Goal: Transaction & Acquisition: Complete application form

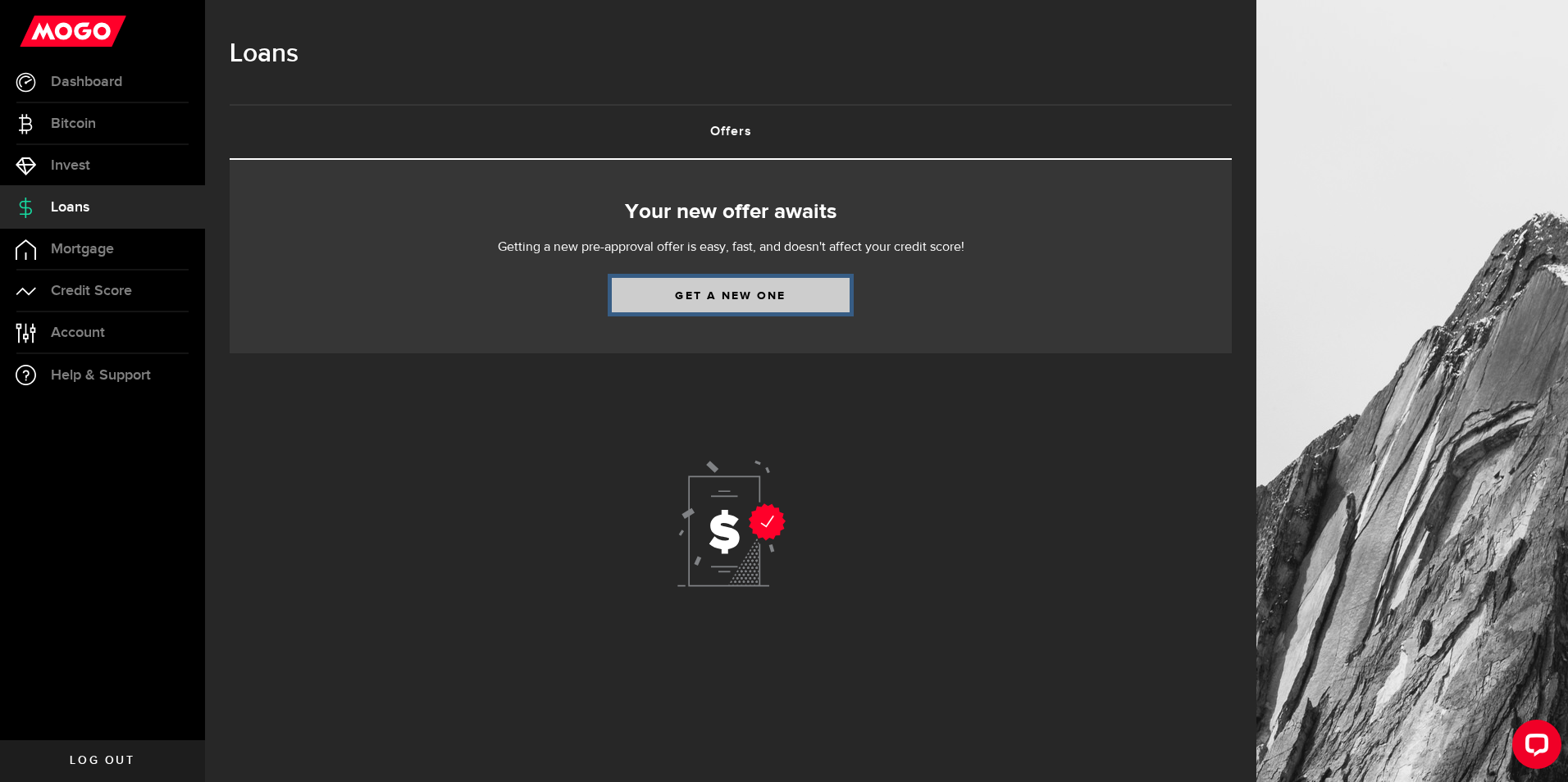
click at [808, 285] on link "Get a new one" at bounding box center [730, 295] width 238 height 34
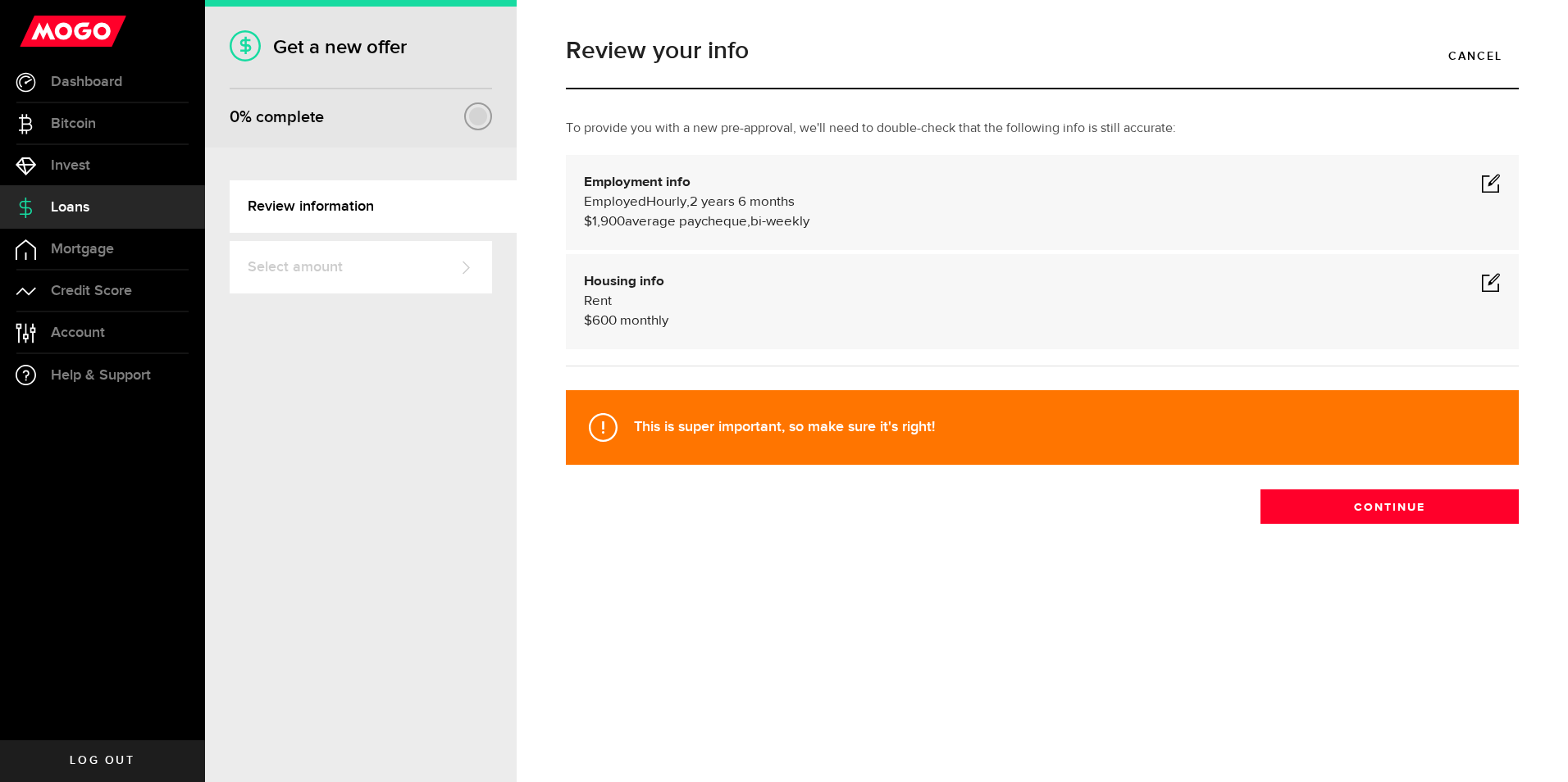
click at [681, 191] on div "Employment info Employed Hourly , 2 years 6 months (on maternity leave) undefin…" at bounding box center [1042, 202] width 917 height 59
click at [1495, 184] on span at bounding box center [1490, 182] width 20 height 20
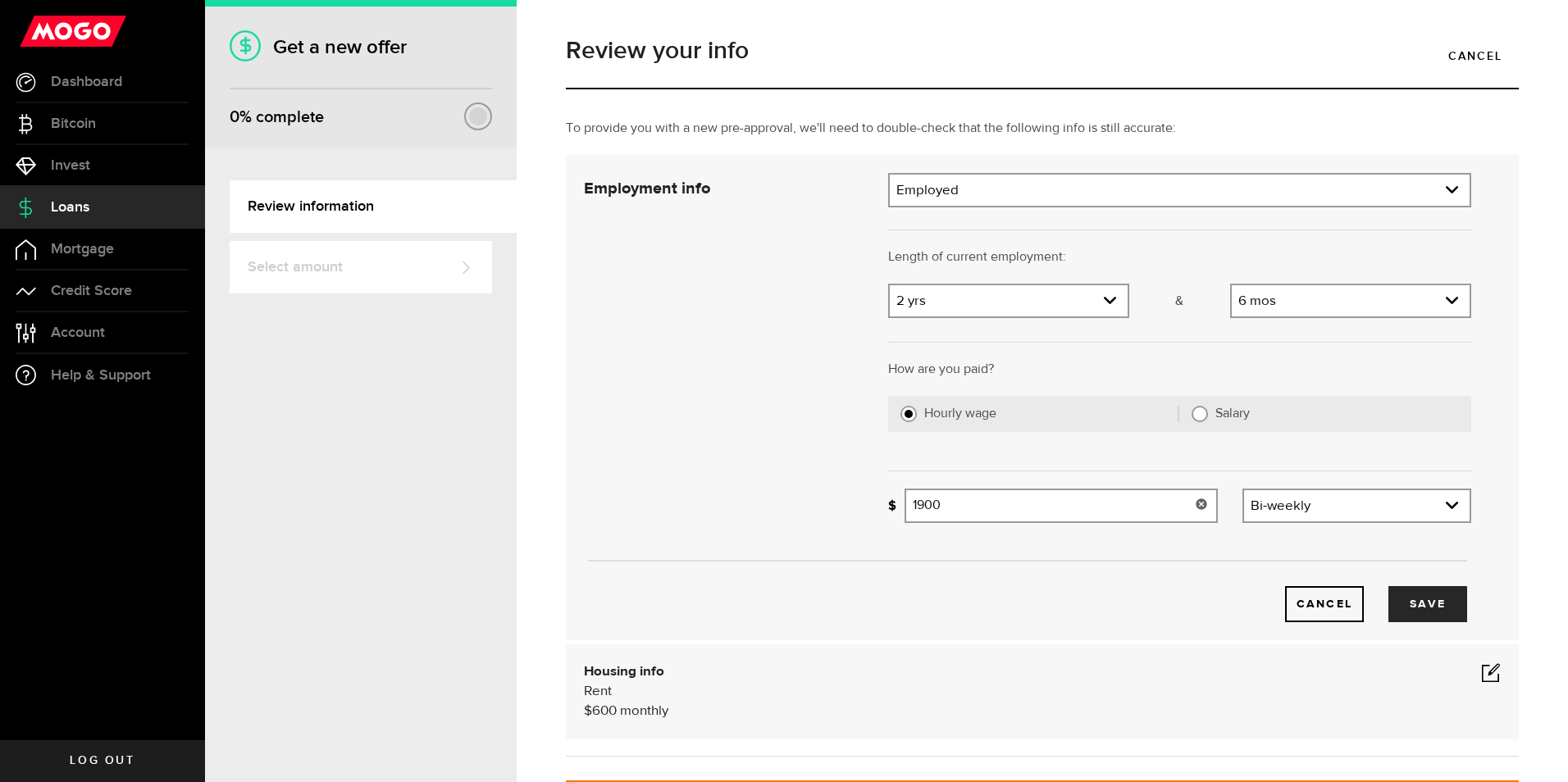
drag, startPoint x: 966, startPoint y: 510, endPoint x: 749, endPoint y: 505, distance: 217.1
click at [784, 509] on div "Employment info Employment type What's your employment situation like? Employed…" at bounding box center [1027, 397] width 911 height 450
type input "2,300"
click at [1427, 596] on button "Save" at bounding box center [1428, 604] width 79 height 36
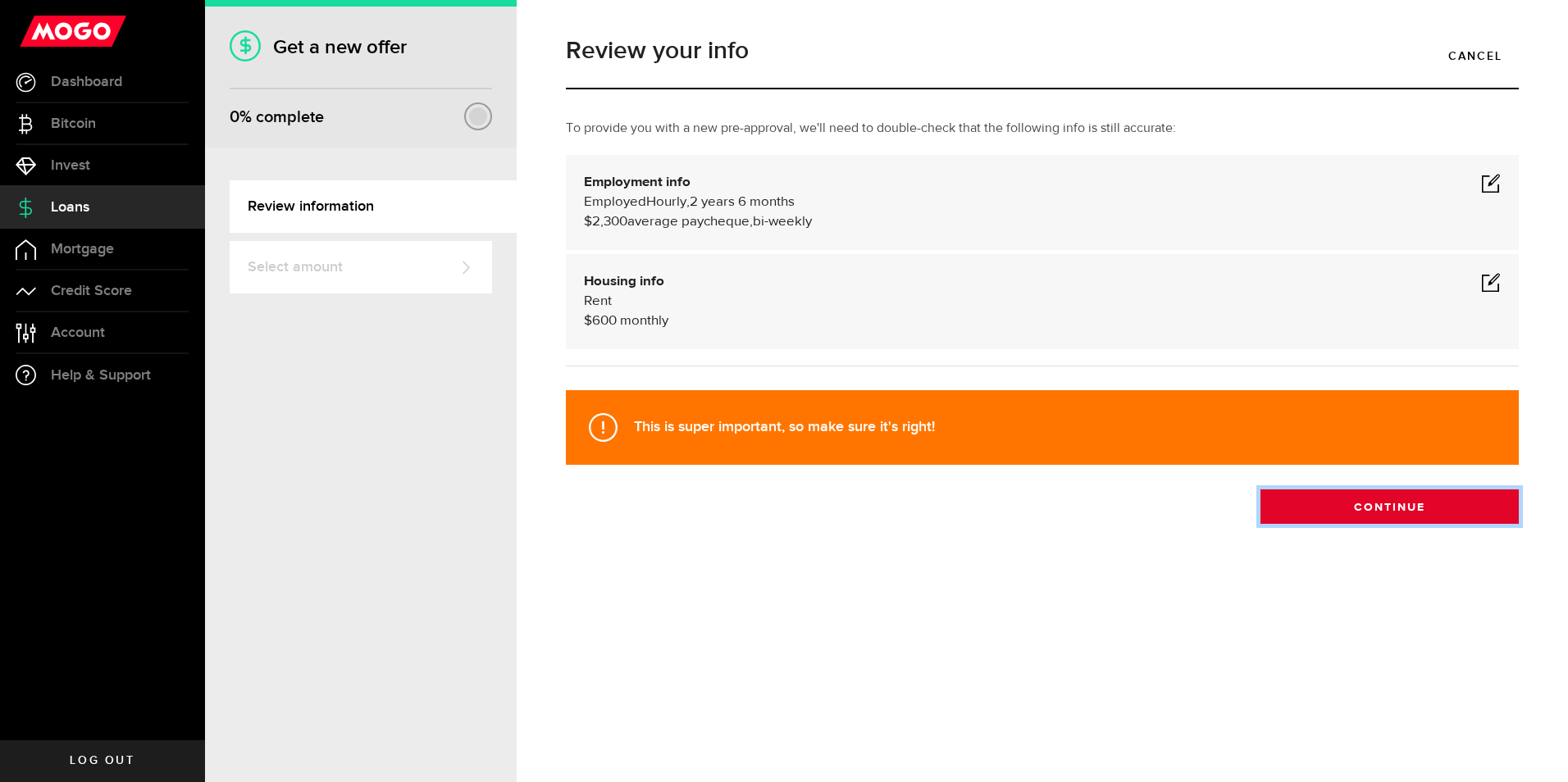
click at [1394, 514] on button "Continue" at bounding box center [1389, 507] width 258 height 34
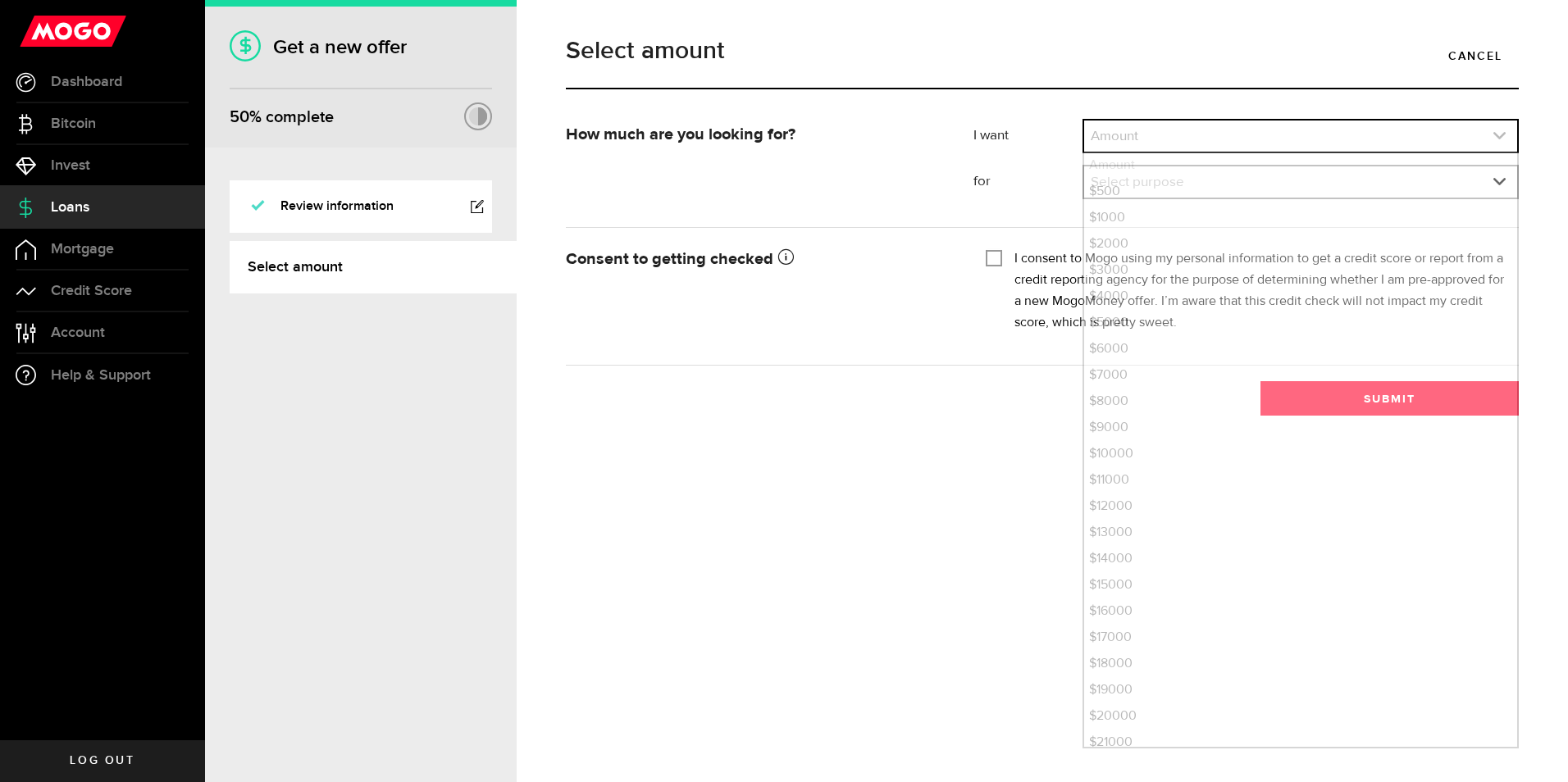
click at [1129, 130] on link "expand select" at bounding box center [1300, 136] width 433 height 31
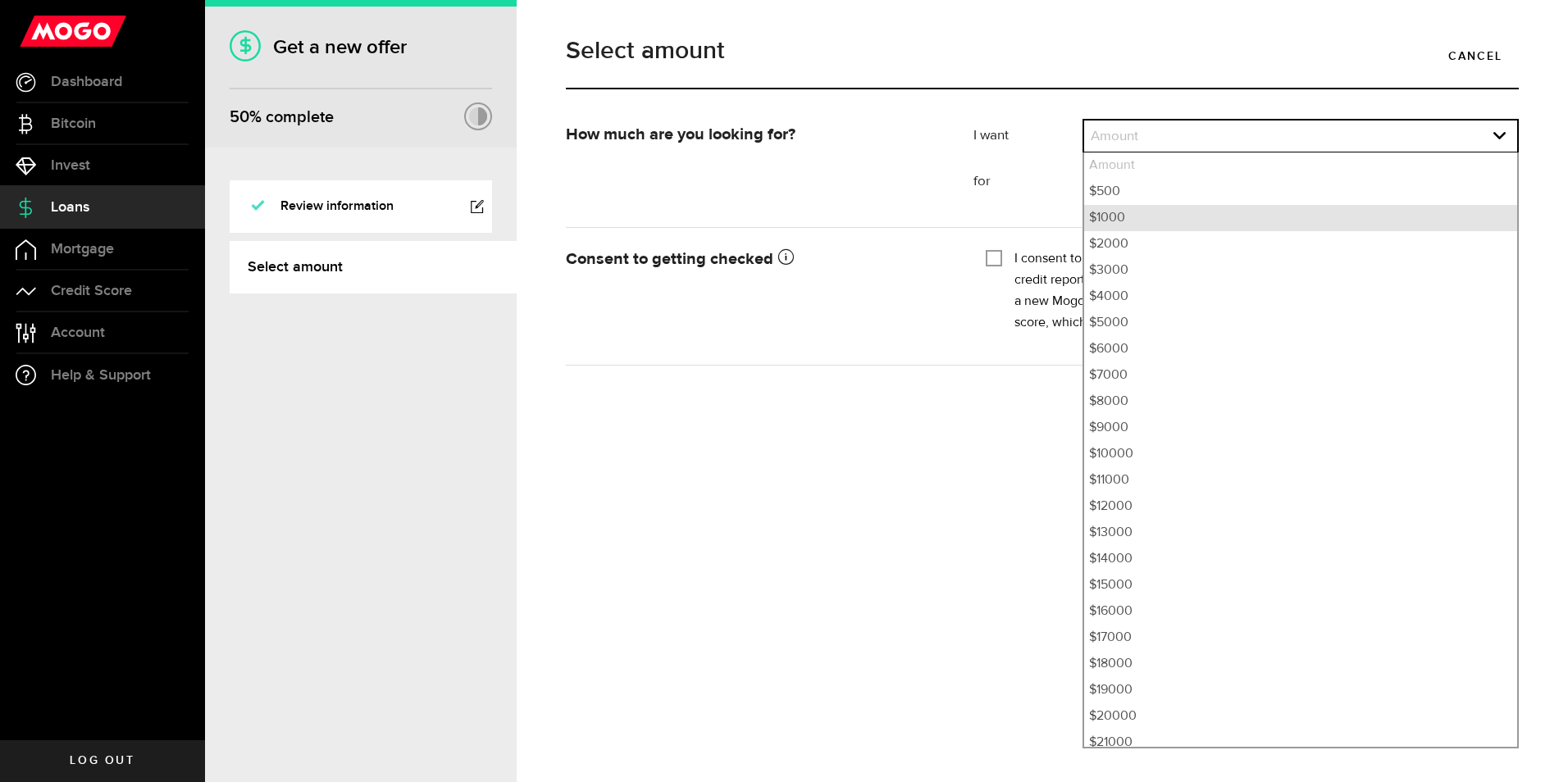
click at [1117, 230] on li "$1000" at bounding box center [1300, 218] width 433 height 26
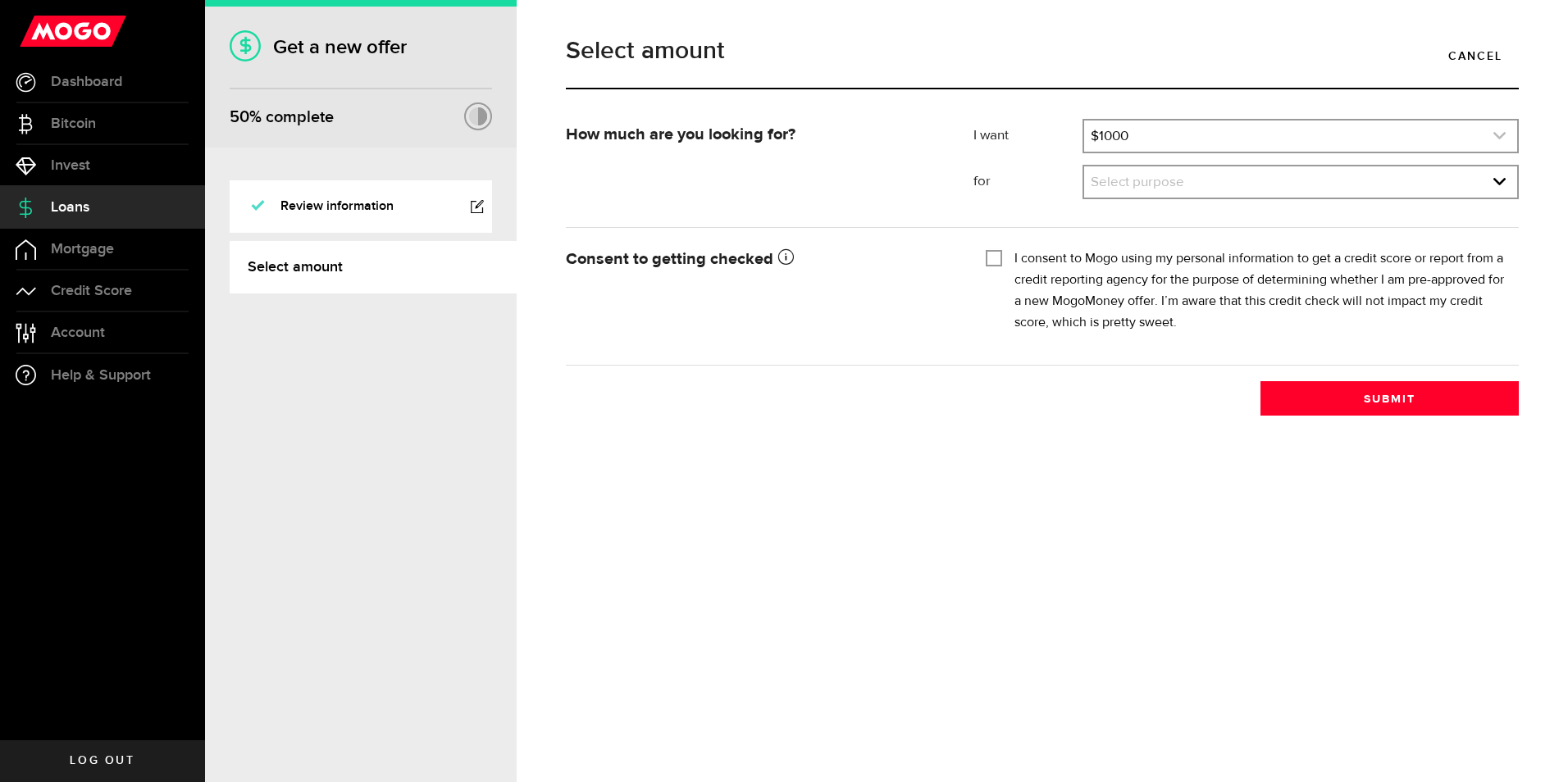
click at [1145, 132] on link "expand select" at bounding box center [1300, 136] width 433 height 31
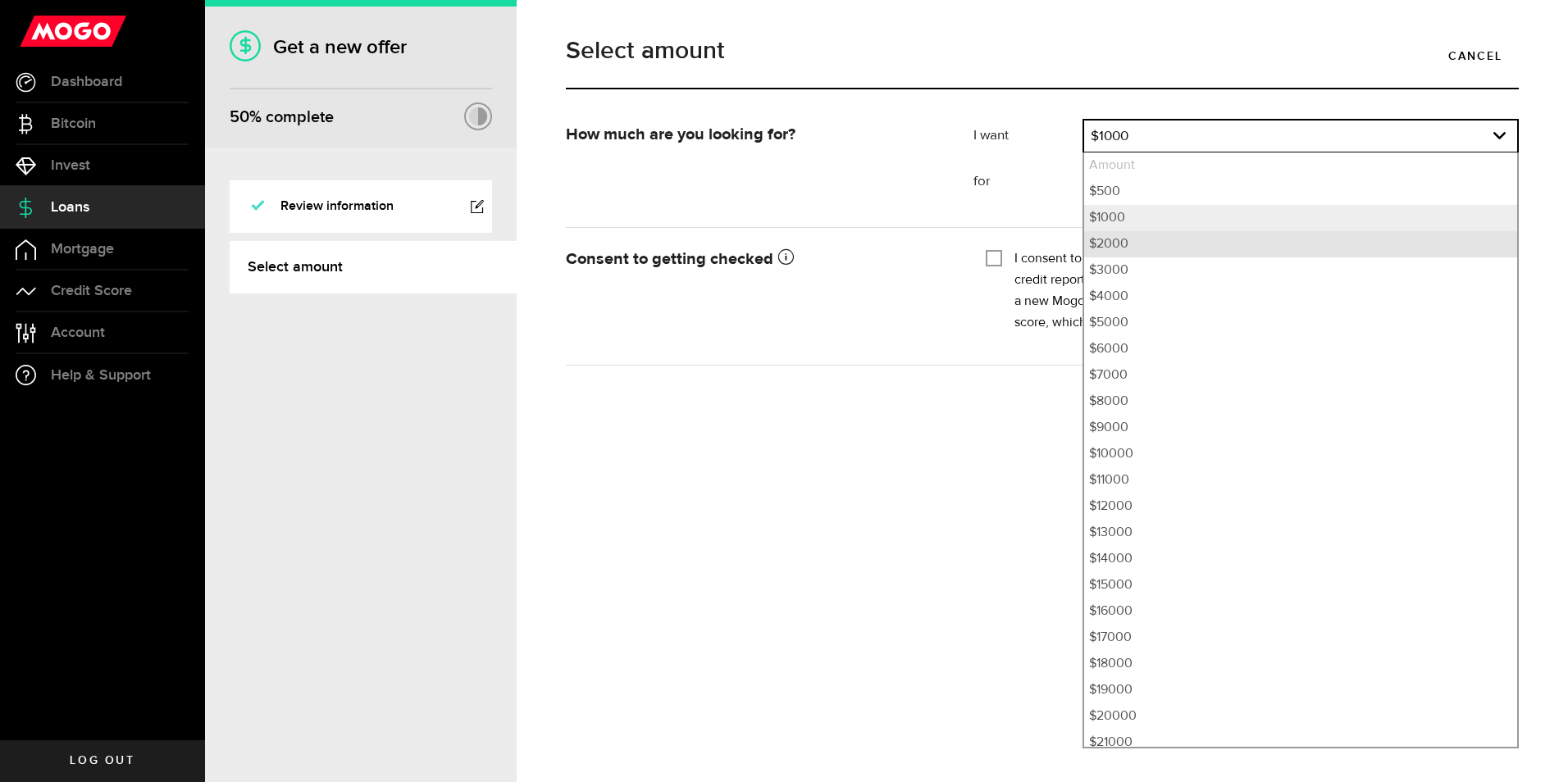
click at [1115, 244] on li "$2000" at bounding box center [1300, 244] width 433 height 26
select select "2000"
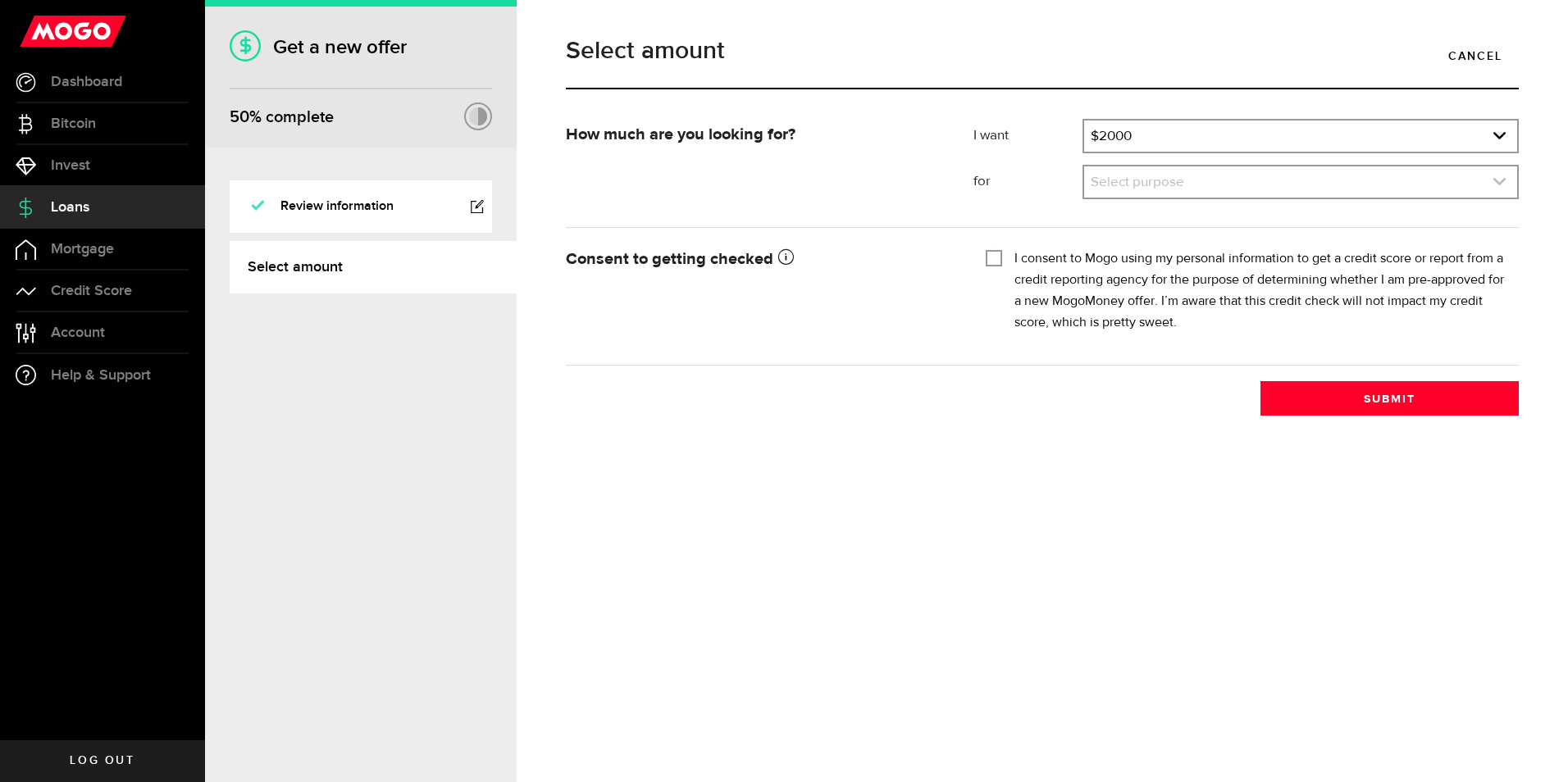
click at [1120, 179] on link "expand select" at bounding box center [1300, 182] width 433 height 31
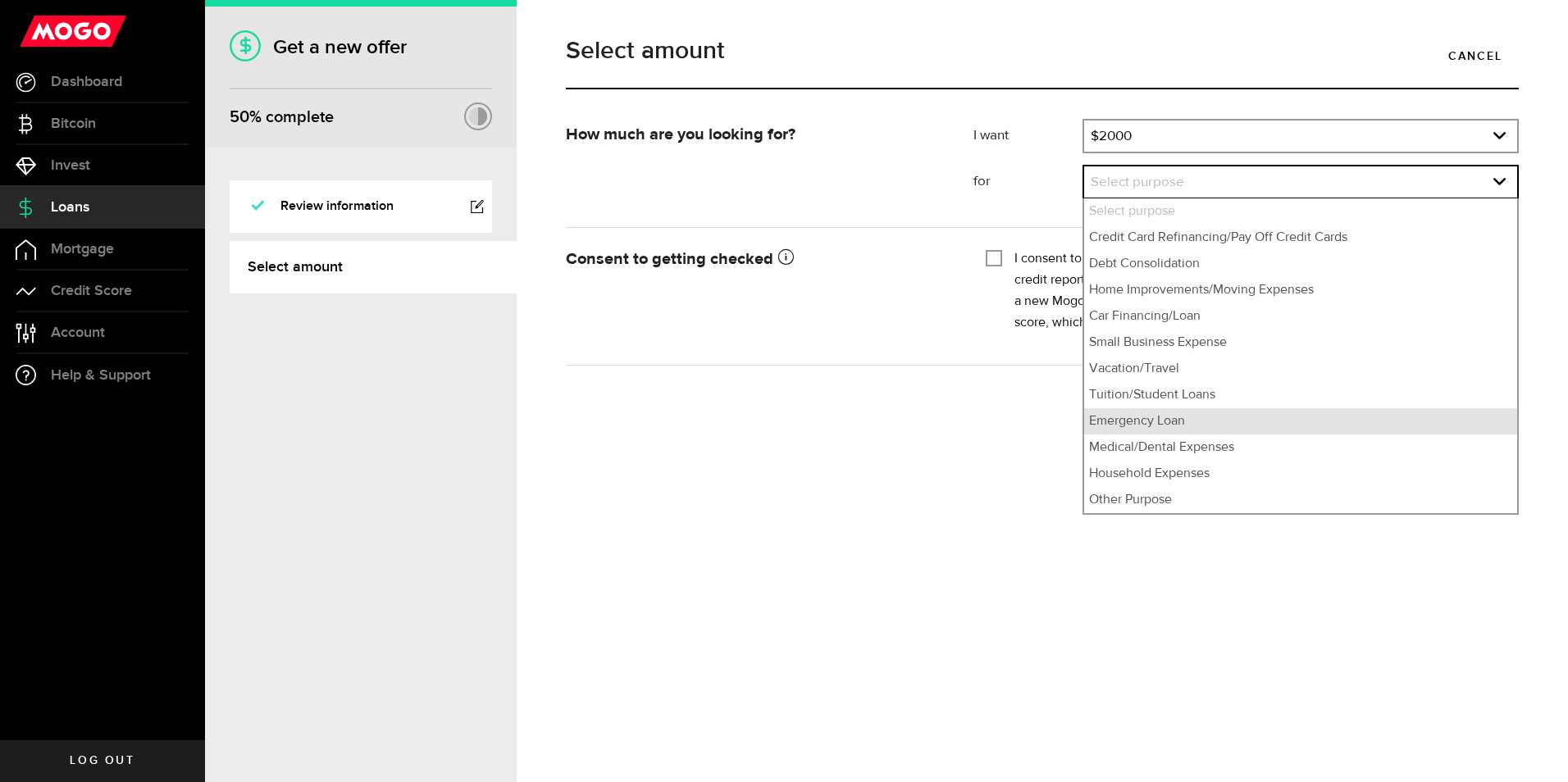
click at [1148, 416] on li "Emergency Loan" at bounding box center [1300, 421] width 433 height 26
select select "Emergency Loan"
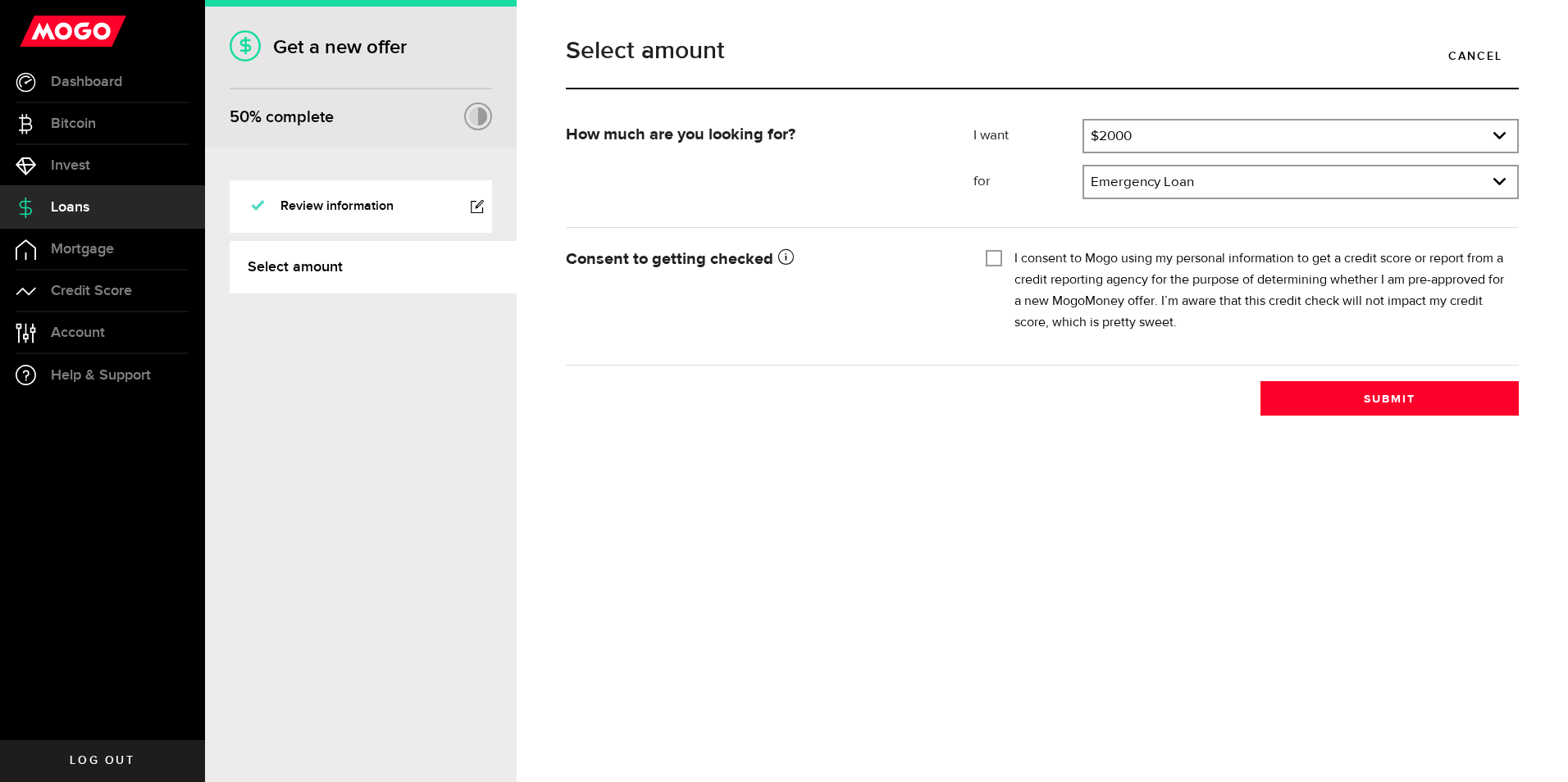
click at [1001, 255] on input "I consent to Mogo using my personal information to get a credit score or report…" at bounding box center [993, 256] width 16 height 16
checkbox input "true"
click at [1205, 134] on link "expand select" at bounding box center [1300, 136] width 433 height 31
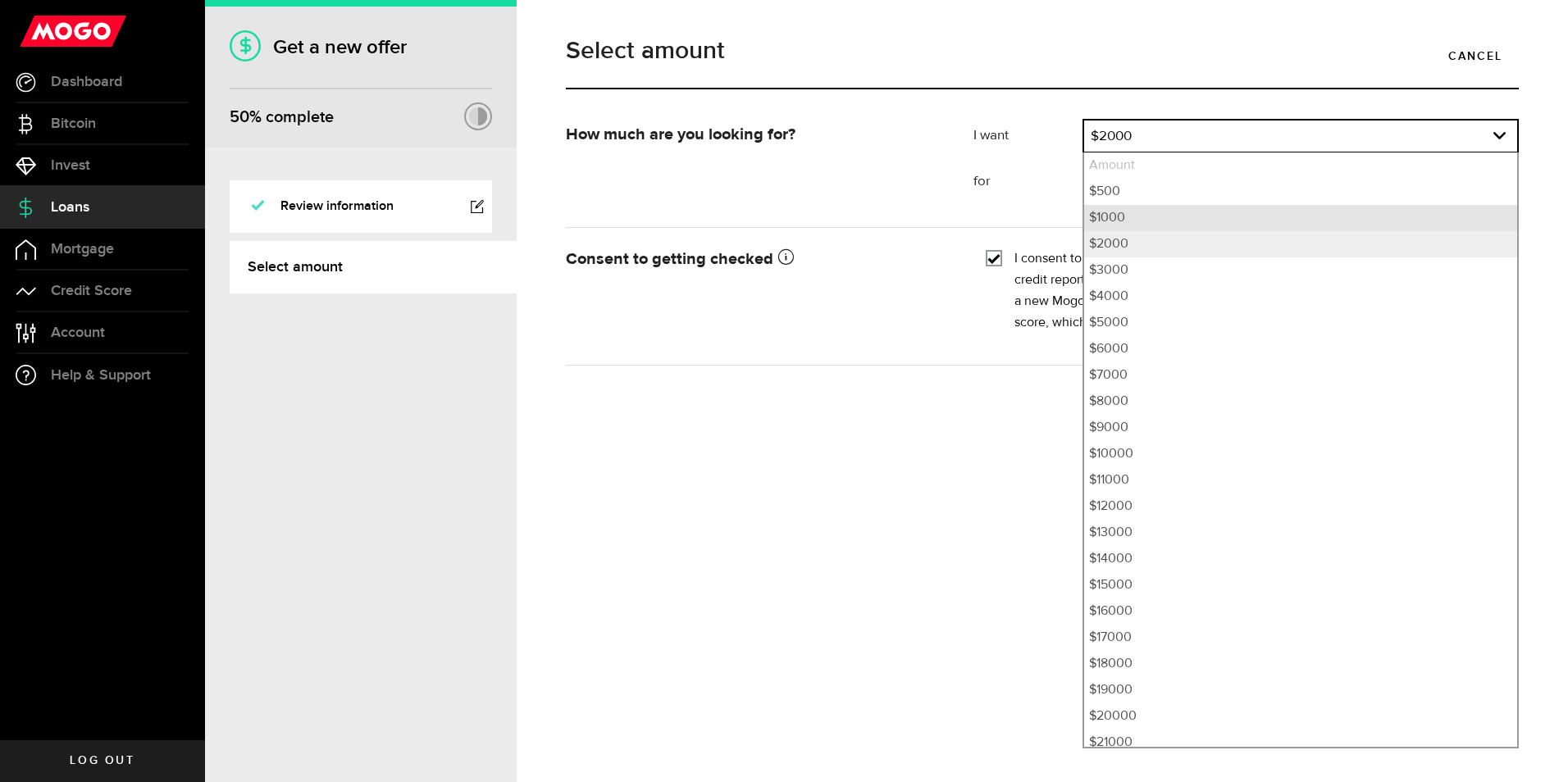
click at [1147, 215] on li "$1000" at bounding box center [1300, 218] width 433 height 26
select select "1000"
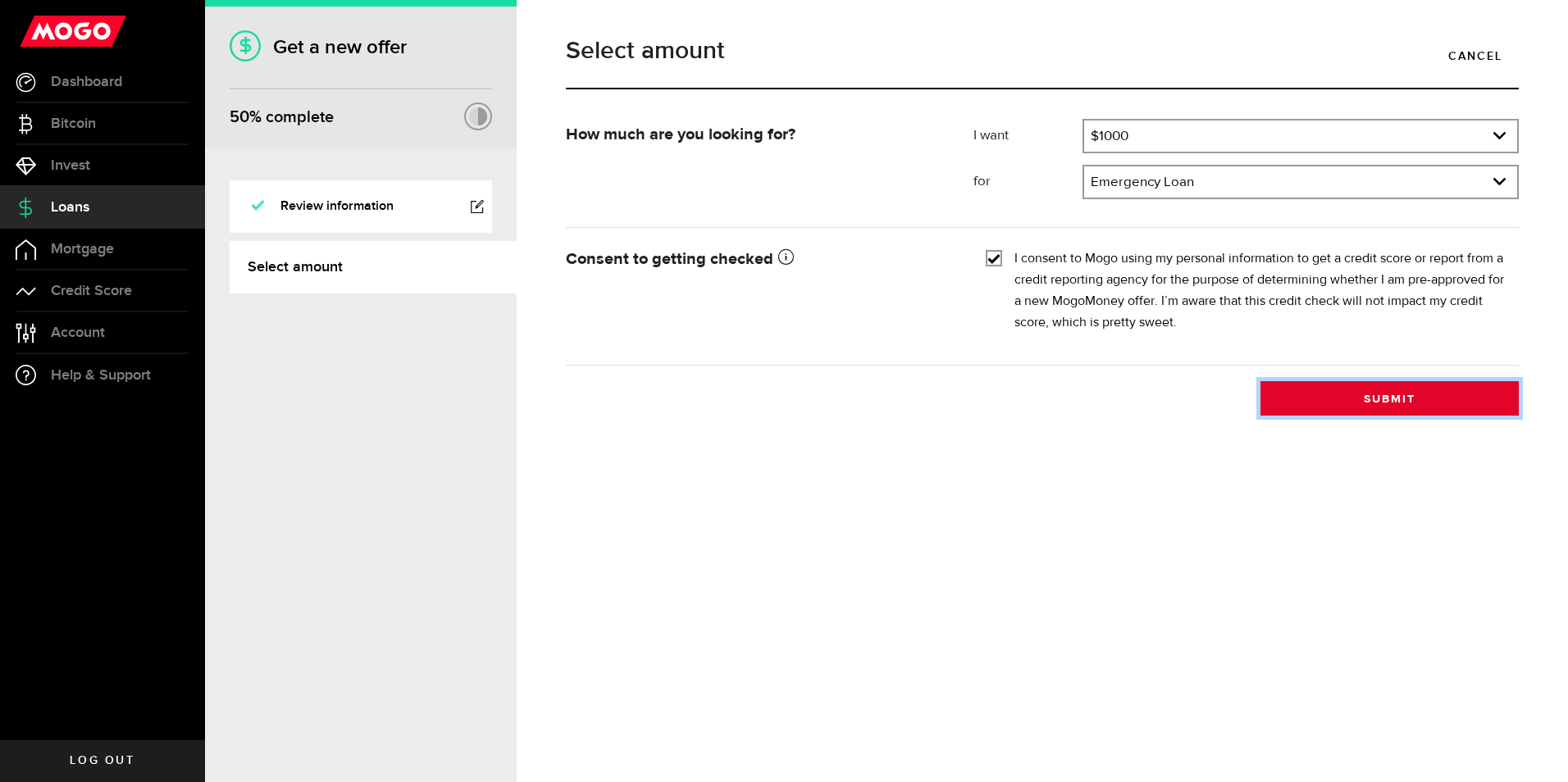
click at [1325, 398] on button "Submit" at bounding box center [1389, 398] width 258 height 34
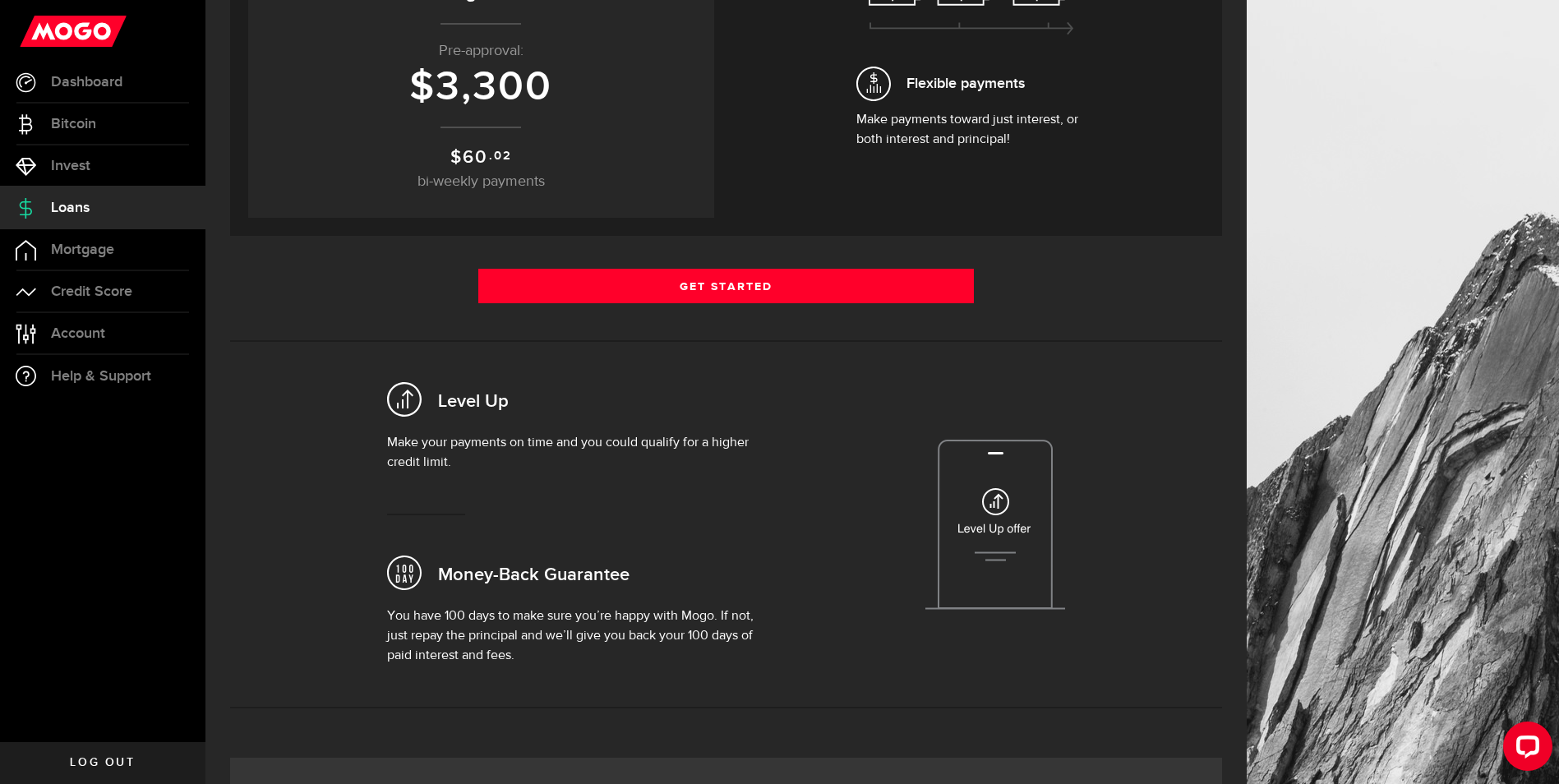
scroll to position [247, 0]
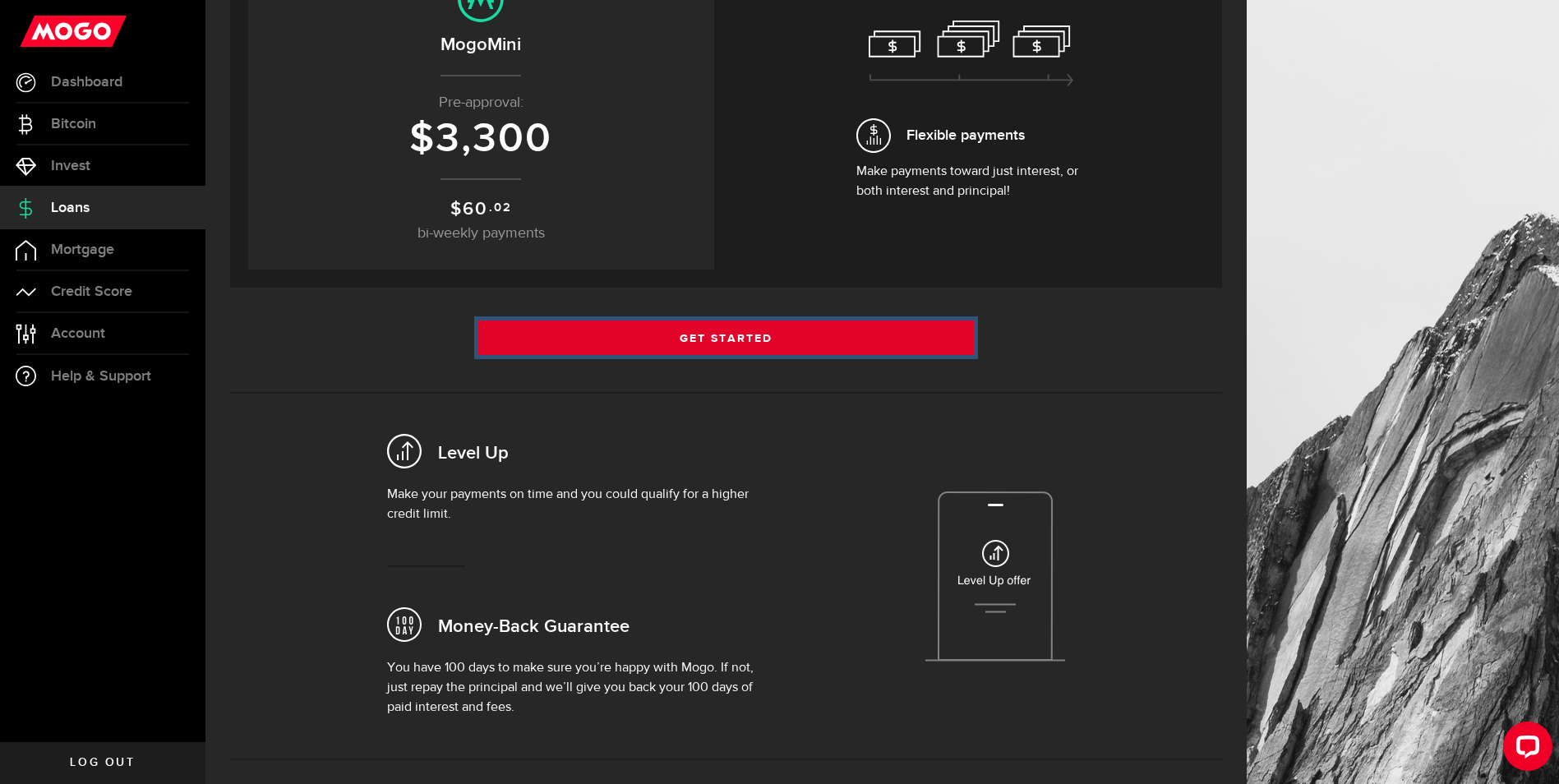
click at [718, 344] on link "Get Started" at bounding box center [726, 338] width 496 height 34
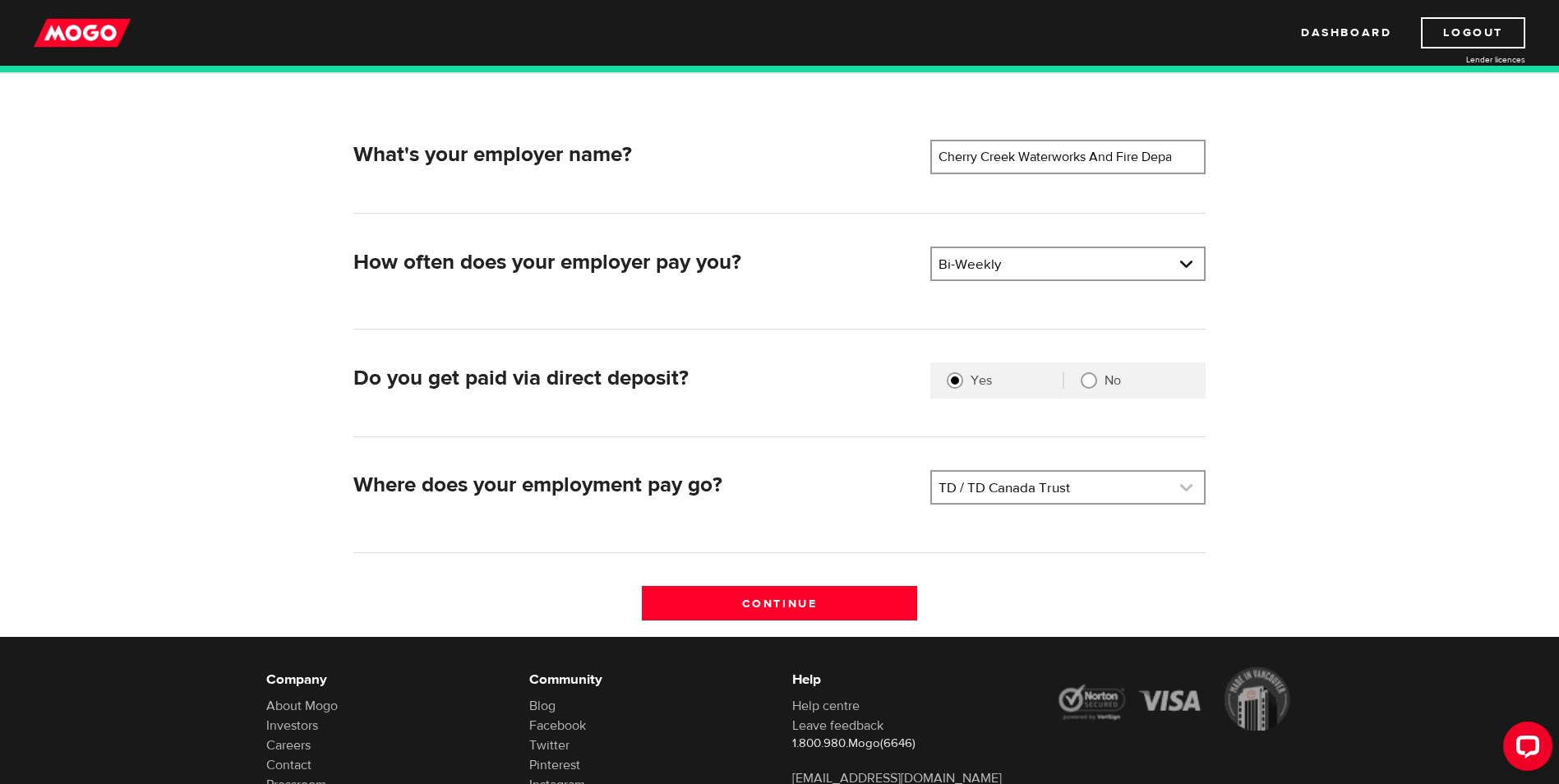
scroll to position [247, 0]
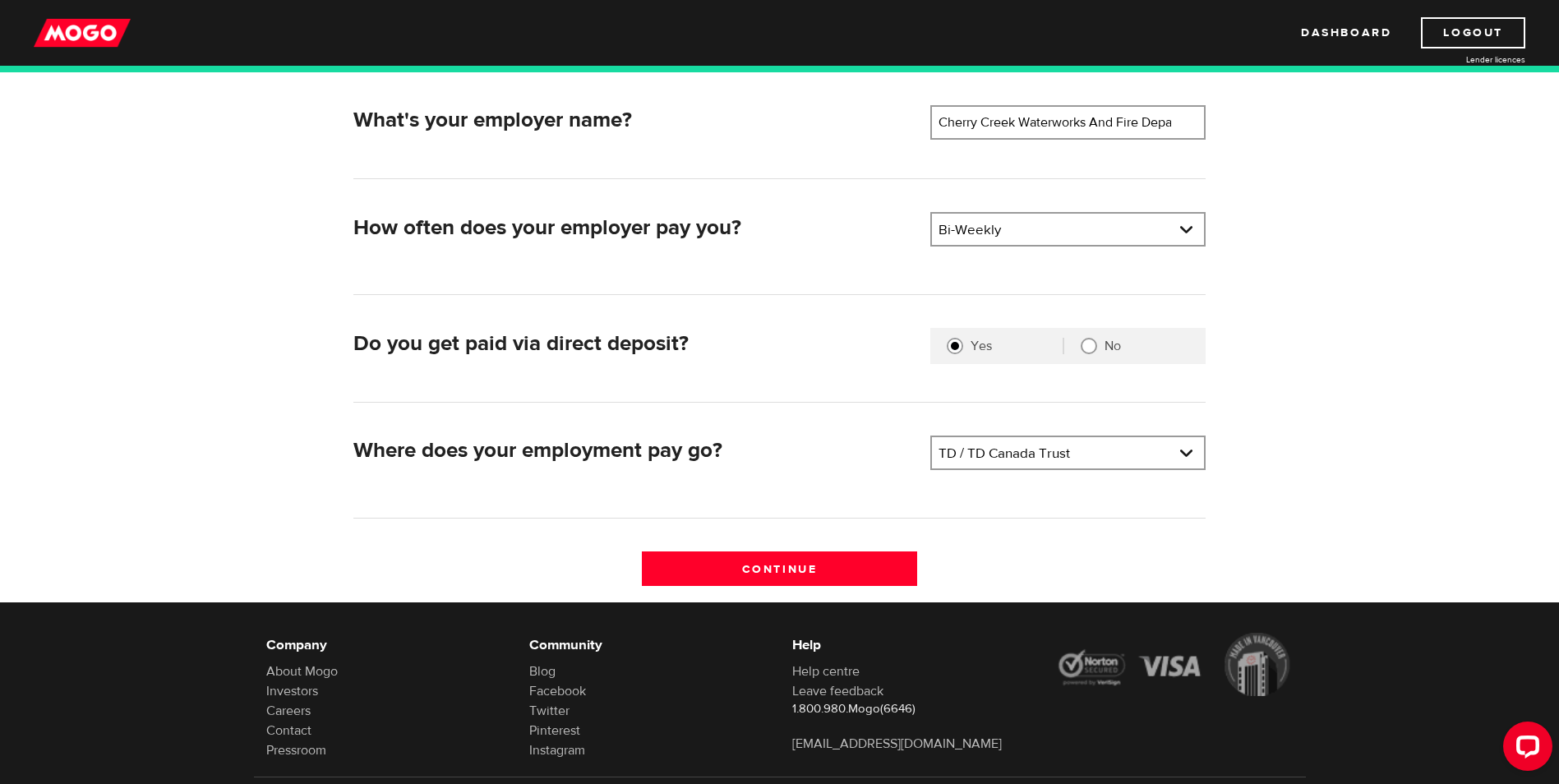
click at [1095, 346] on input "No" at bounding box center [1088, 345] width 16 height 16
radio input "true"
click at [866, 566] on input "Continue" at bounding box center [779, 569] width 275 height 34
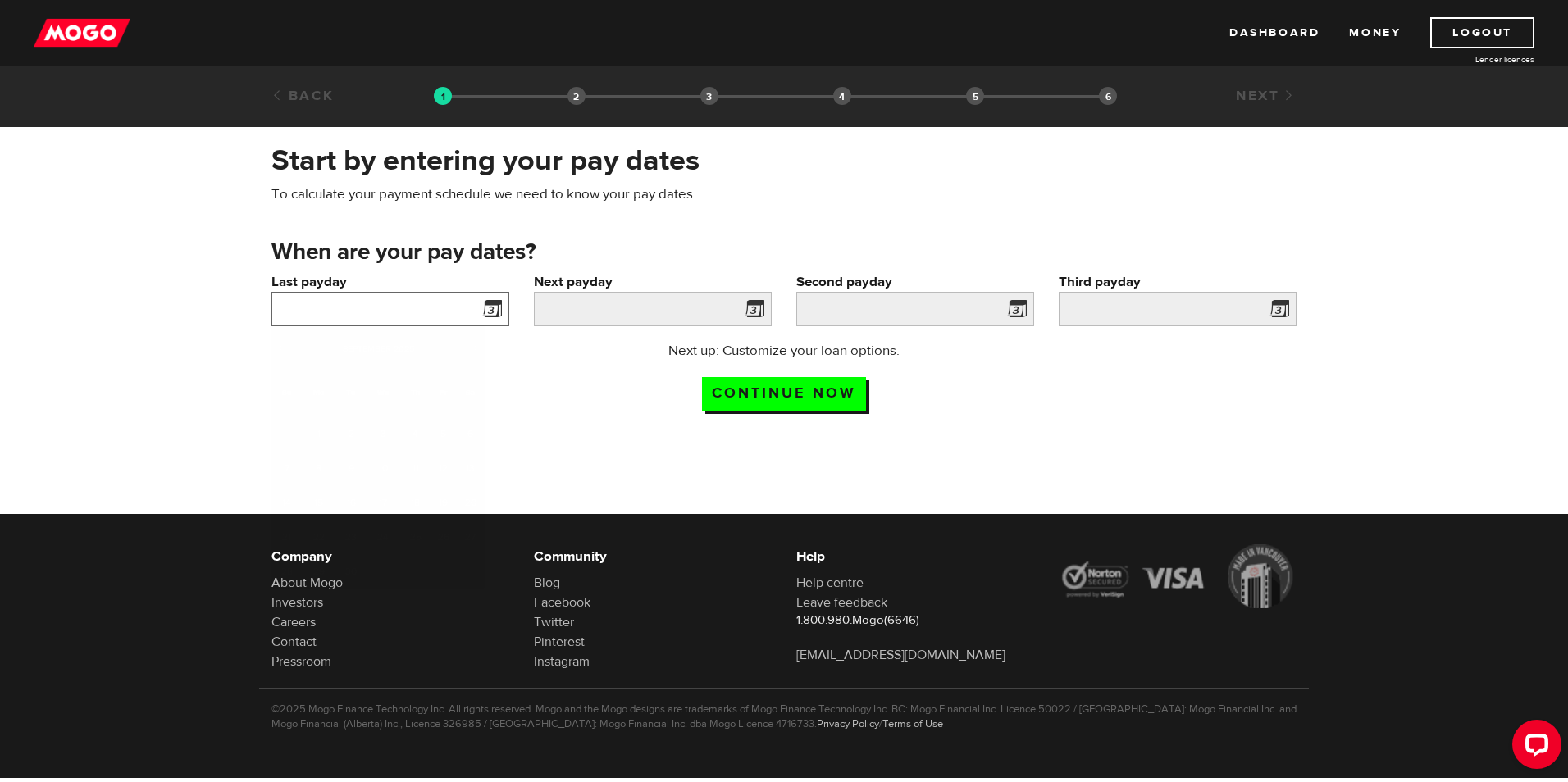
click at [396, 306] on input "Last payday" at bounding box center [390, 309] width 238 height 34
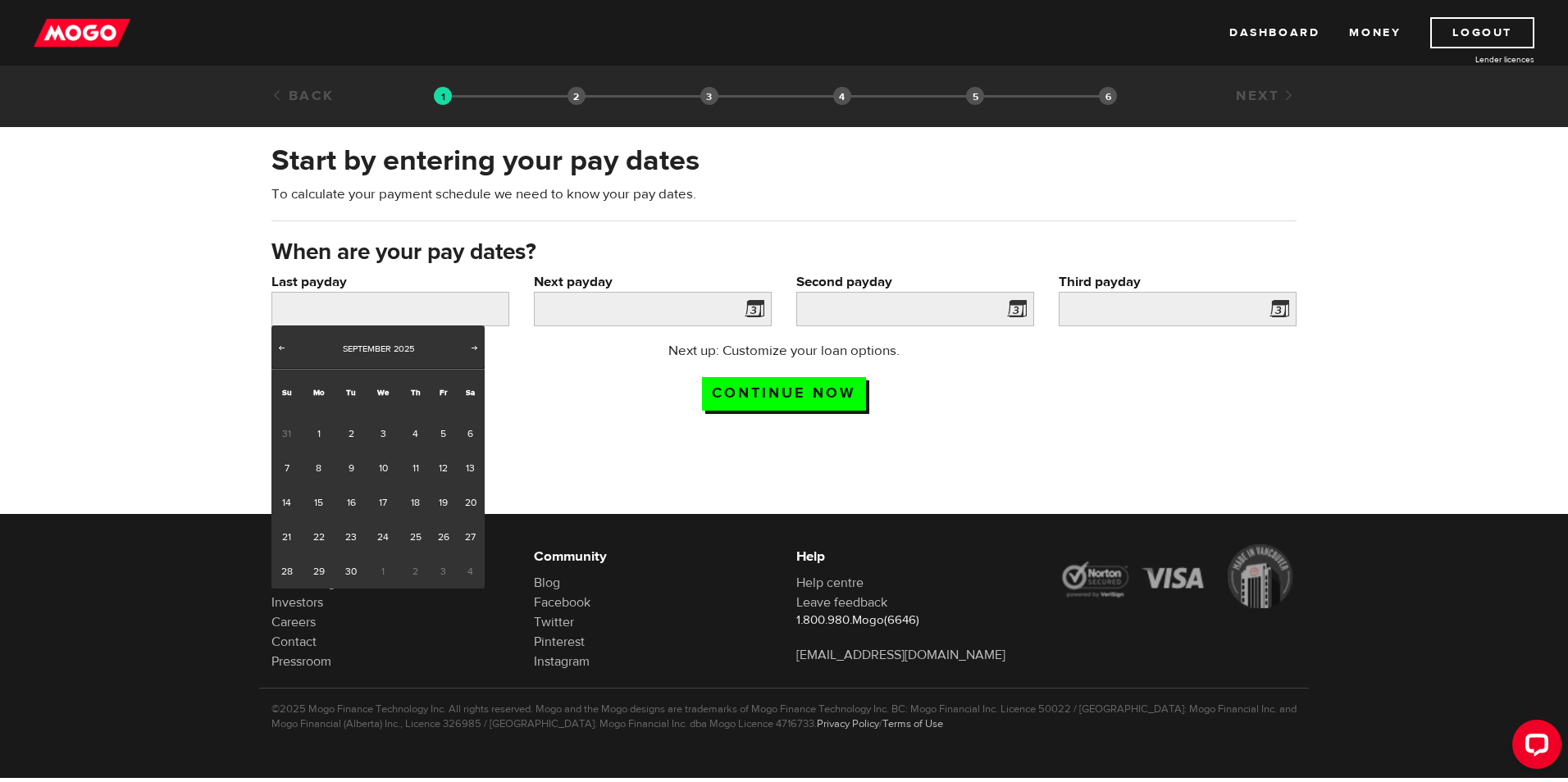
click at [290, 345] on div "Prev Next September 2025" at bounding box center [377, 347] width 213 height 44
click at [283, 349] on span "Prev" at bounding box center [280, 347] width 13 height 13
click at [439, 569] on link "29" at bounding box center [443, 571] width 26 height 34
type input "2025/08/29"
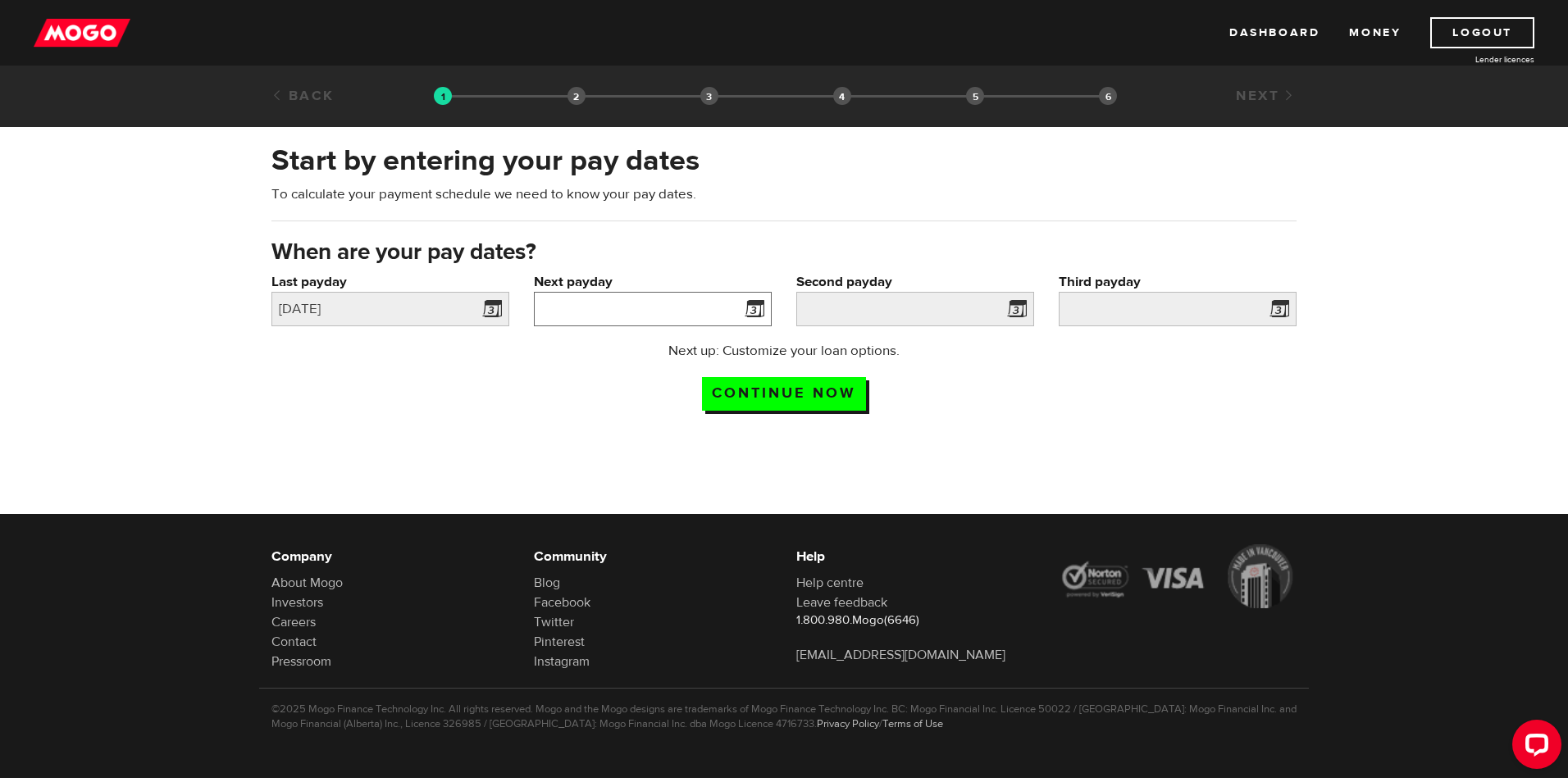
click at [586, 303] on input "Next payday" at bounding box center [652, 309] width 238 height 34
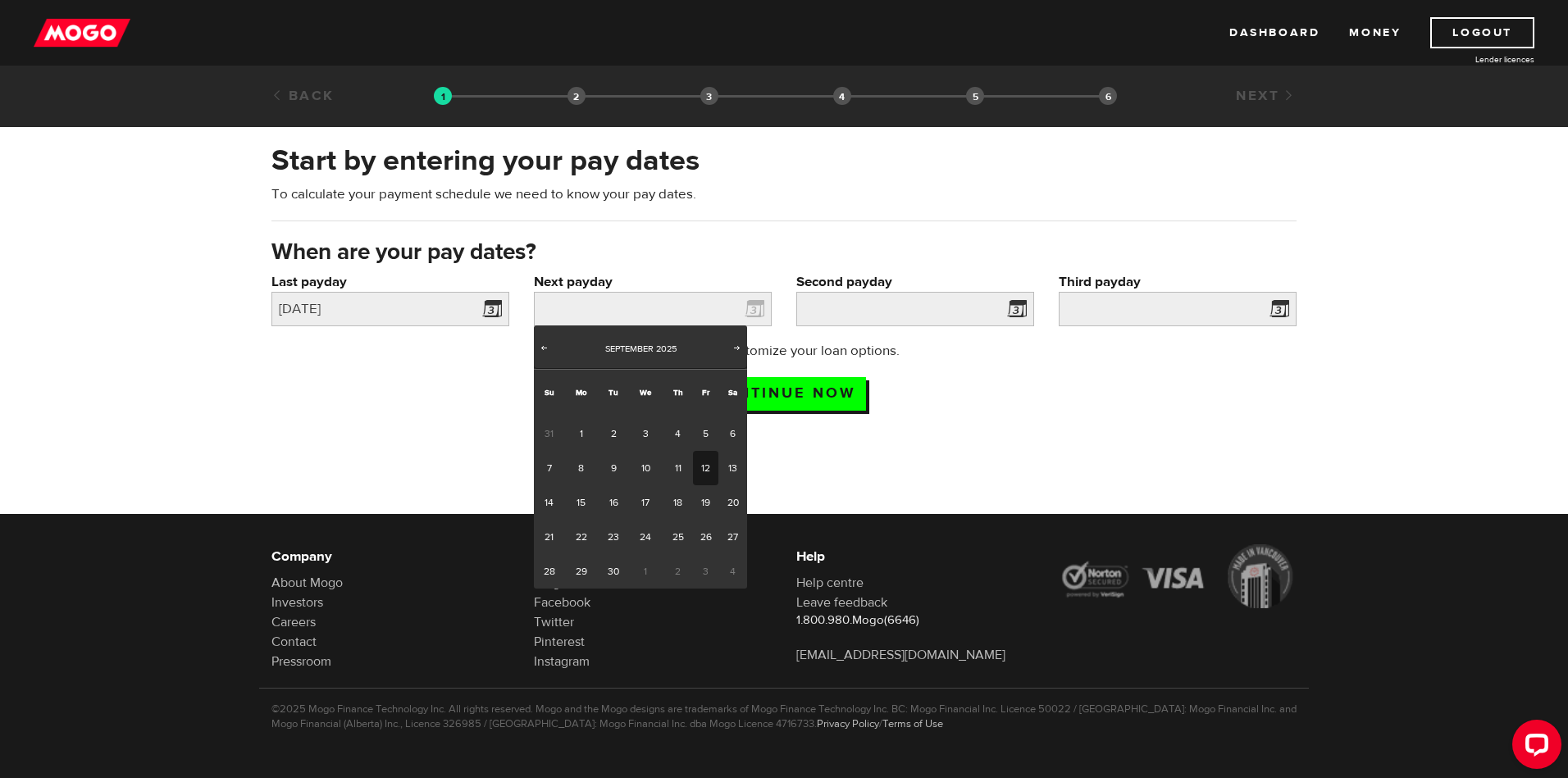
click at [707, 467] on link "12" at bounding box center [705, 467] width 26 height 34
type input "[DATE]"
type input "2025/9/26"
type input "[DATE]"
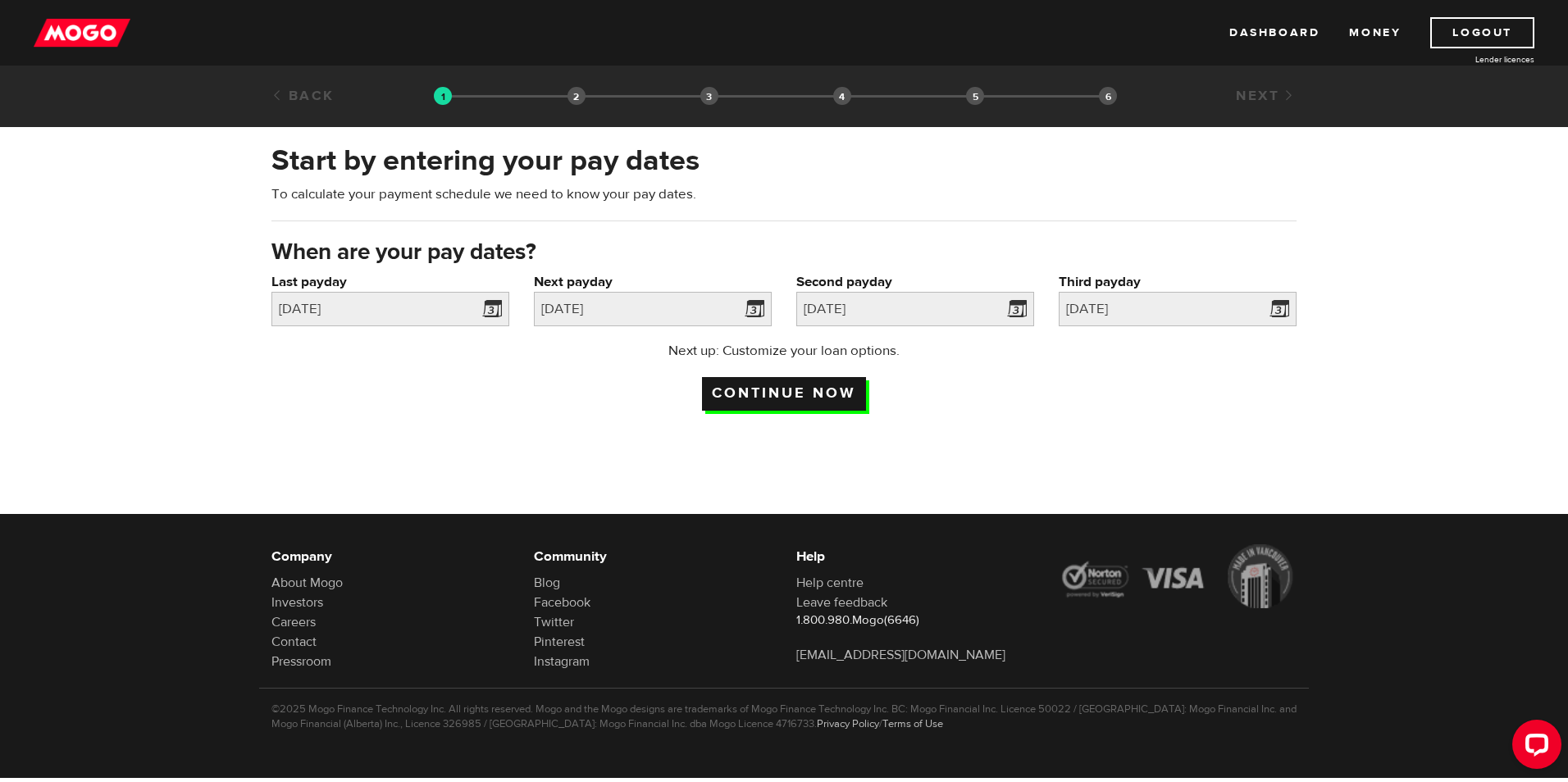
click at [777, 393] on input "Continue now" at bounding box center [784, 393] width 164 height 33
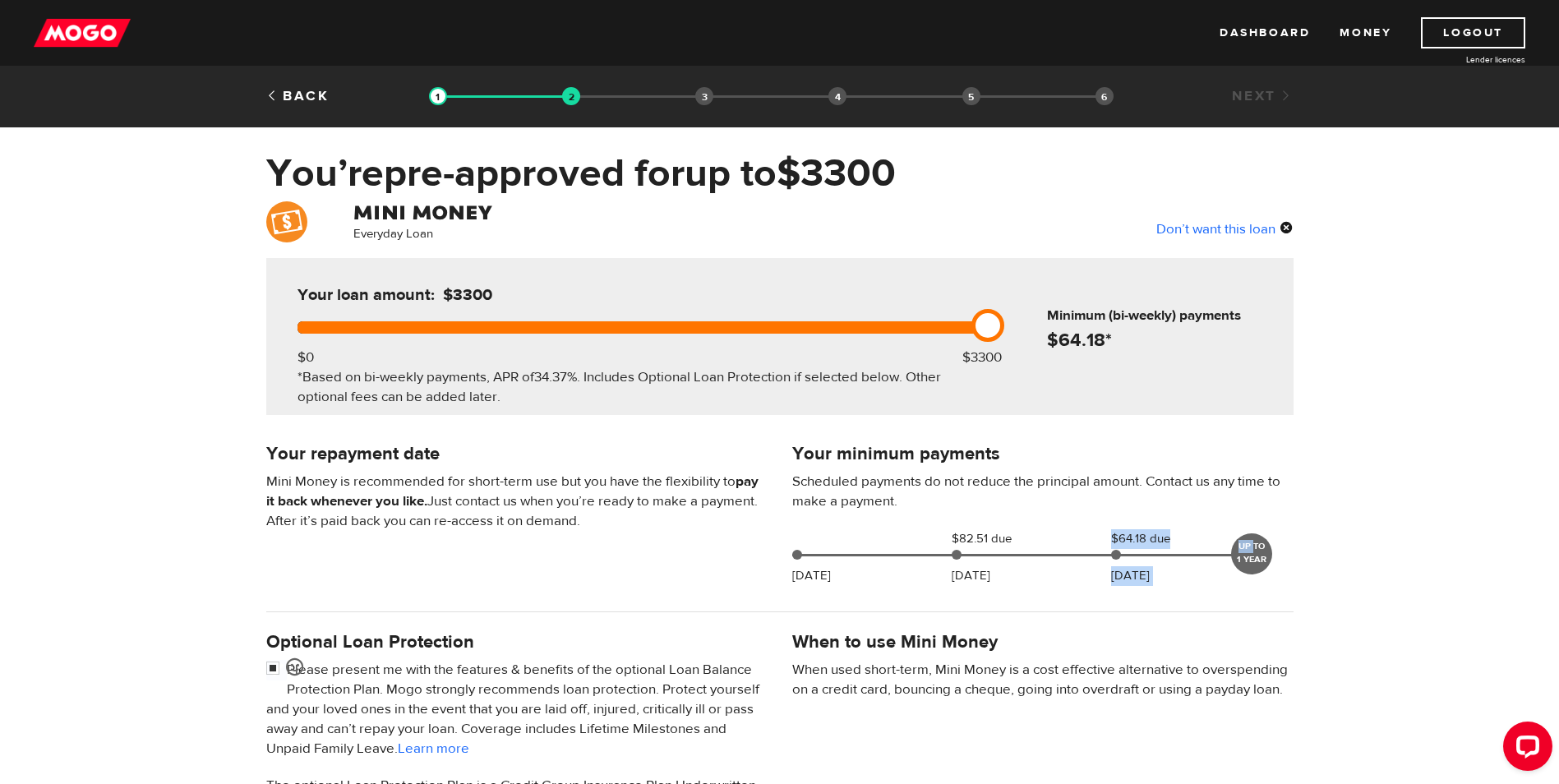
drag, startPoint x: 1253, startPoint y: 551, endPoint x: 1105, endPoint y: 556, distance: 148.1
click at [1105, 556] on div "Sep 08 $82.51 due Sep 26 $64.18 due Oct 10 UP TO 1 YEAR" at bounding box center [1025, 552] width 479 height 45
click at [913, 662] on p "When used short-term, Mini Money is a cost effective alternative to overspendin…" at bounding box center [1042, 679] width 501 height 39
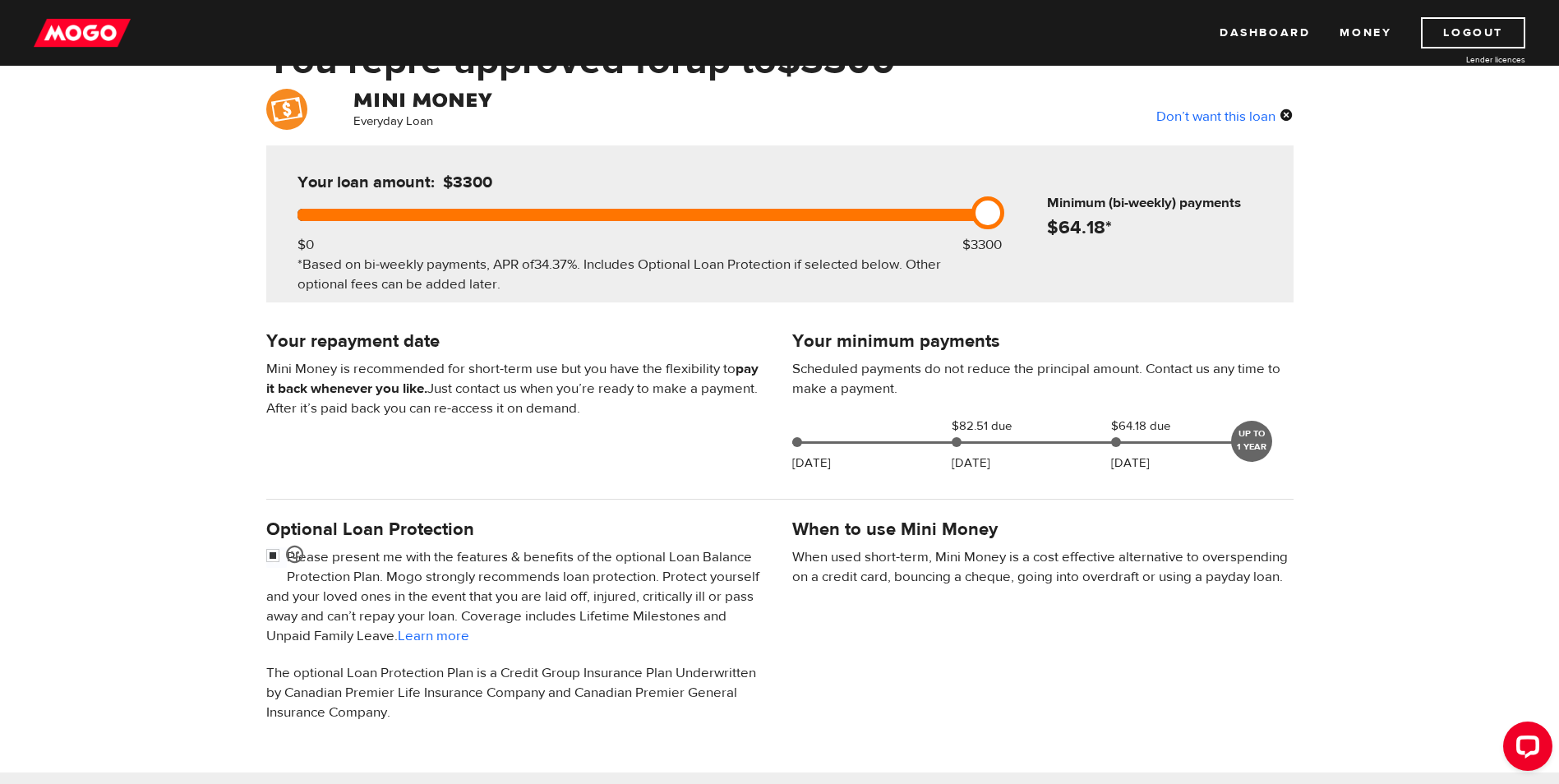
scroll to position [82, 0]
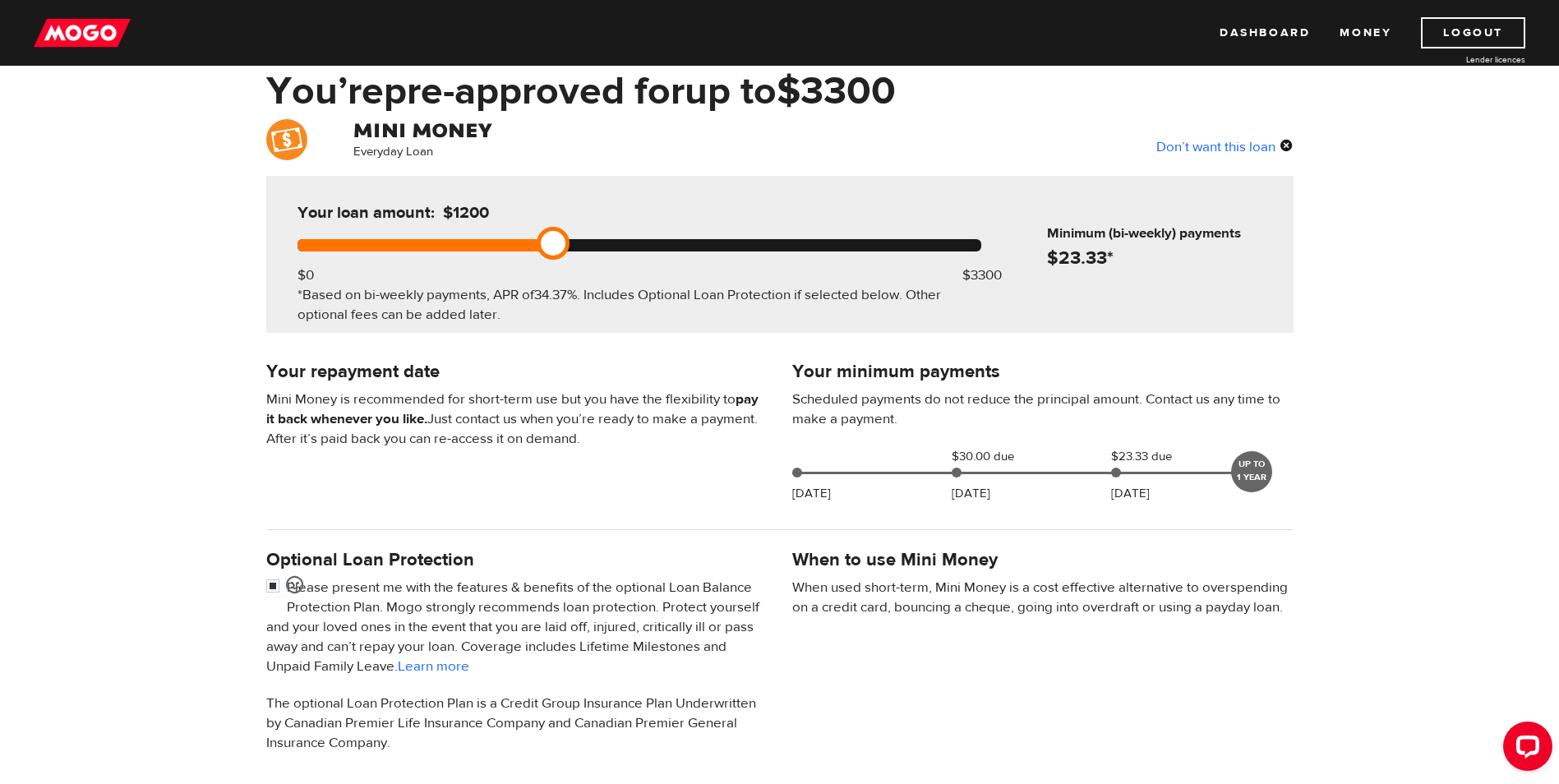
drag, startPoint x: 981, startPoint y: 242, endPoint x: 554, endPoint y: 240, distance: 427.0
click at [554, 240] on link at bounding box center [553, 243] width 33 height 33
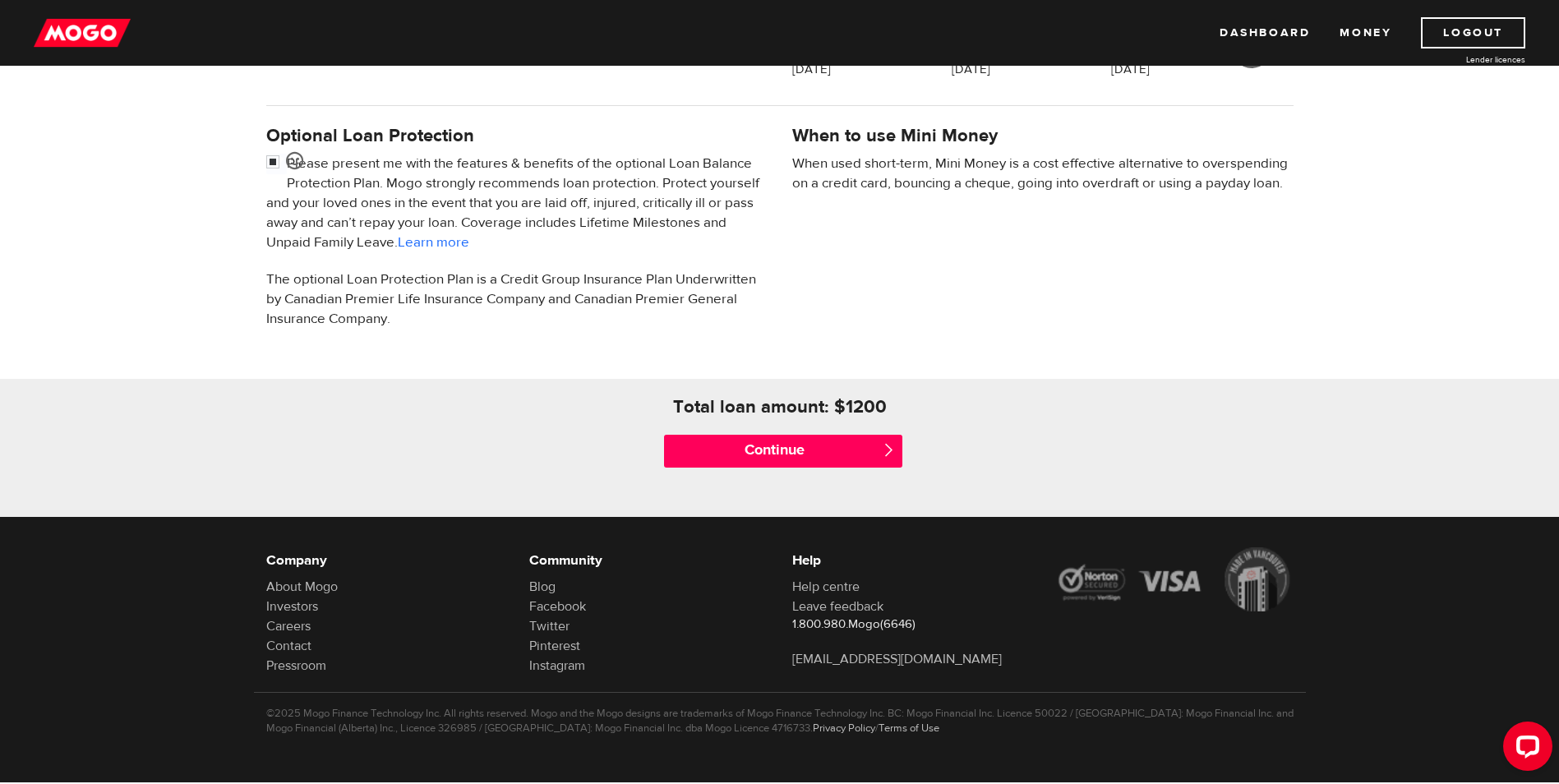
scroll to position [507, 0]
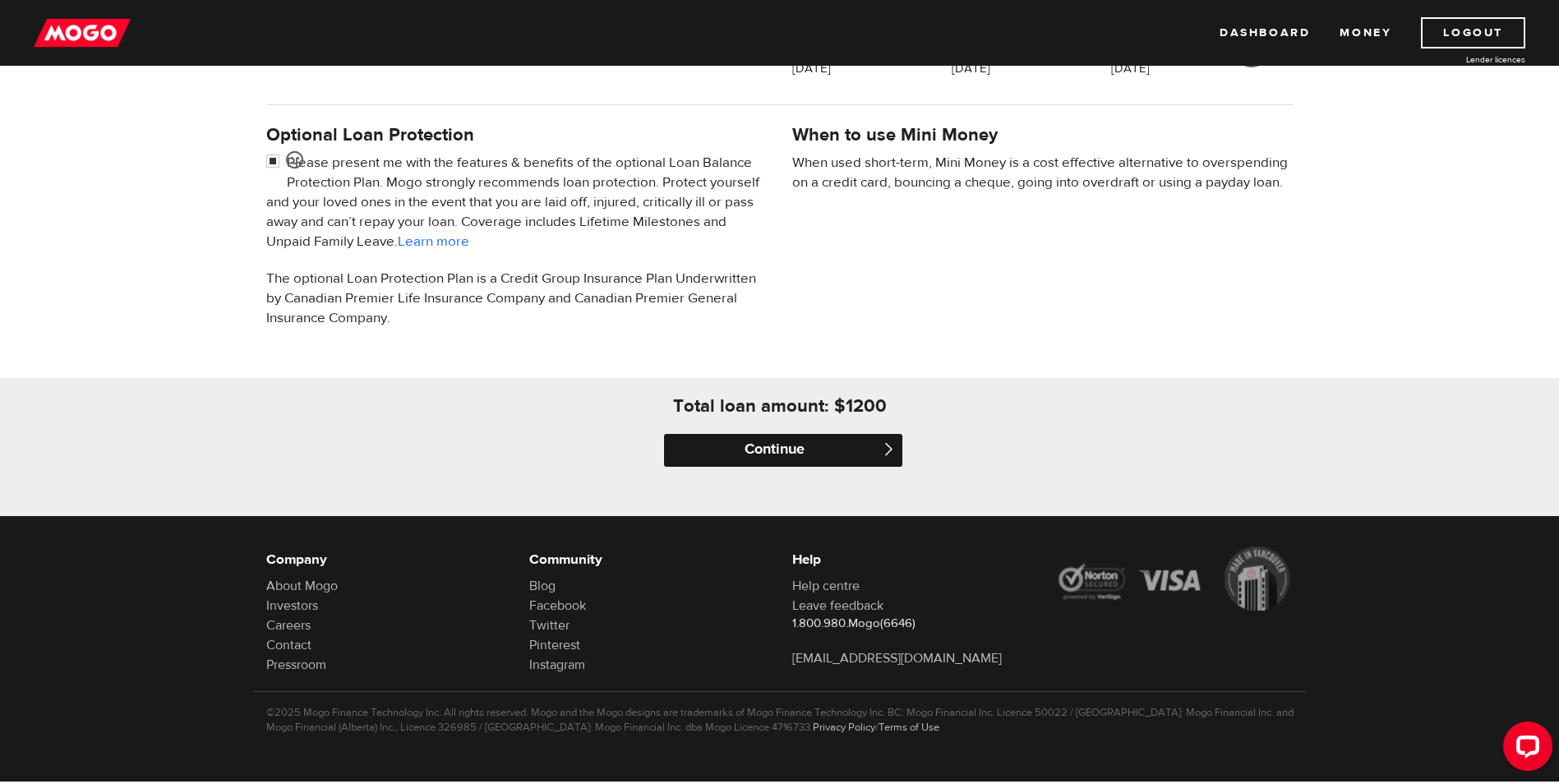
click at [821, 442] on input "Continue" at bounding box center [783, 450] width 238 height 33
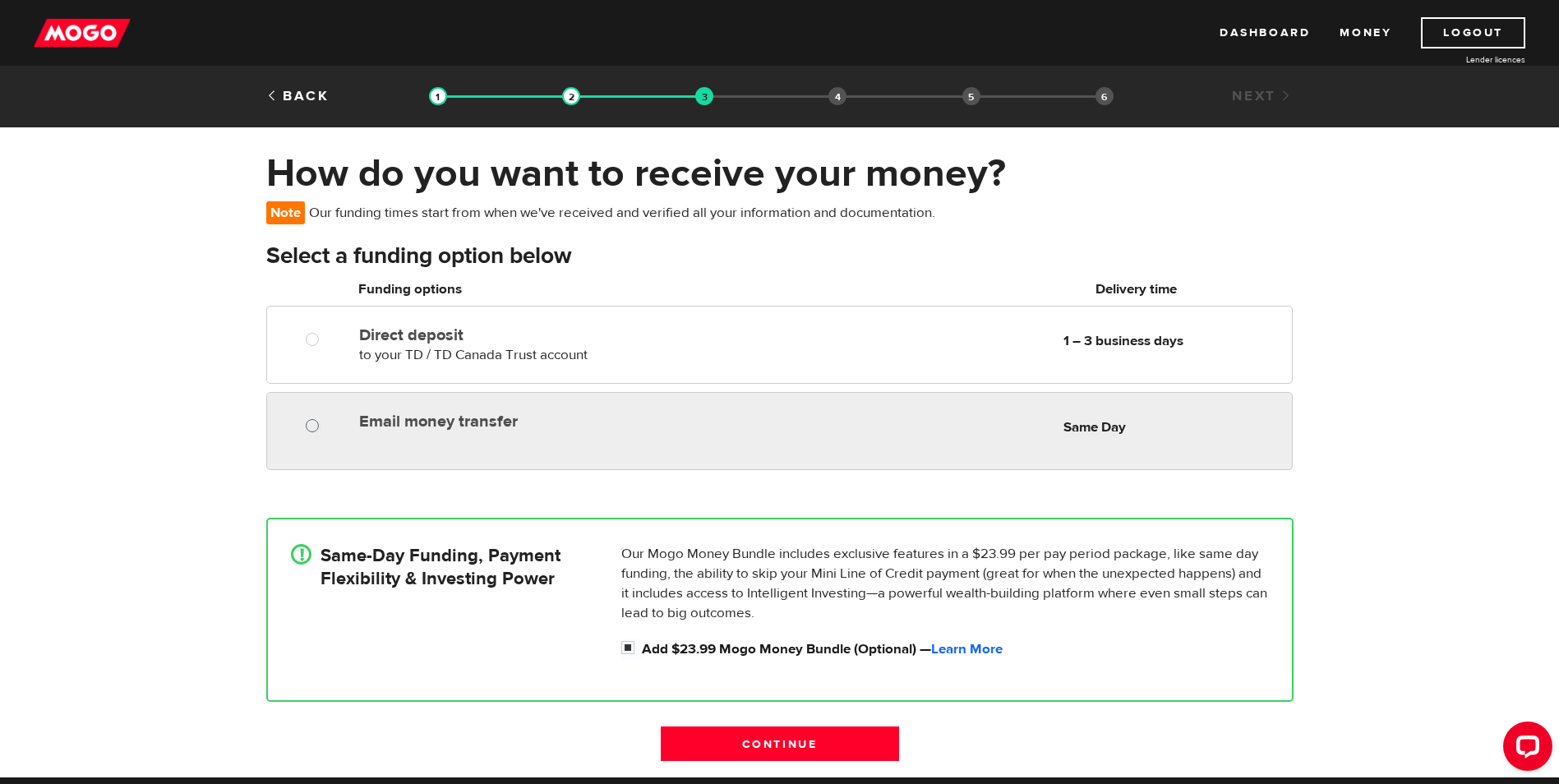
radio input "true"
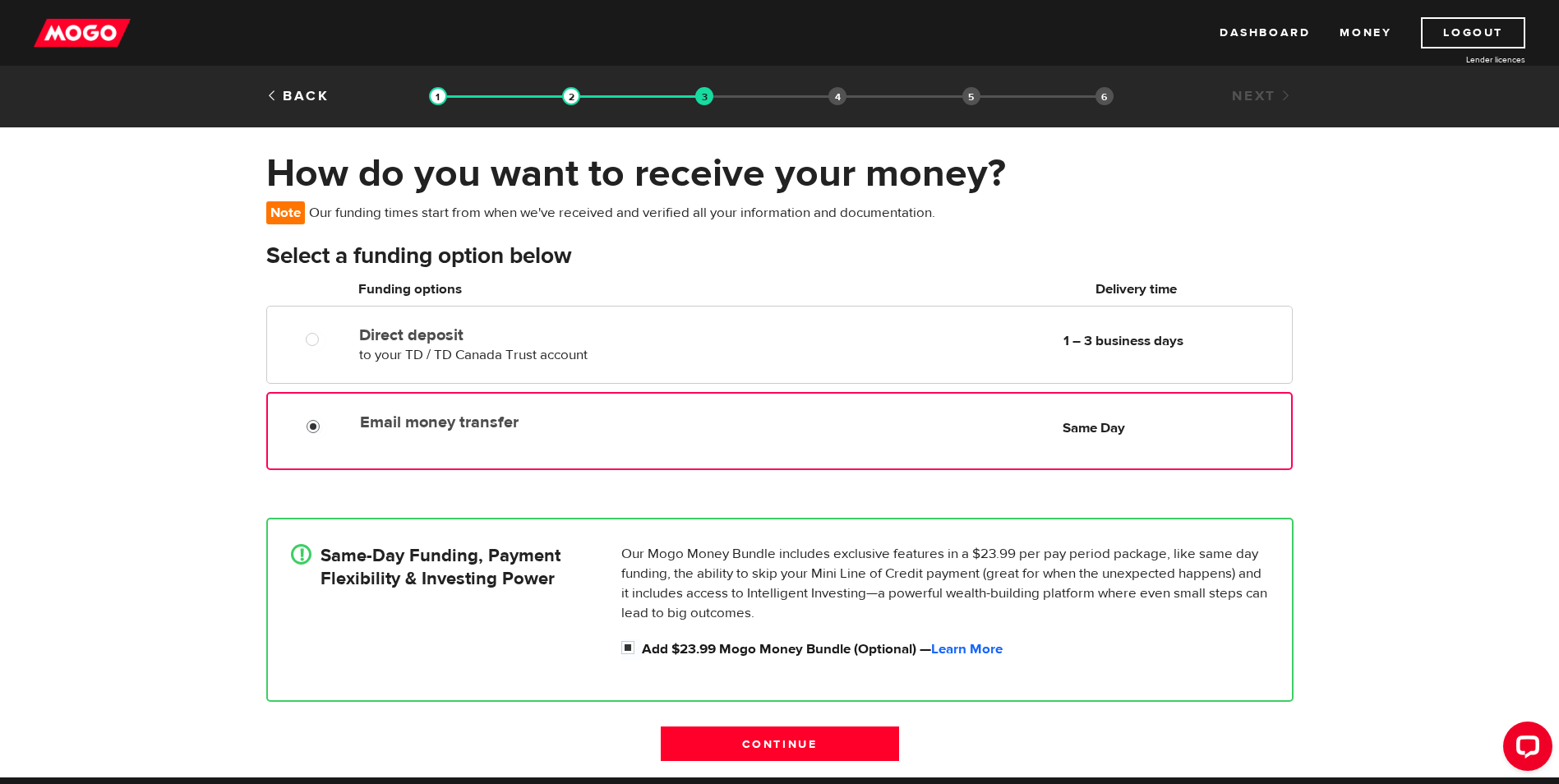
click at [319, 432] on input "Email money transfer" at bounding box center [317, 428] width 21 height 21
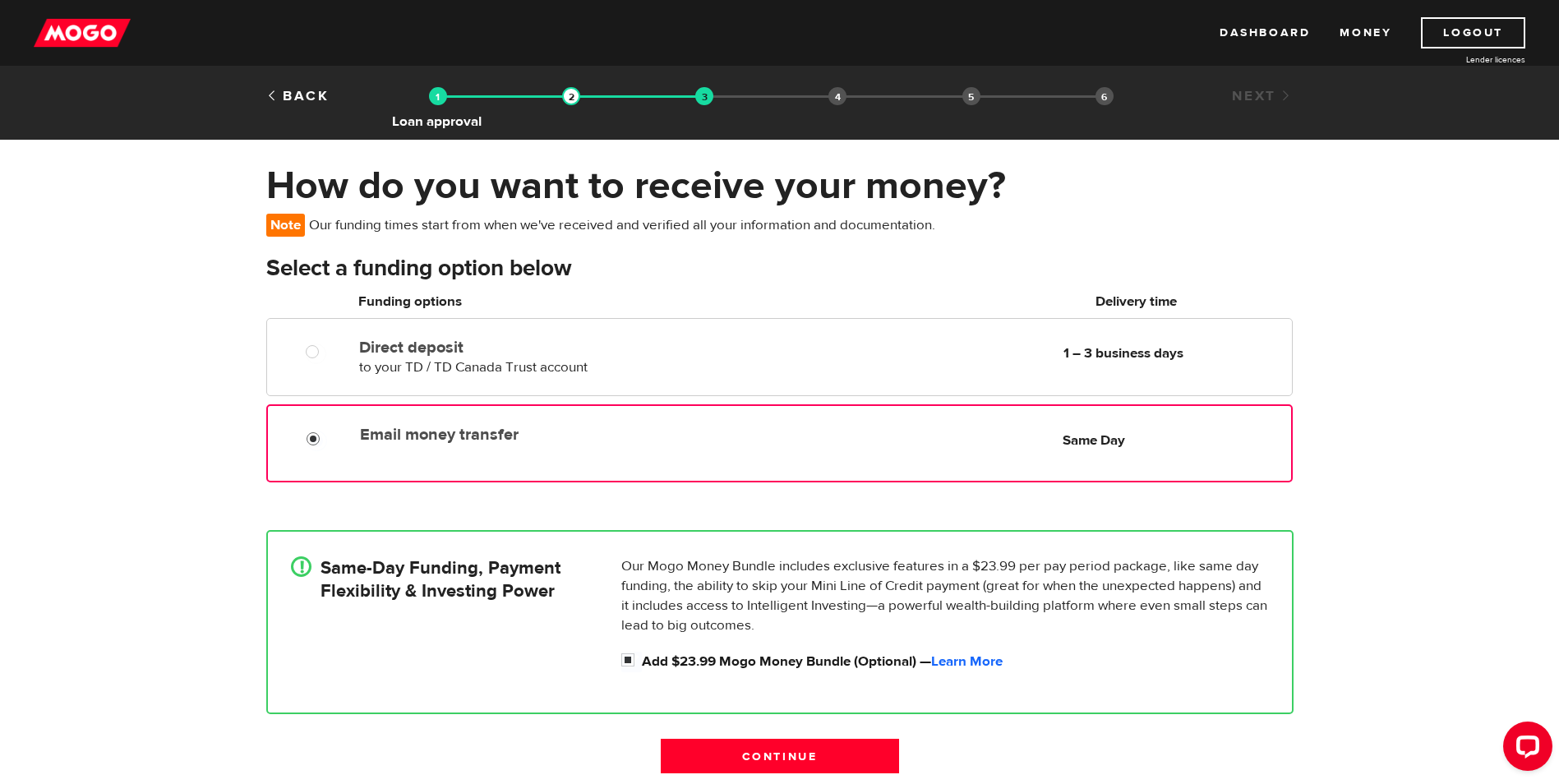
click at [438, 96] on img at bounding box center [438, 96] width 18 height 18
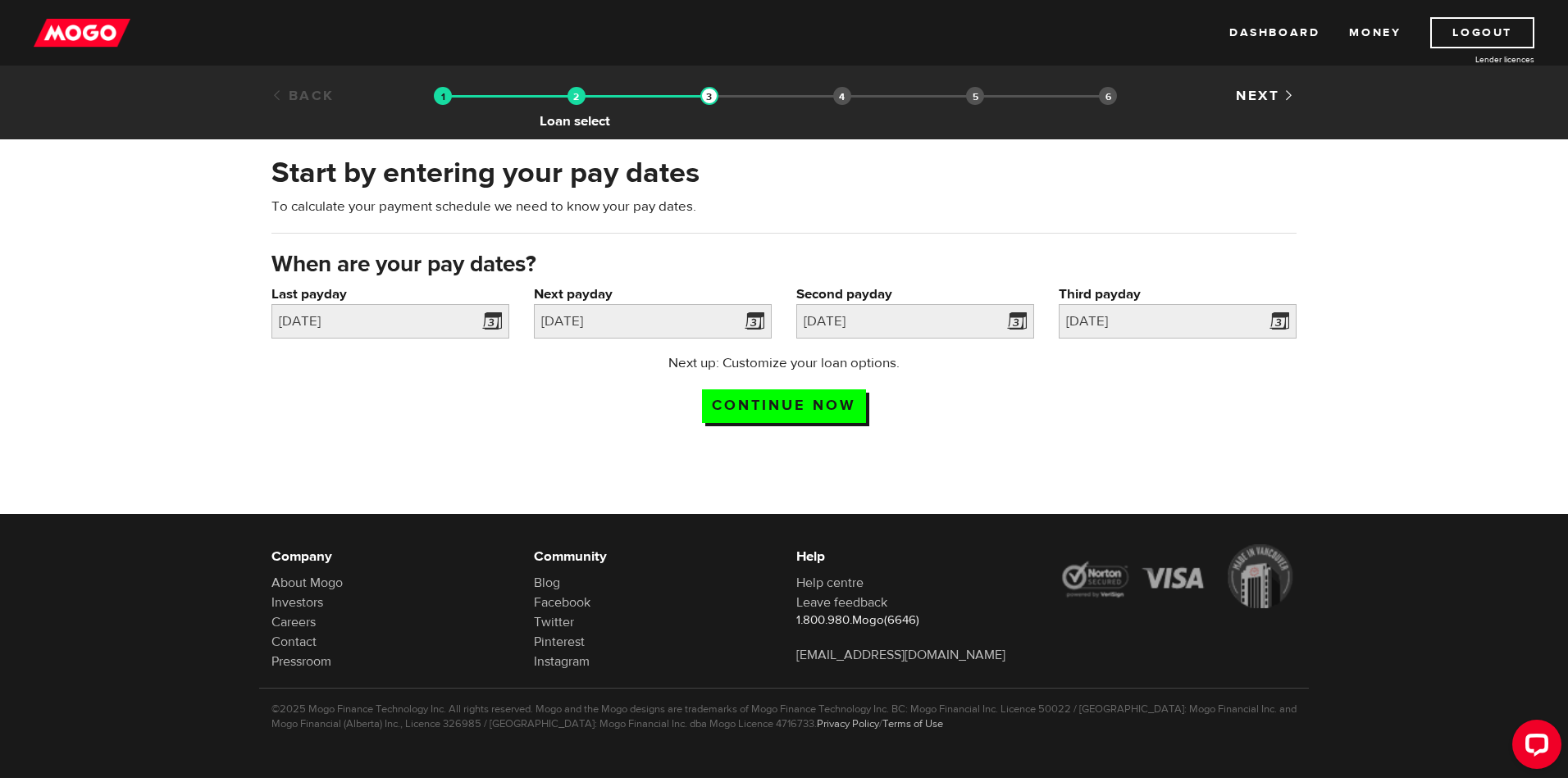
click at [575, 99] on img at bounding box center [576, 96] width 18 height 18
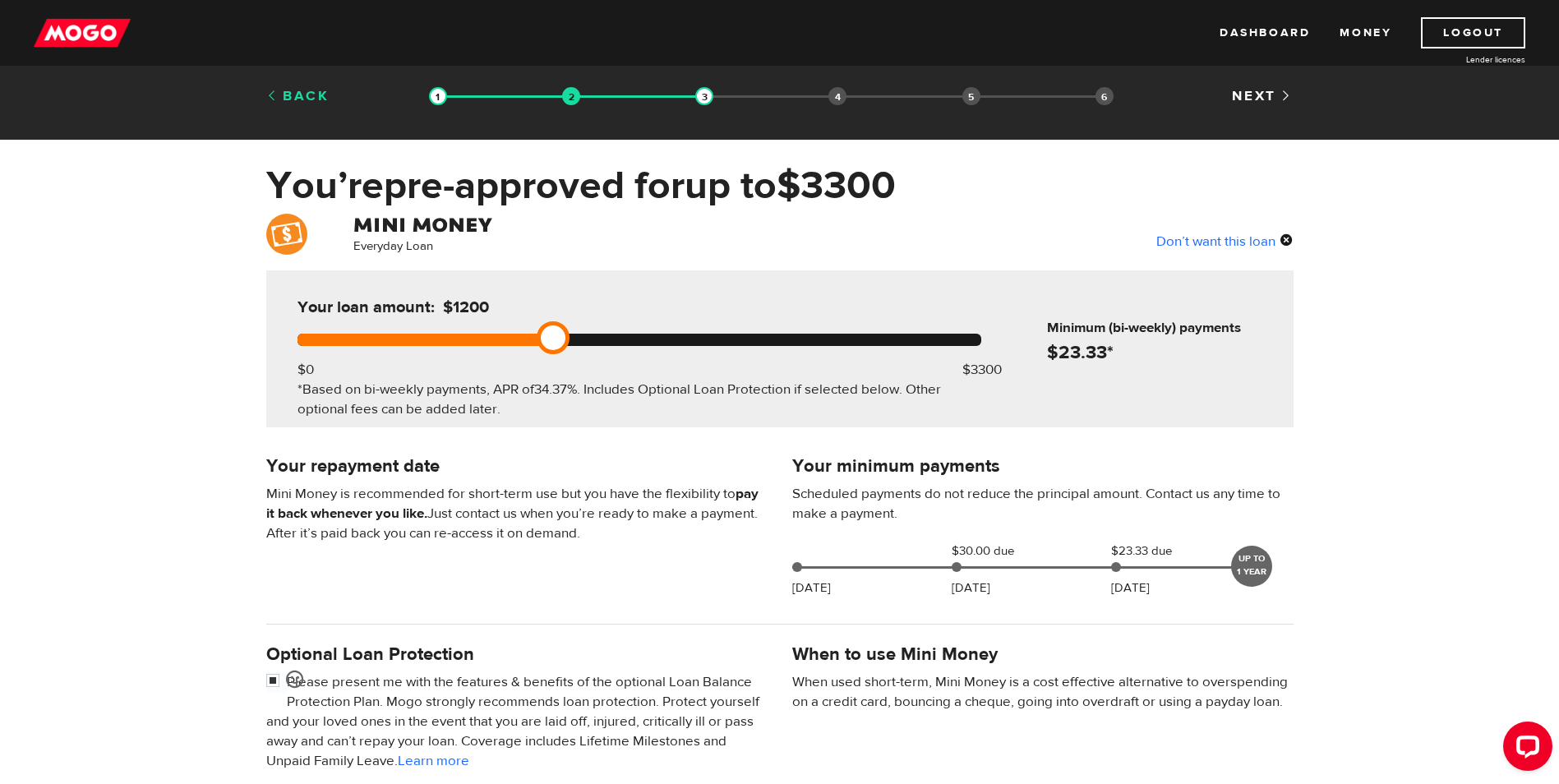
click at [309, 93] on link "Back" at bounding box center [298, 96] width 63 height 18
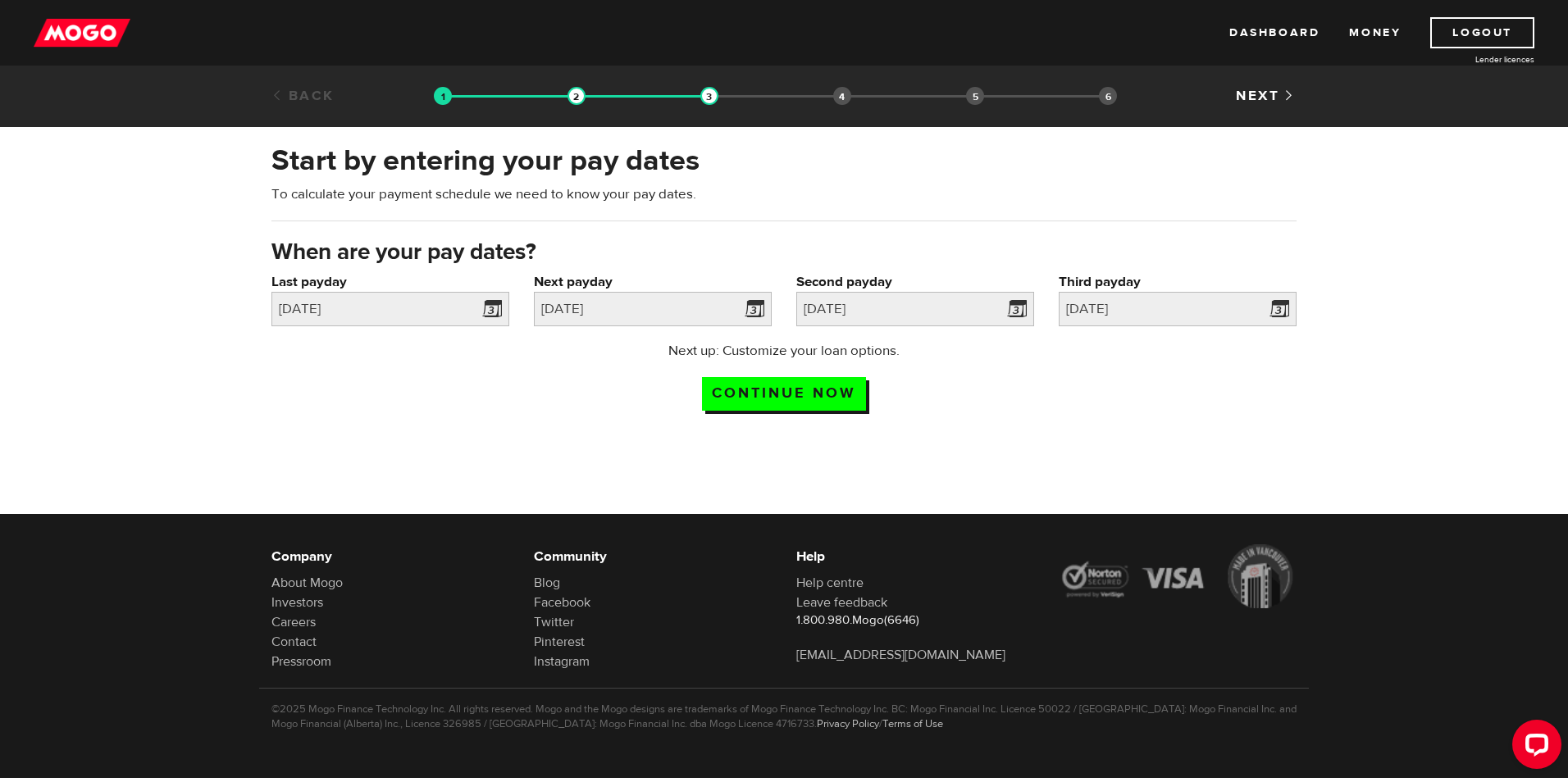
click at [308, 92] on link "Back" at bounding box center [303, 96] width 63 height 18
click at [1261, 32] on link "Dashboard" at bounding box center [1274, 32] width 90 height 31
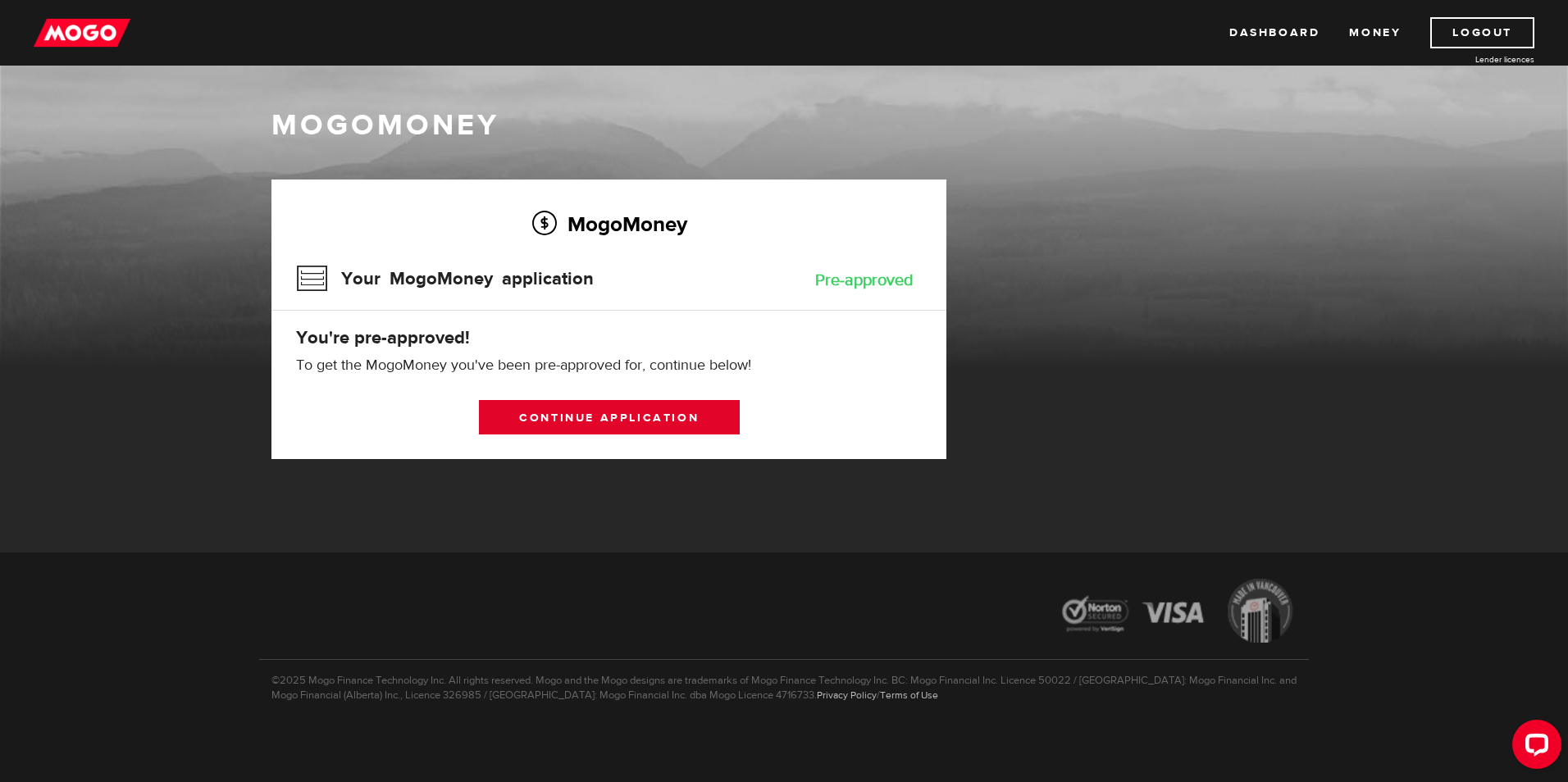
click at [556, 415] on link "Continue application" at bounding box center [609, 417] width 261 height 34
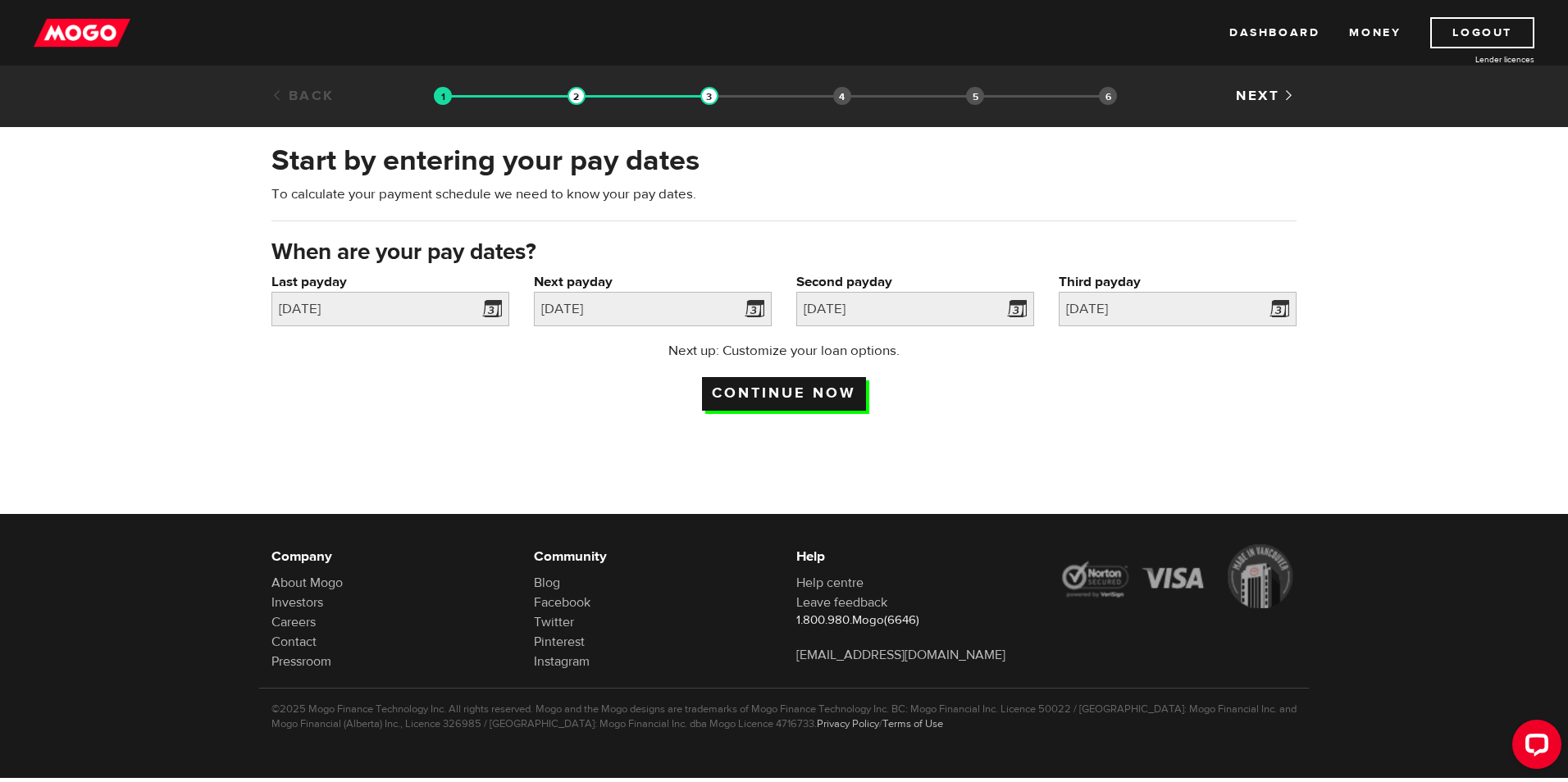
click at [805, 398] on input "Continue now" at bounding box center [784, 393] width 164 height 33
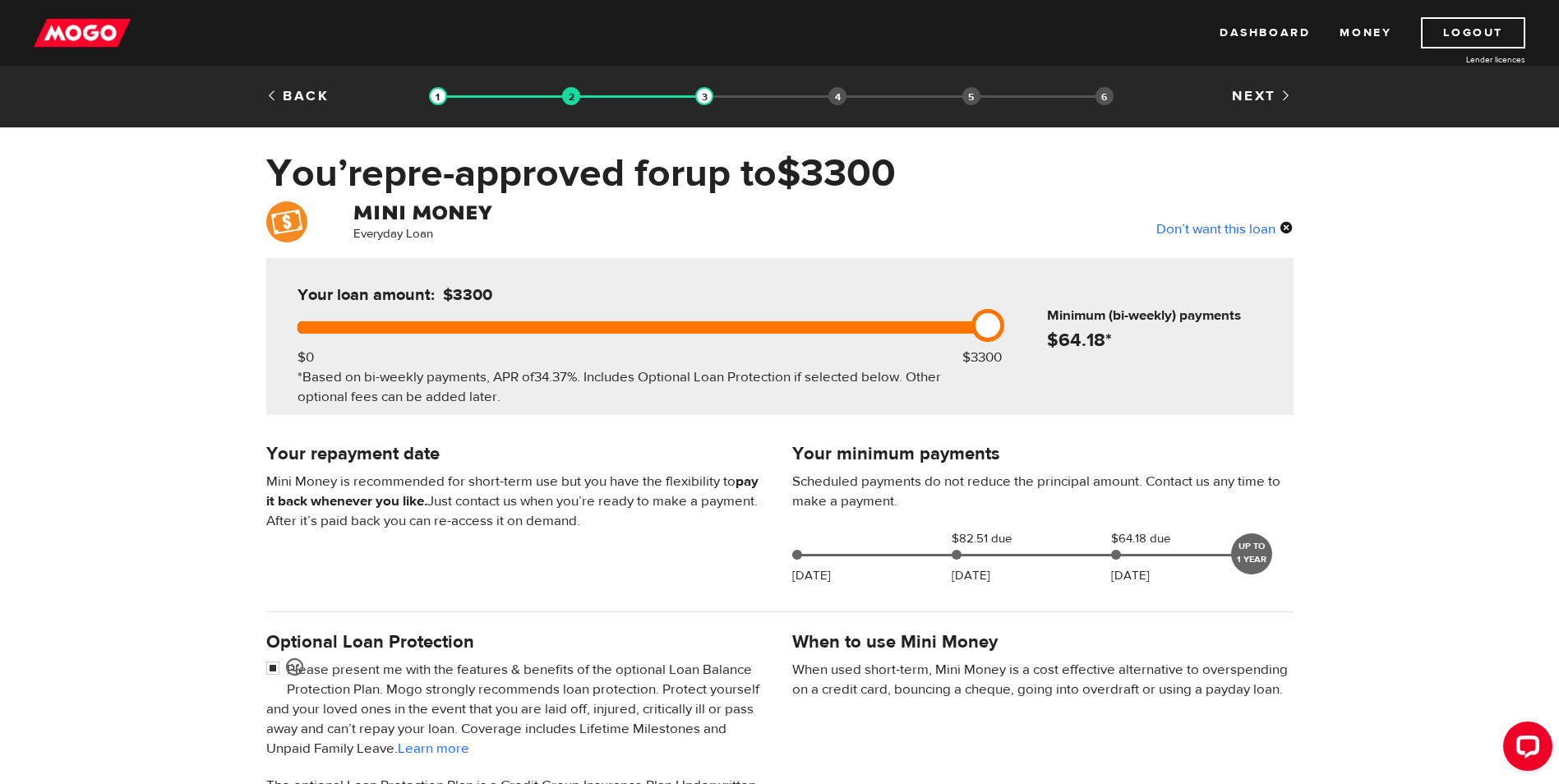
drag, startPoint x: 555, startPoint y: 324, endPoint x: 1058, endPoint y: 338, distance: 503.2
click at [1058, 338] on div "Your loan amount: $3300 $0 $3300 *Based on bi-weekly payments, APR of 34.37% . …" at bounding box center [780, 336] width 1028 height 157
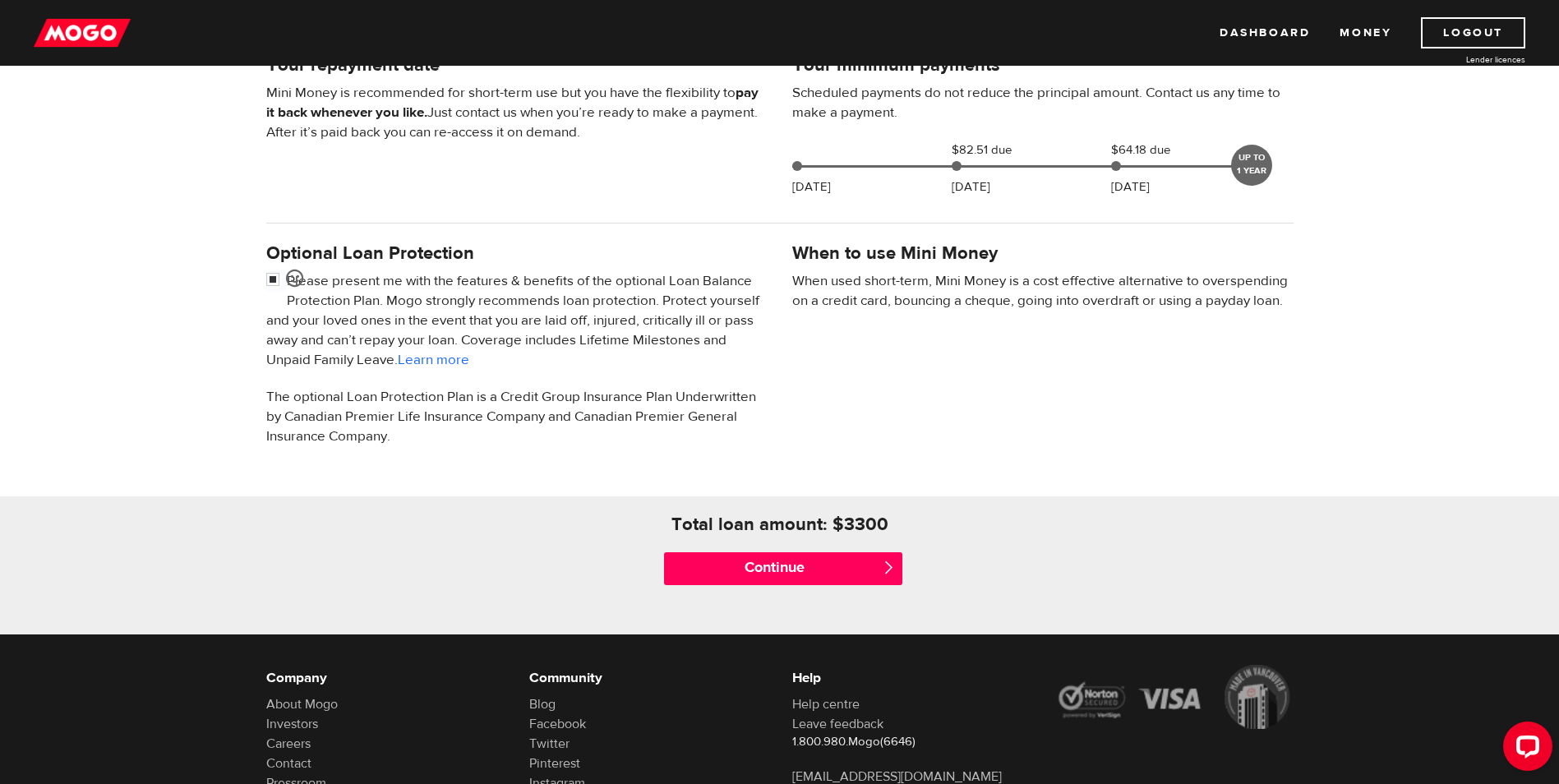
scroll to position [411, 0]
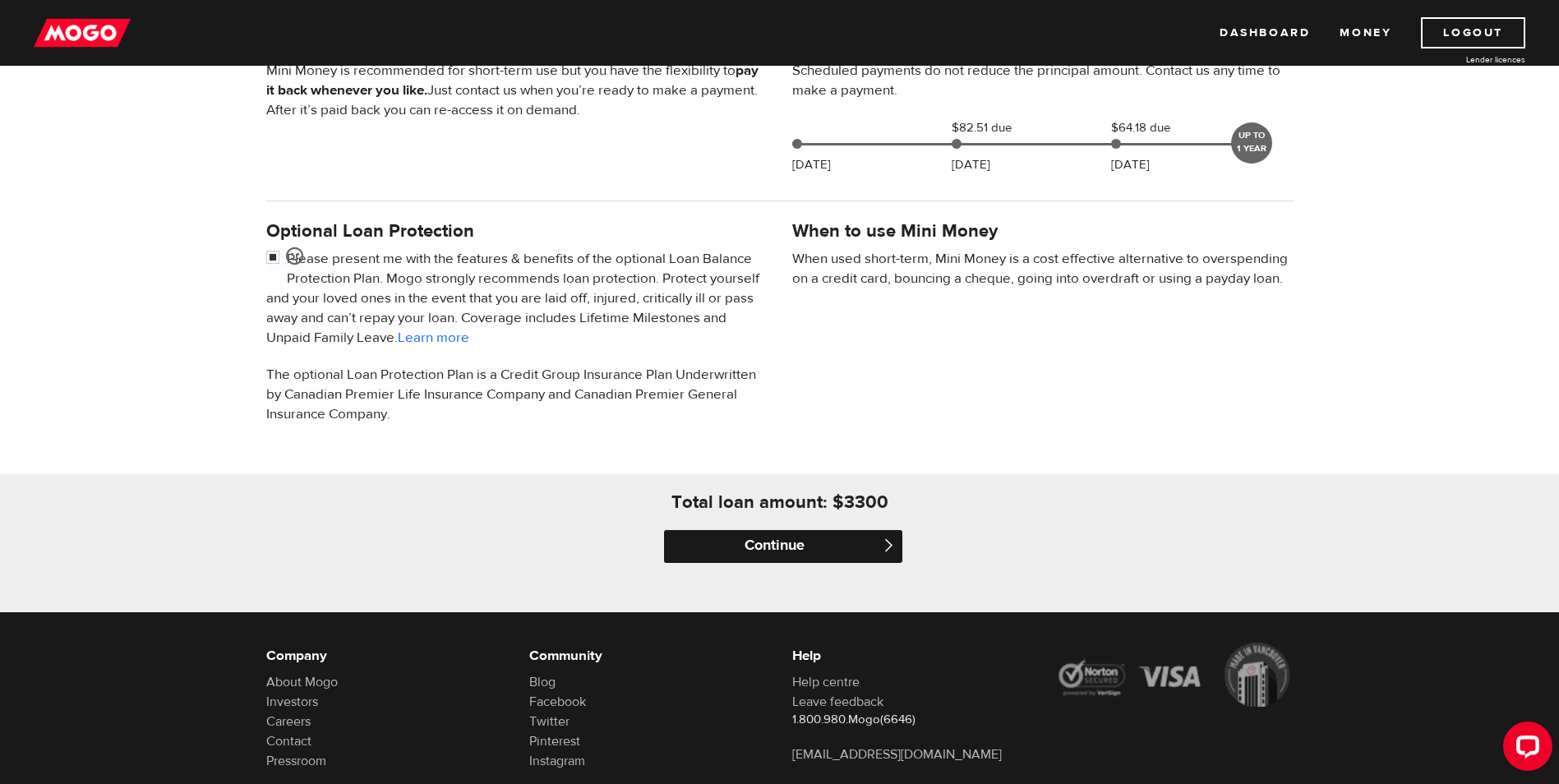
click at [839, 548] on input "Continue" at bounding box center [783, 547] width 238 height 33
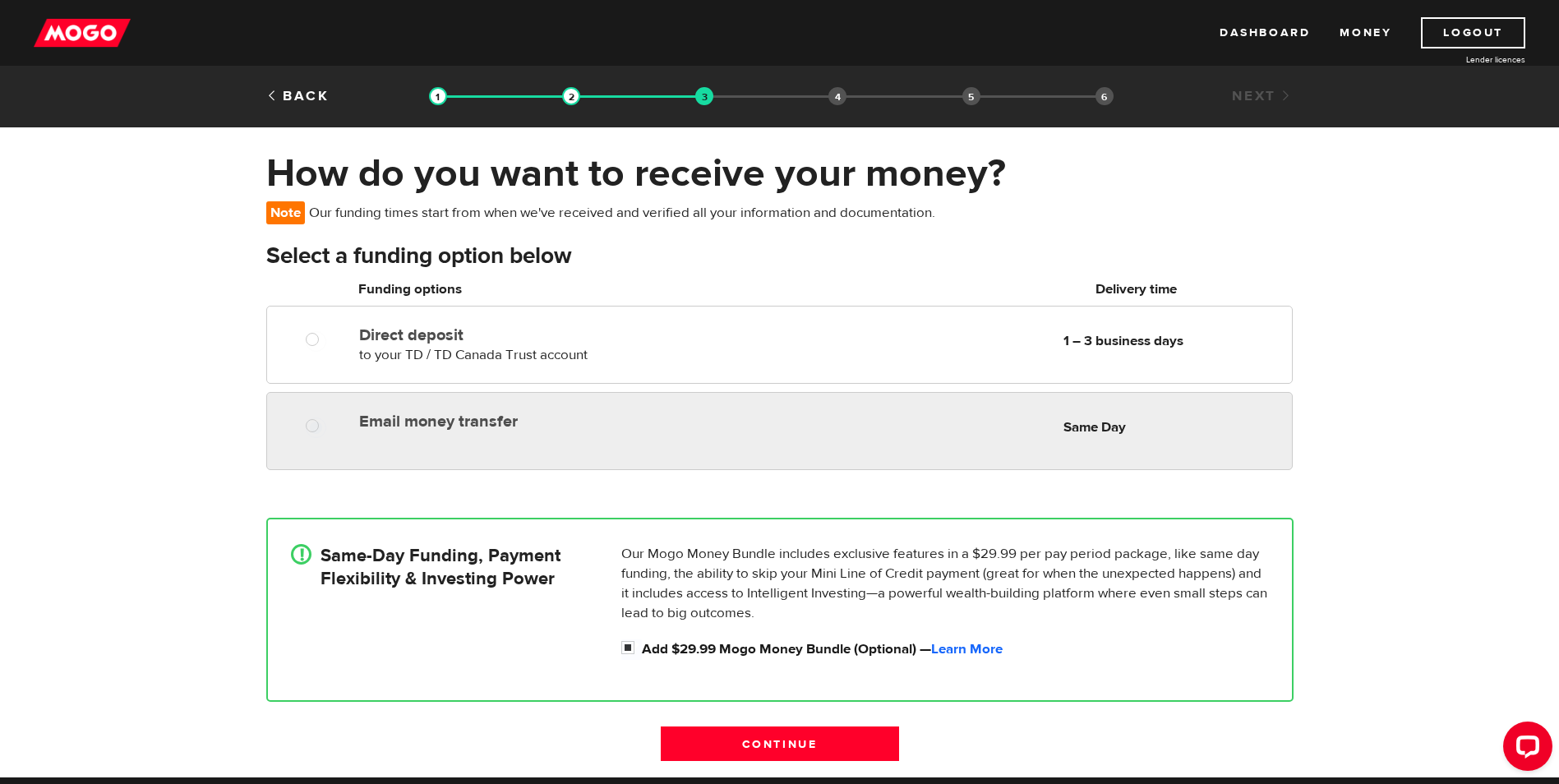
radio input "true"
click at [547, 422] on label "Email money transfer" at bounding box center [548, 421] width 378 height 20
click at [327, 422] on input "Email money transfer" at bounding box center [316, 428] width 21 height 21
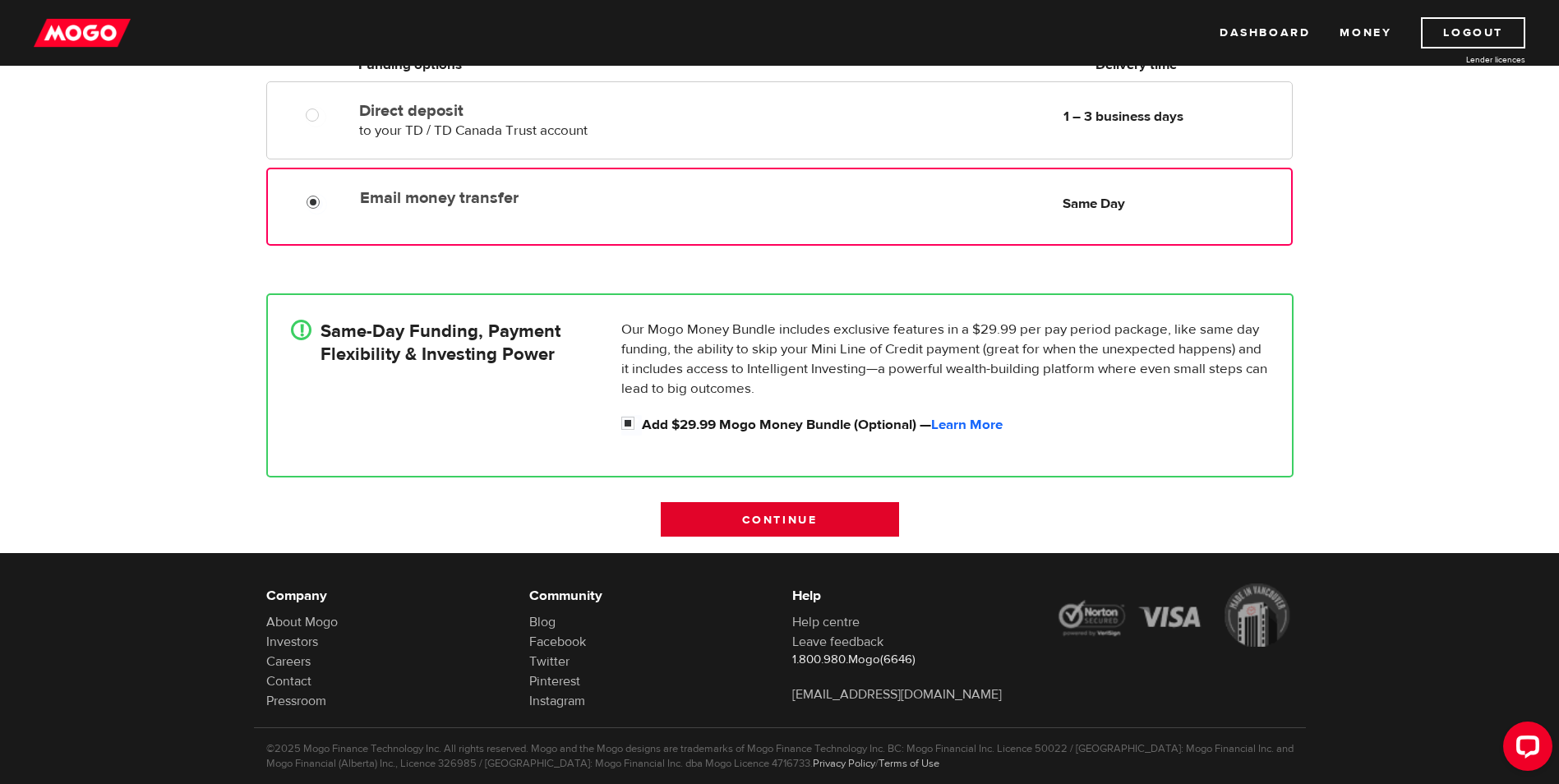
scroll to position [247, 0]
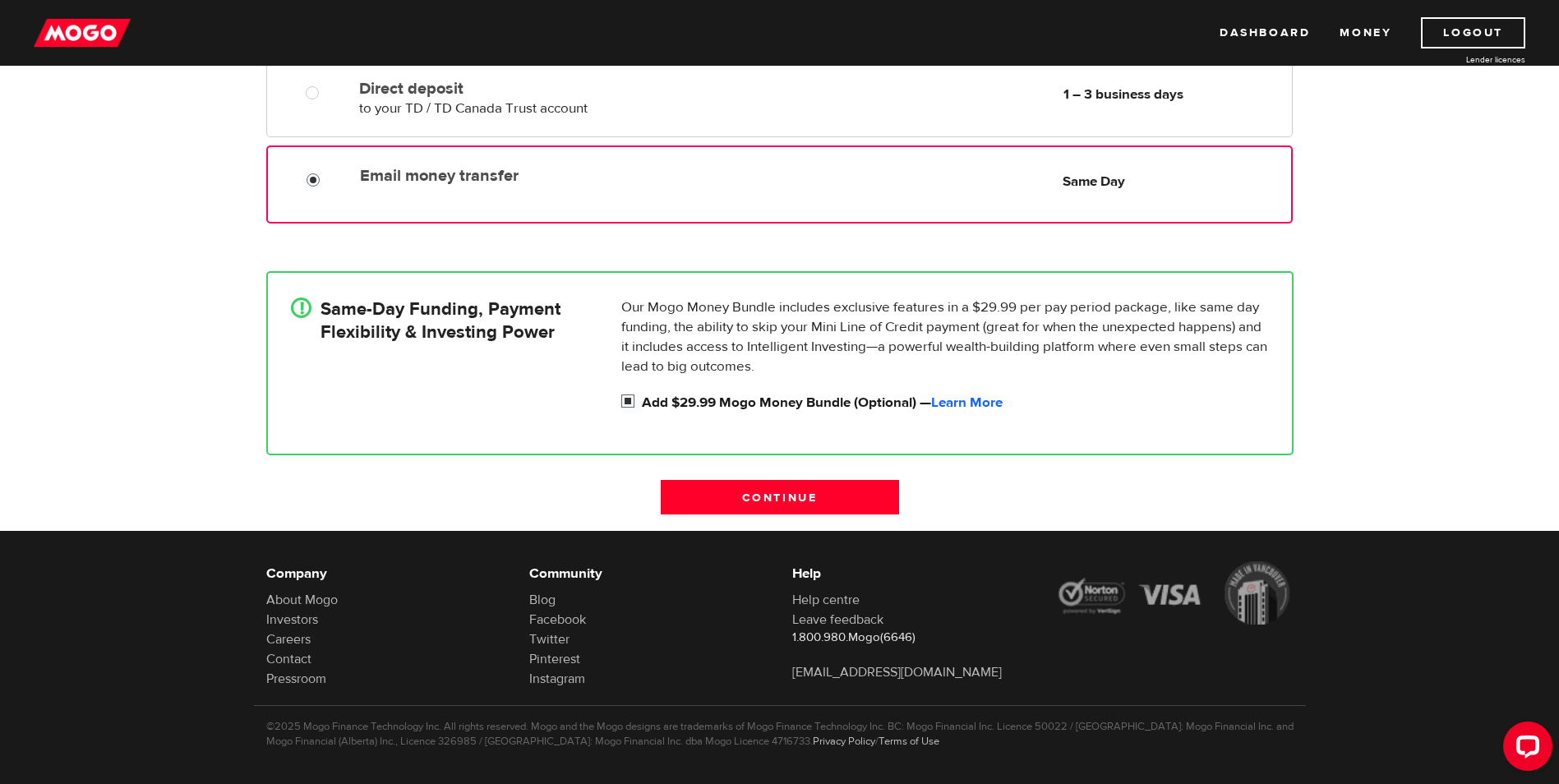
click at [808, 405] on label "Add $29.99 Mogo Money Bundle (Optional) — Learn More" at bounding box center [956, 402] width 627 height 20
click at [642, 405] on input "Add $29.99 Mogo Money Bundle (Optional) — Learn More" at bounding box center [632, 403] width 21 height 21
checkbox input "false"
radio input "false"
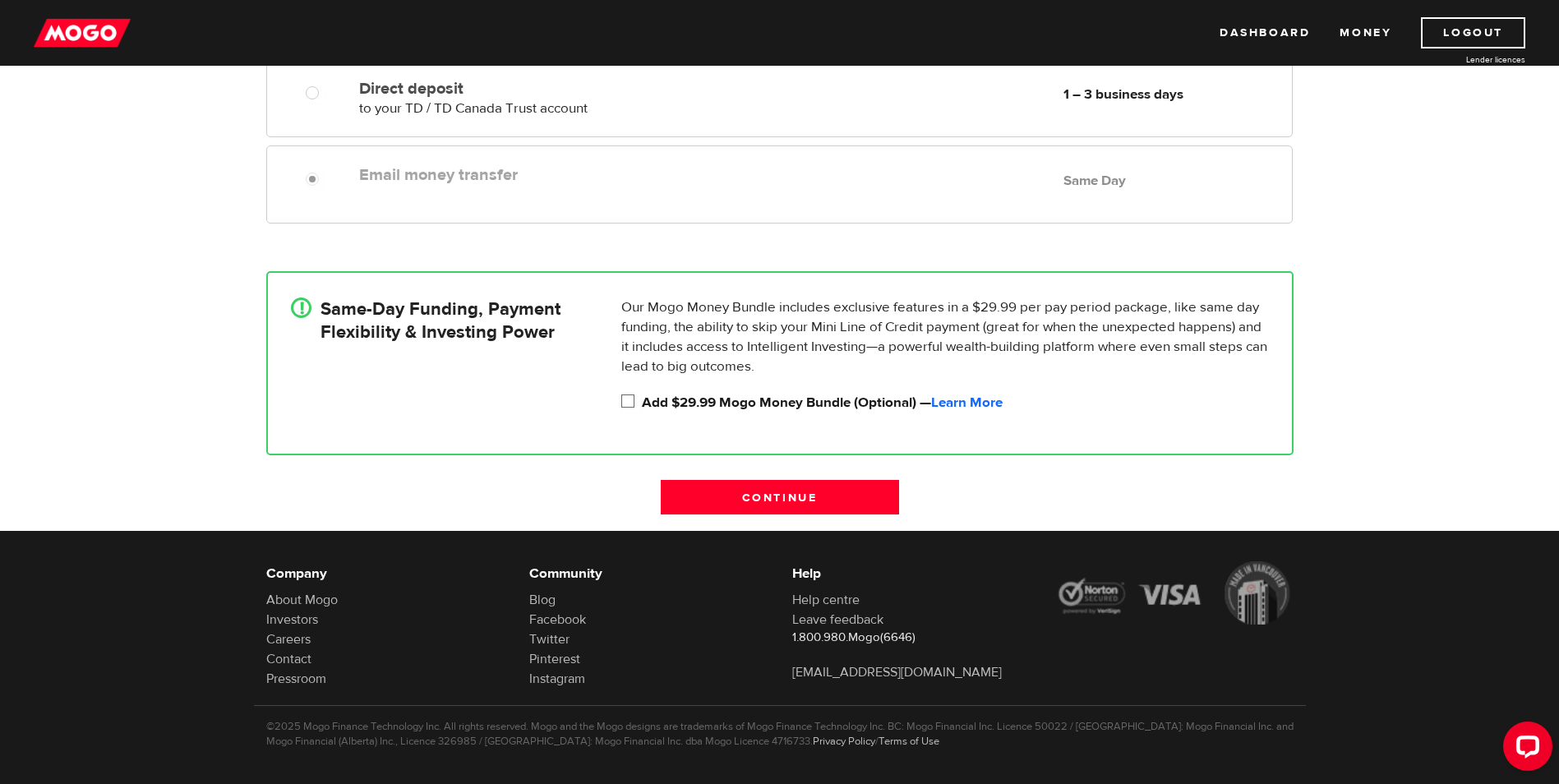
click at [808, 405] on label "Add $29.99 Mogo Money Bundle (Optional) — Learn More" at bounding box center [956, 402] width 627 height 20
click at [642, 405] on input "Add $29.99 Mogo Money Bundle (Optional) — Learn More" at bounding box center [632, 403] width 21 height 21
click at [808, 405] on label "Add $29.99 Mogo Money Bundle (Optional) — Learn More" at bounding box center [956, 402] width 627 height 20
click at [642, 405] on input "Add $29.99 Mogo Money Bundle (Optional) — Learn More" at bounding box center [632, 403] width 21 height 21
click at [808, 405] on label "Add $29.99 Mogo Money Bundle (Optional) — Learn More" at bounding box center [956, 402] width 627 height 20
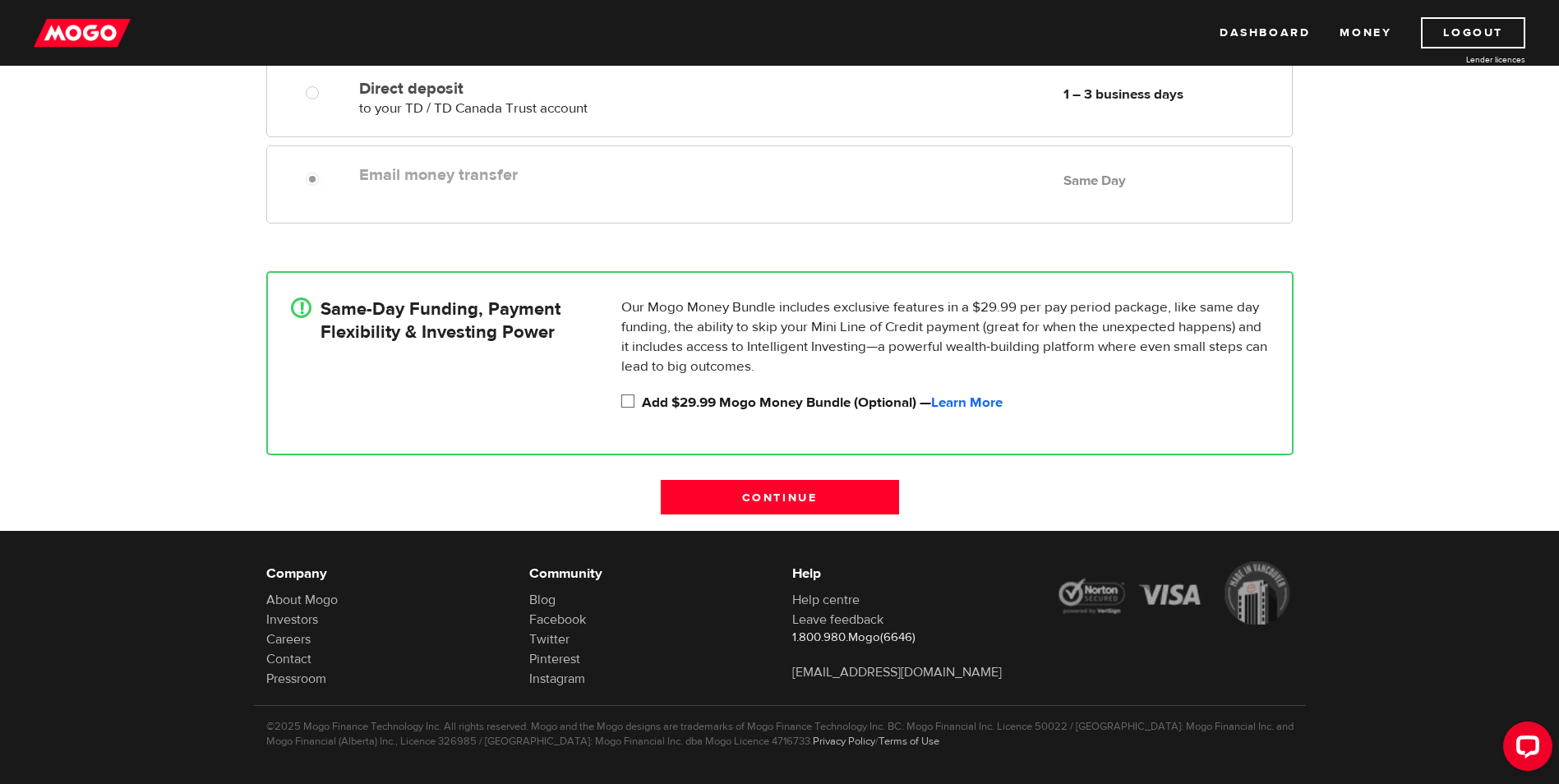
click at [642, 405] on input "Add $29.99 Mogo Money Bundle (Optional) — Learn More" at bounding box center [632, 403] width 21 height 21
click at [718, 402] on label "Add $29.99 Mogo Money Bundle (Optional) — Learn More" at bounding box center [956, 402] width 627 height 20
click at [642, 402] on input "Add $29.99 Mogo Money Bundle (Optional) — Learn More" at bounding box center [632, 403] width 21 height 21
checkbox input "false"
click at [441, 174] on label "Email money transfer" at bounding box center [548, 175] width 378 height 20
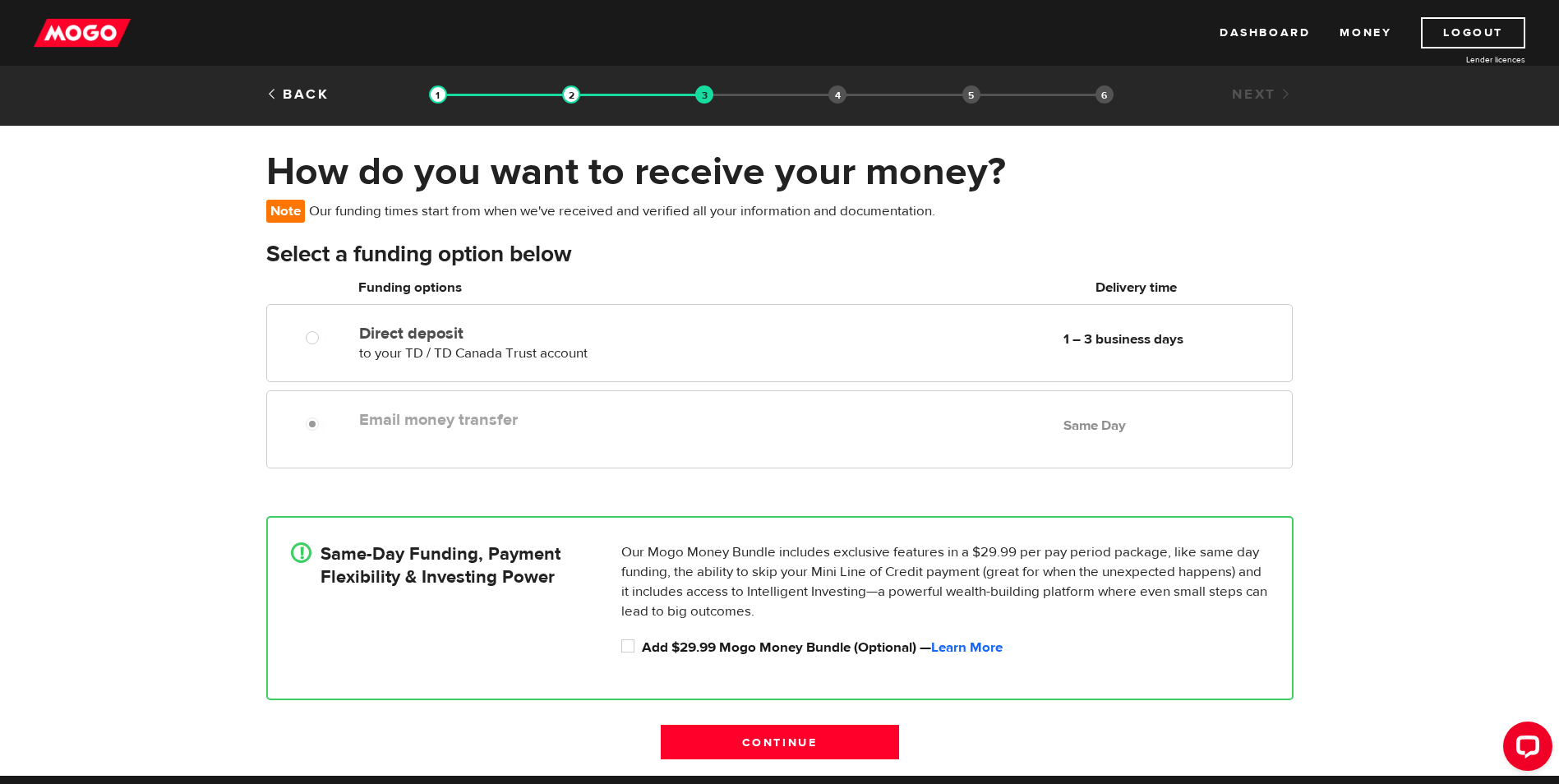
scroll to position [0, 0]
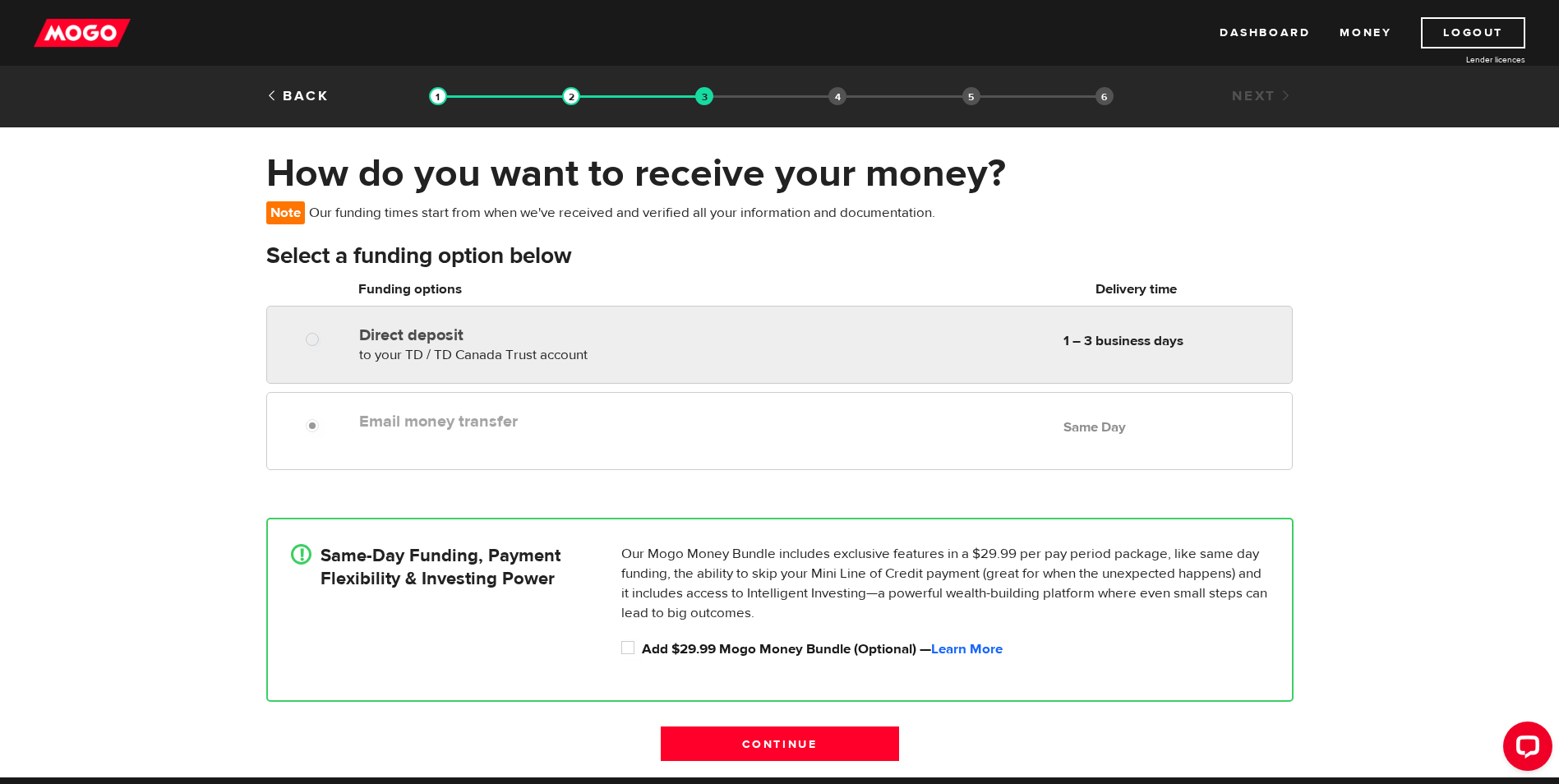
radio input "true"
click at [446, 363] on div "Direct deposit to your TD / TD Canada Trust account Delivery in 1 – 3 business …" at bounding box center [548, 342] width 391 height 46
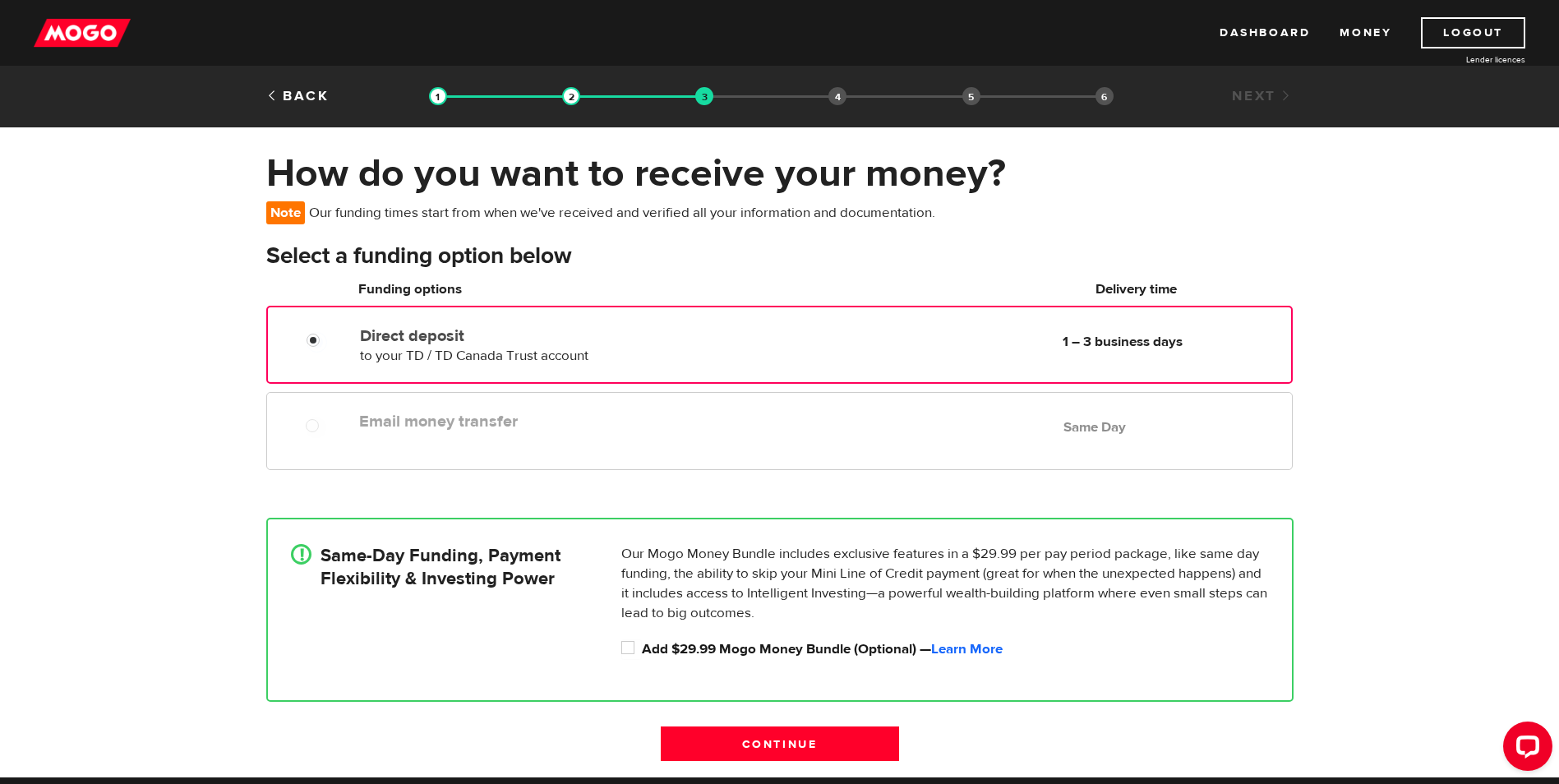
click at [429, 418] on label "Email money transfer" at bounding box center [548, 421] width 378 height 20
click at [384, 411] on label "Email money transfer" at bounding box center [548, 421] width 378 height 20
drag, startPoint x: 297, startPoint y: 315, endPoint x: 318, endPoint y: 338, distance: 31.1
click at [301, 317] on div "Direct deposit to your TD / TD Canada Trust account Delivery in 1 – 3 business …" at bounding box center [779, 344] width 1026 height 78
click at [330, 417] on label at bounding box center [328, 427] width 3 height 20
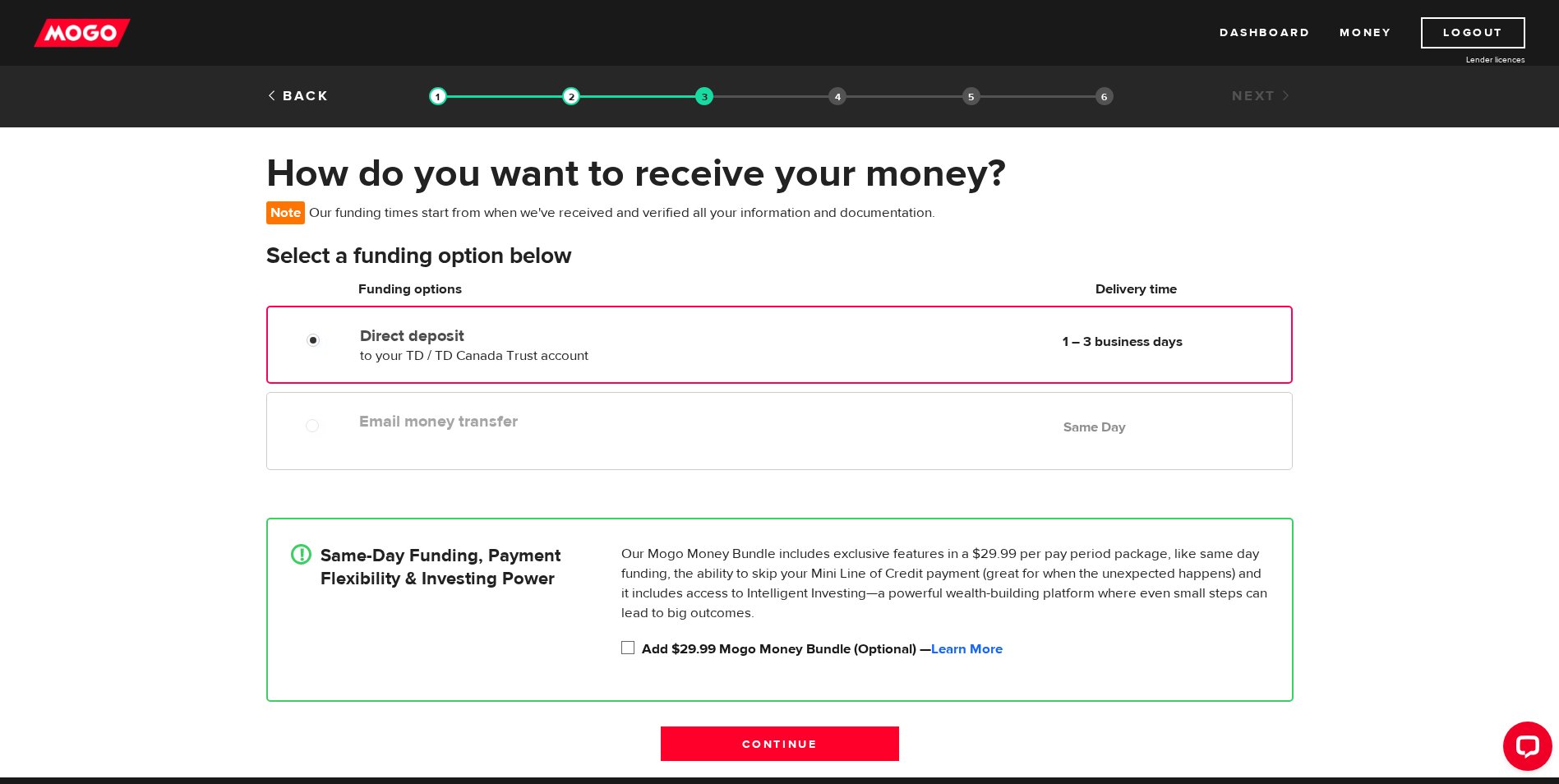
click at [686, 643] on label "Add $29.99 Mogo Money Bundle (Optional) — Learn More" at bounding box center [956, 649] width 627 height 20
click at [642, 643] on input "Add $29.99 Mogo Money Bundle (Optional) — Learn More" at bounding box center [632, 649] width 21 height 21
checkbox input "true"
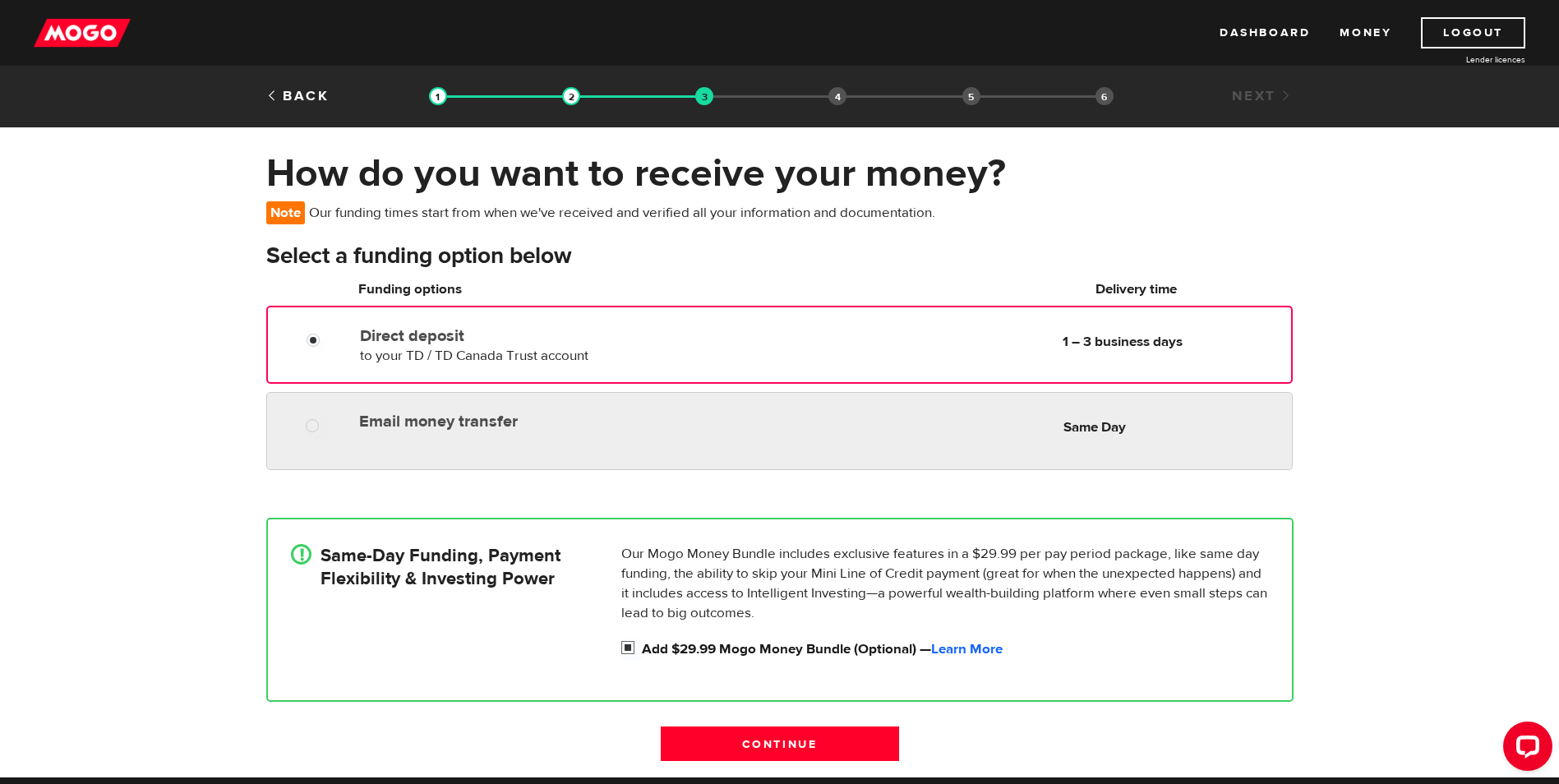
radio input "true"
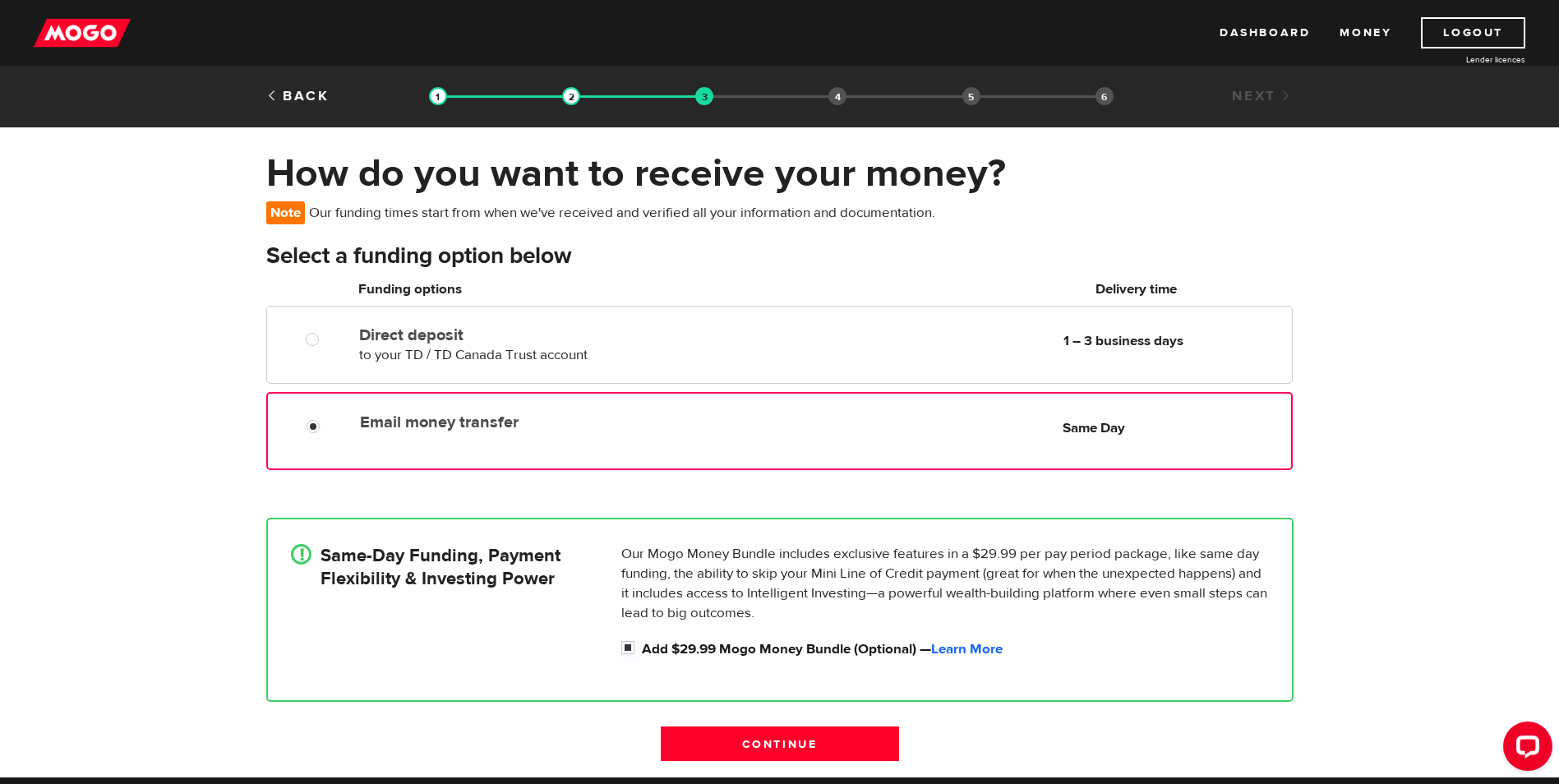
click at [501, 441] on div "Email money transfer Delivery in Same Day Same Day" at bounding box center [779, 430] width 1026 height 78
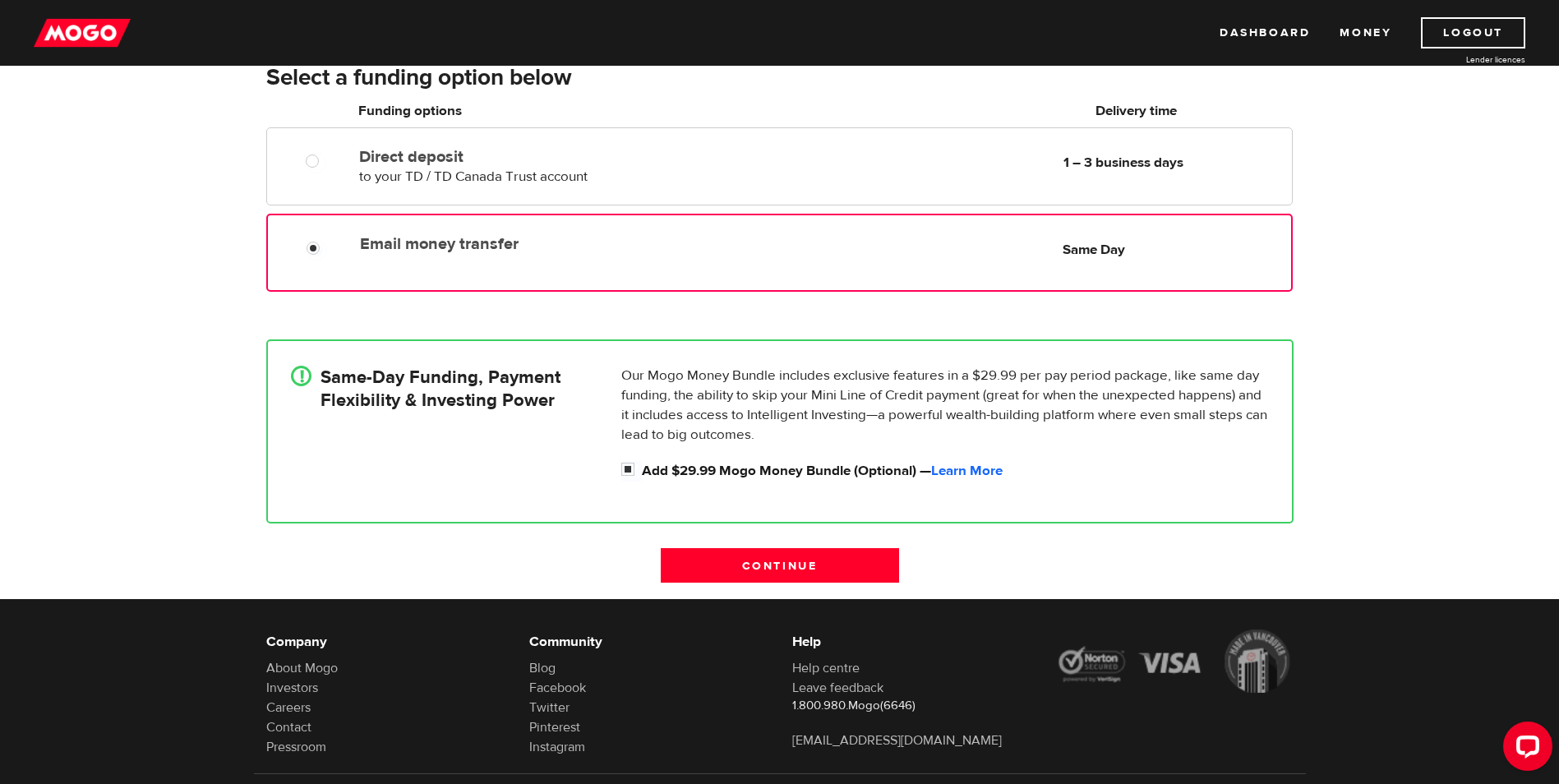
scroll to position [247, 0]
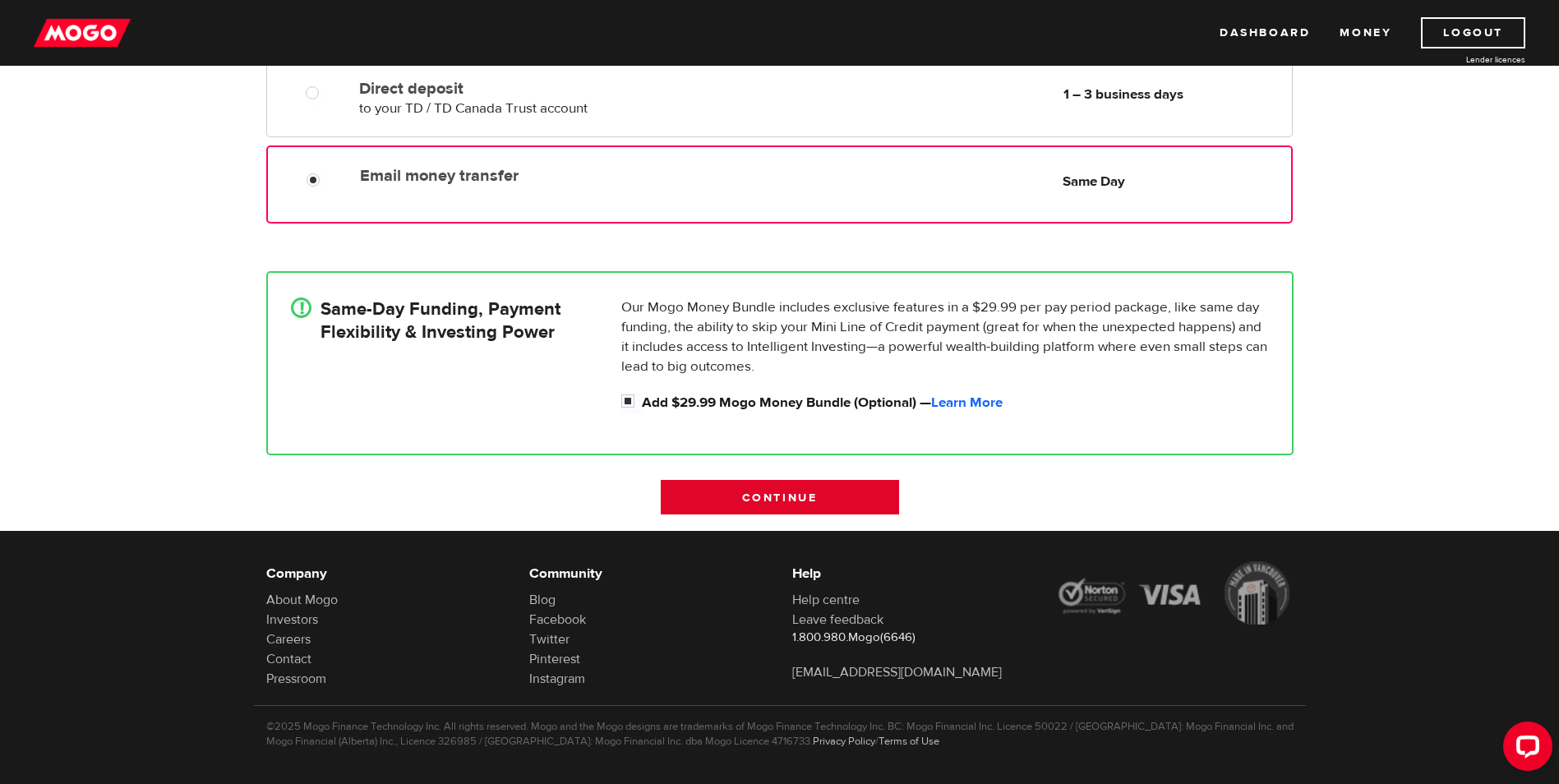
click at [747, 496] on input "Continue" at bounding box center [780, 497] width 238 height 34
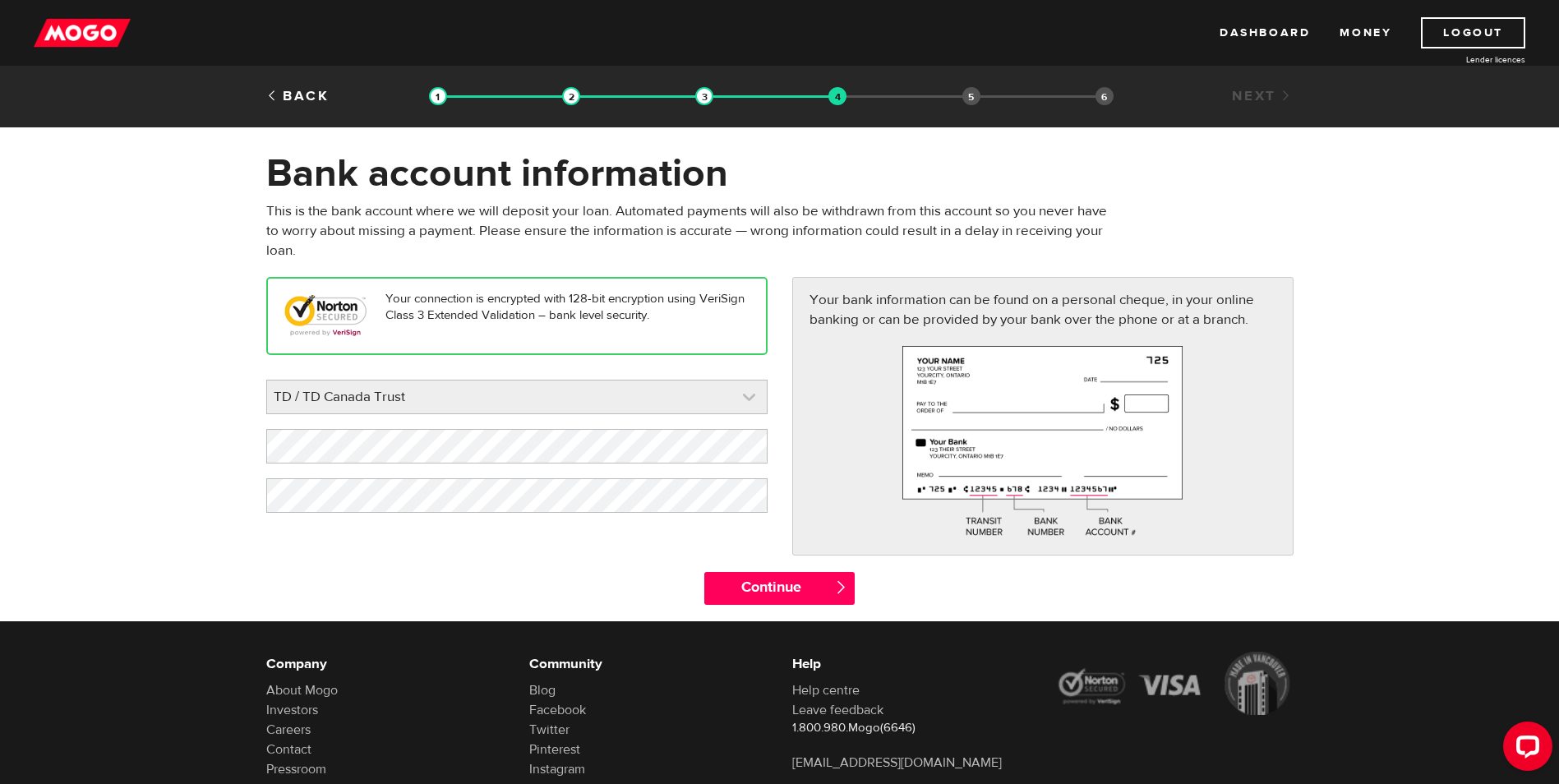
click at [552, 385] on link at bounding box center [517, 397] width 500 height 33
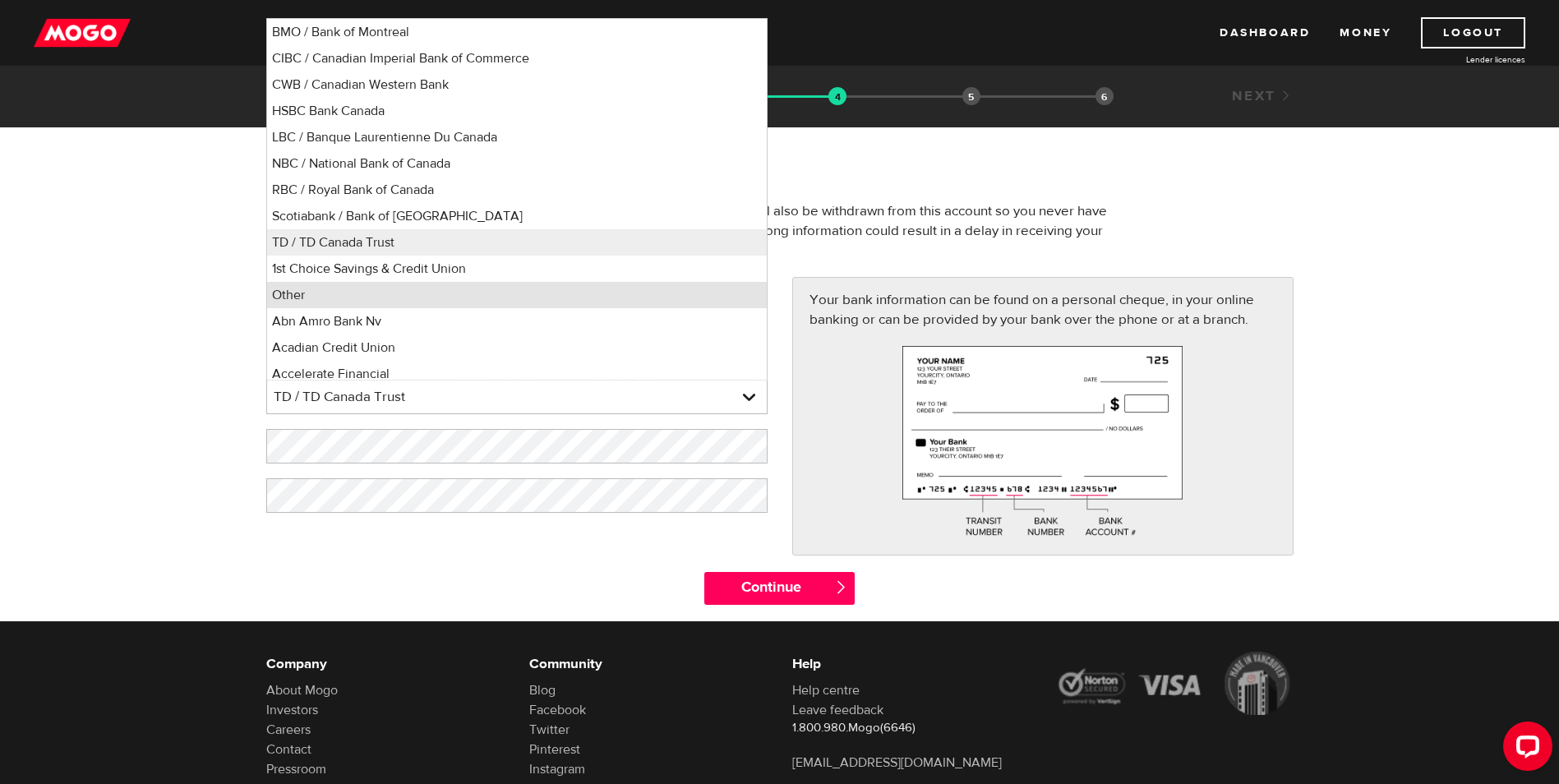
scroll to position [8, 0]
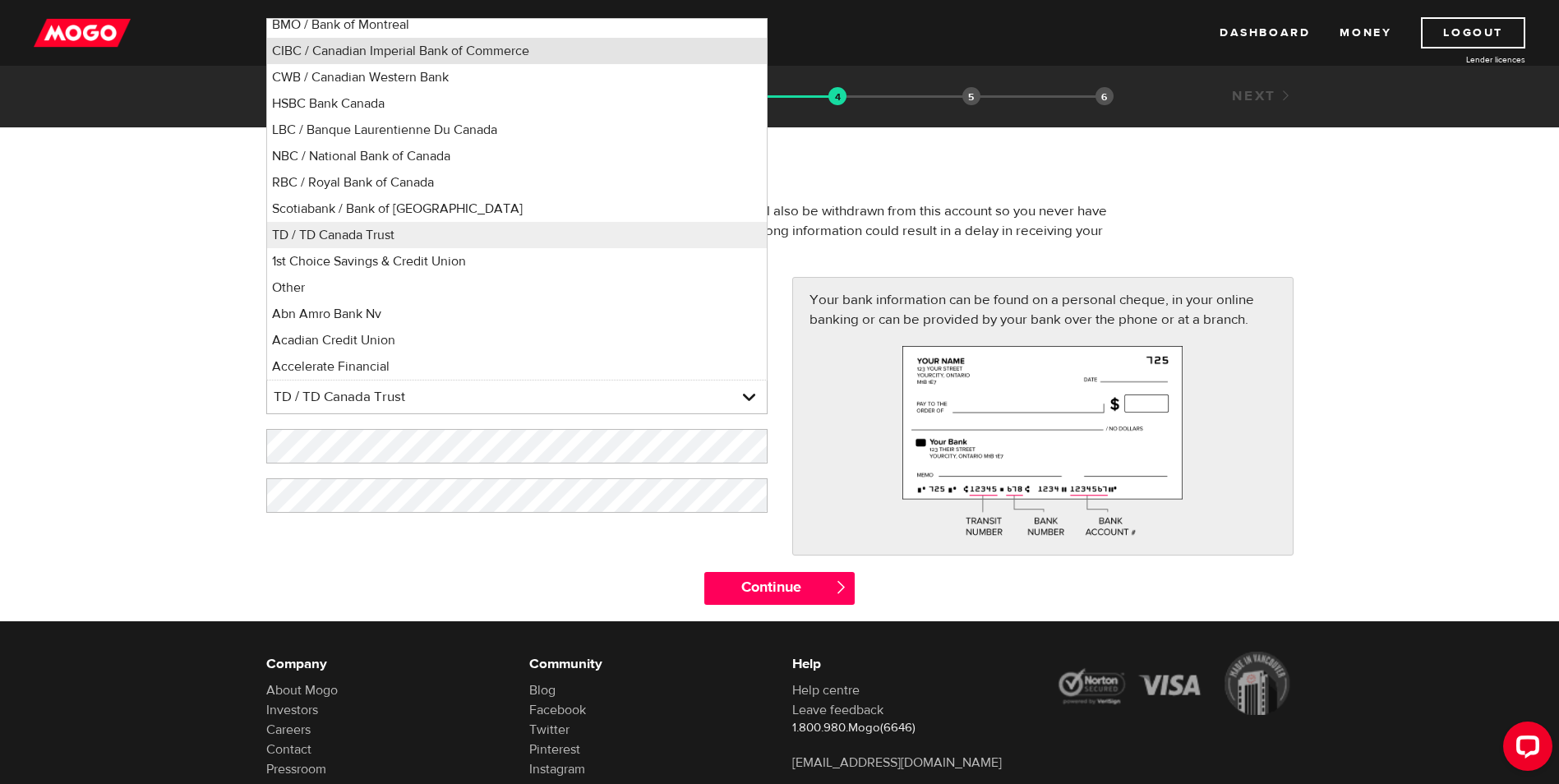
click at [446, 51] on li "CIBC / Canadian Imperial Bank of Commerce" at bounding box center [517, 51] width 500 height 27
select select "4"
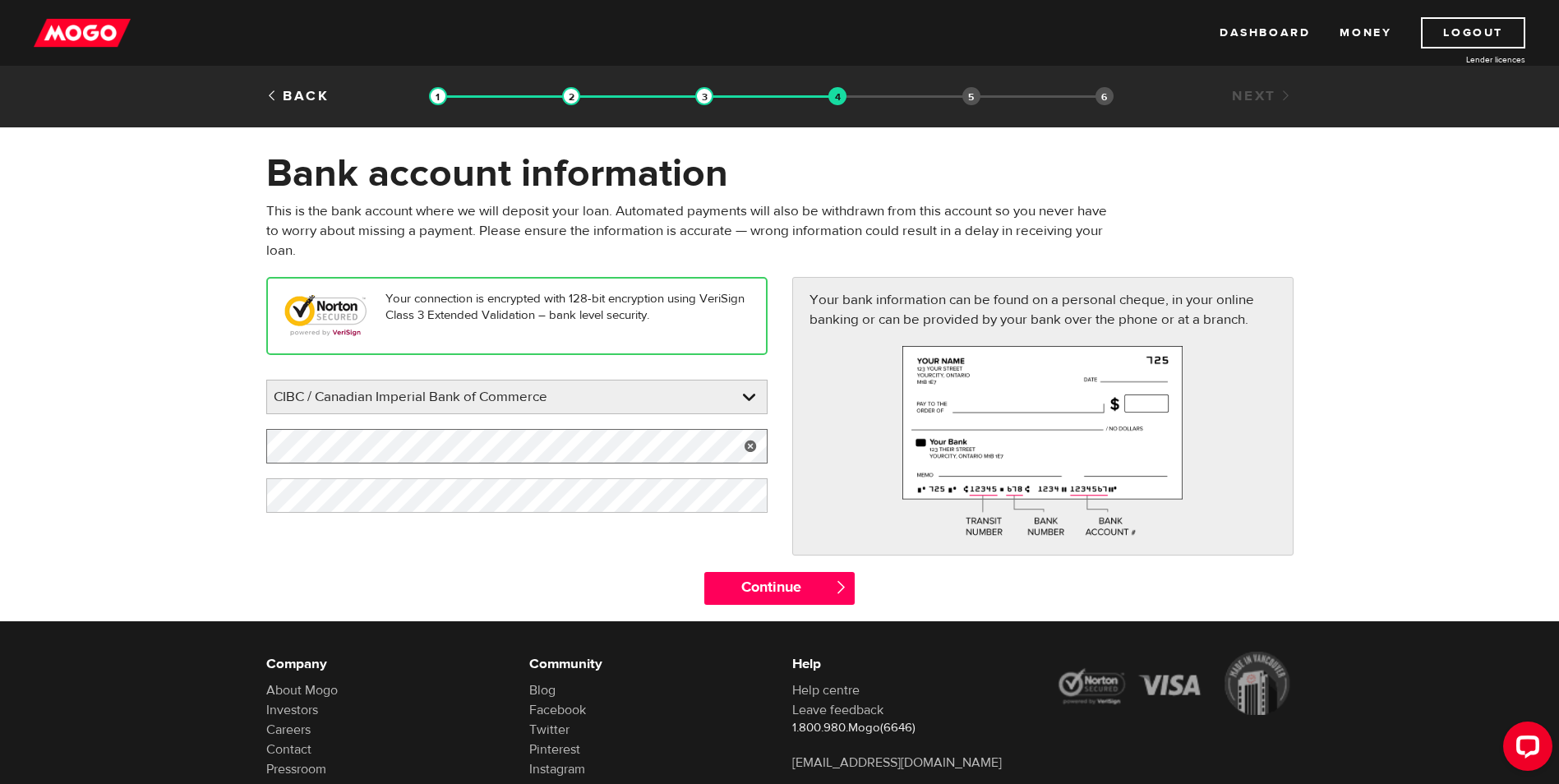
click at [135, 436] on form "Bank account information Oops! Please review the areas highlighted below and ma…" at bounding box center [779, 386] width 1559 height 471
click at [760, 444] on link at bounding box center [750, 446] width 33 height 34
click at [754, 503] on link at bounding box center [750, 495] width 33 height 34
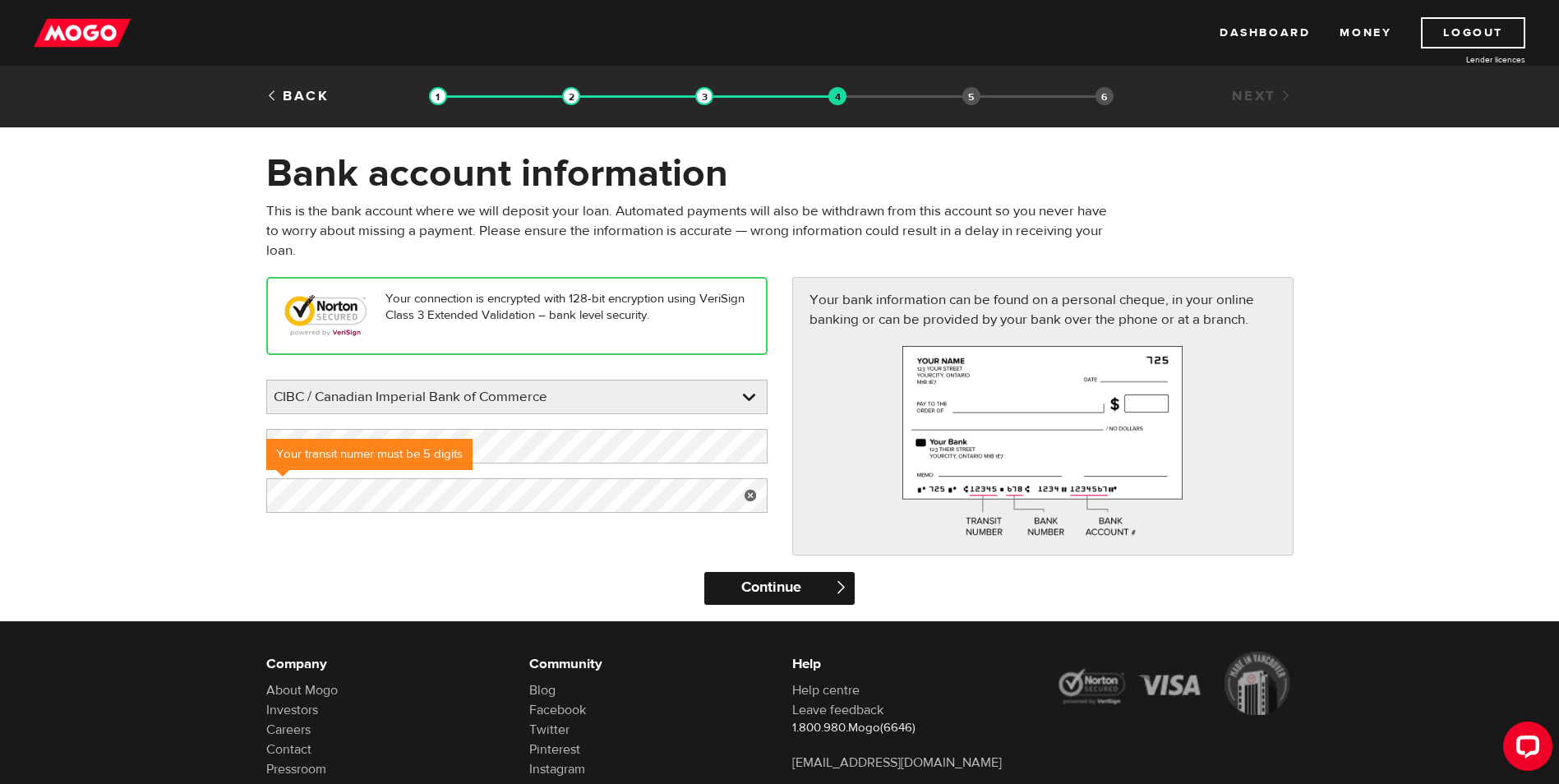
click at [729, 580] on input "Continue" at bounding box center [780, 588] width 151 height 33
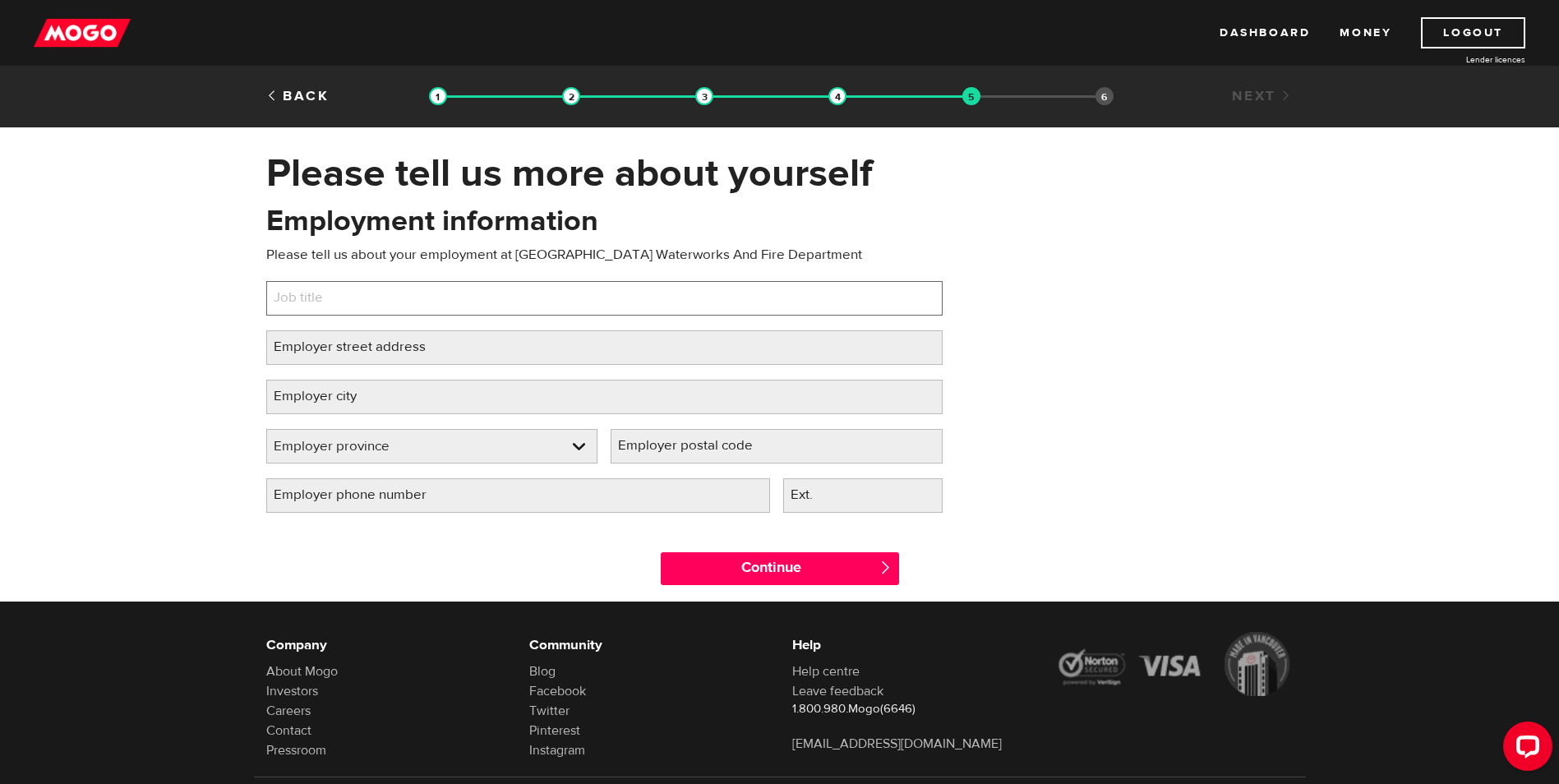
click at [367, 290] on input "Job title" at bounding box center [604, 298] width 676 height 34
type input "Administrator"
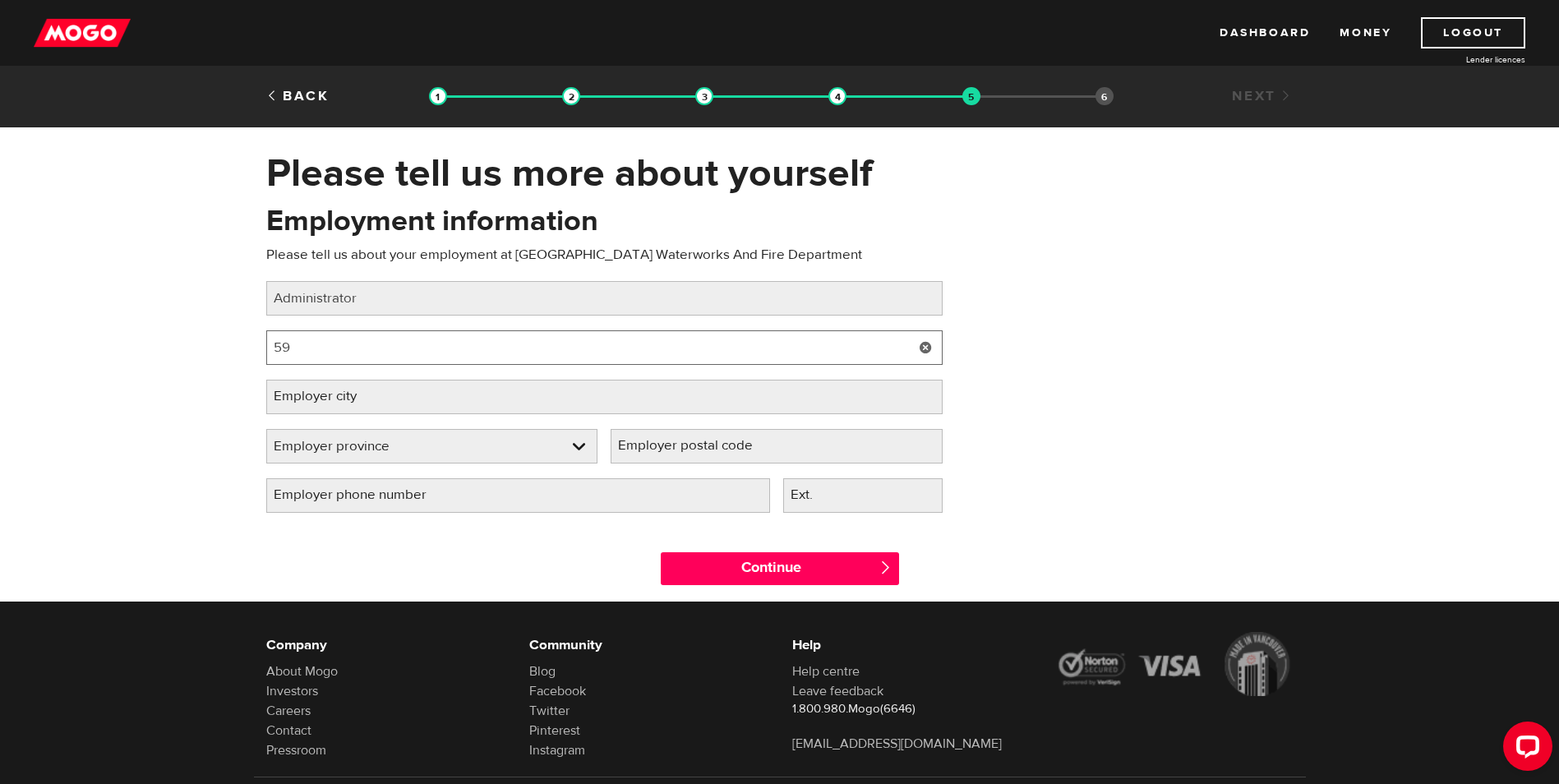
type input "[STREET_ADDRESS]"
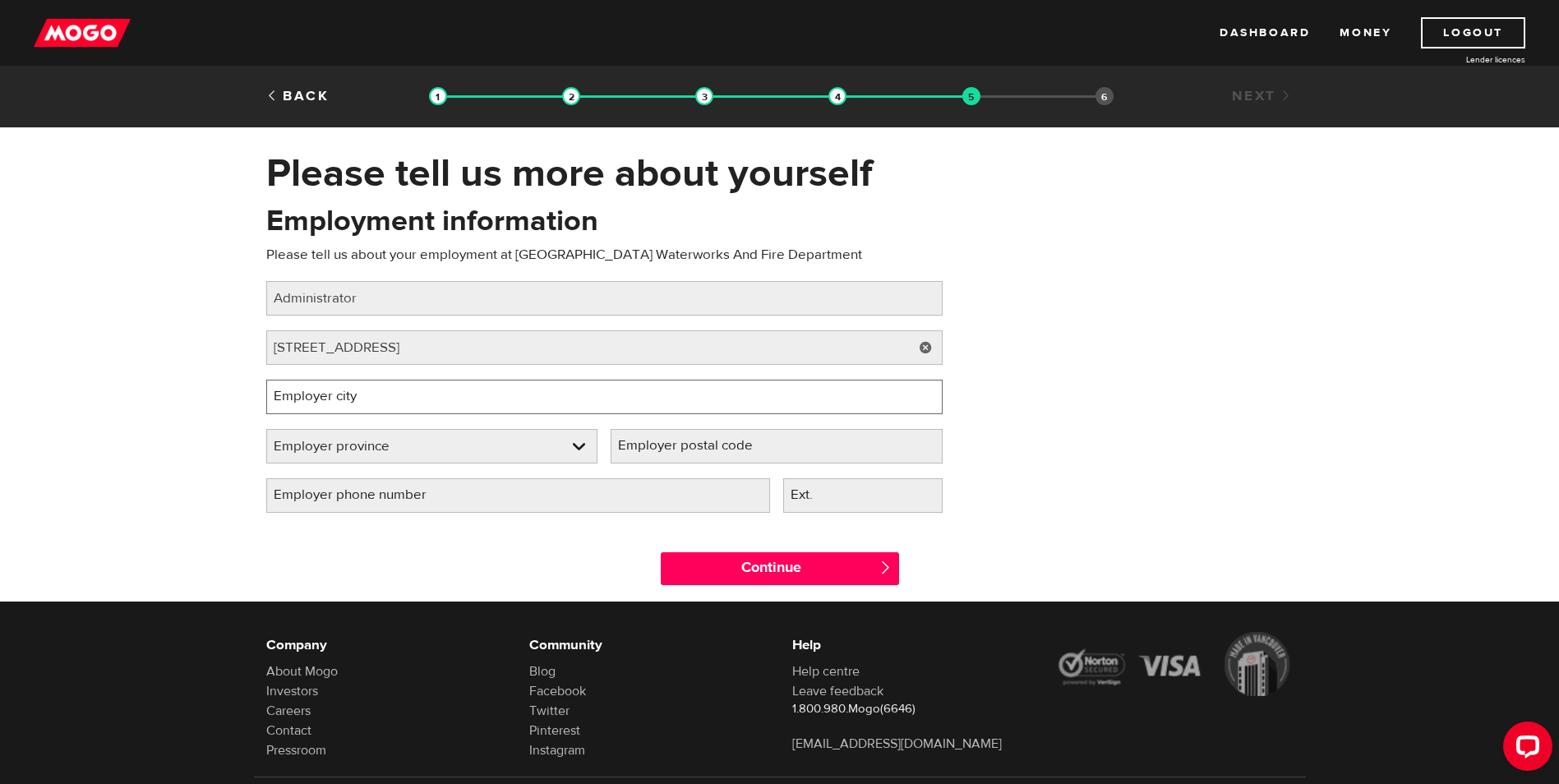
type input "[GEOGRAPHIC_DATA]"
select select "BC"
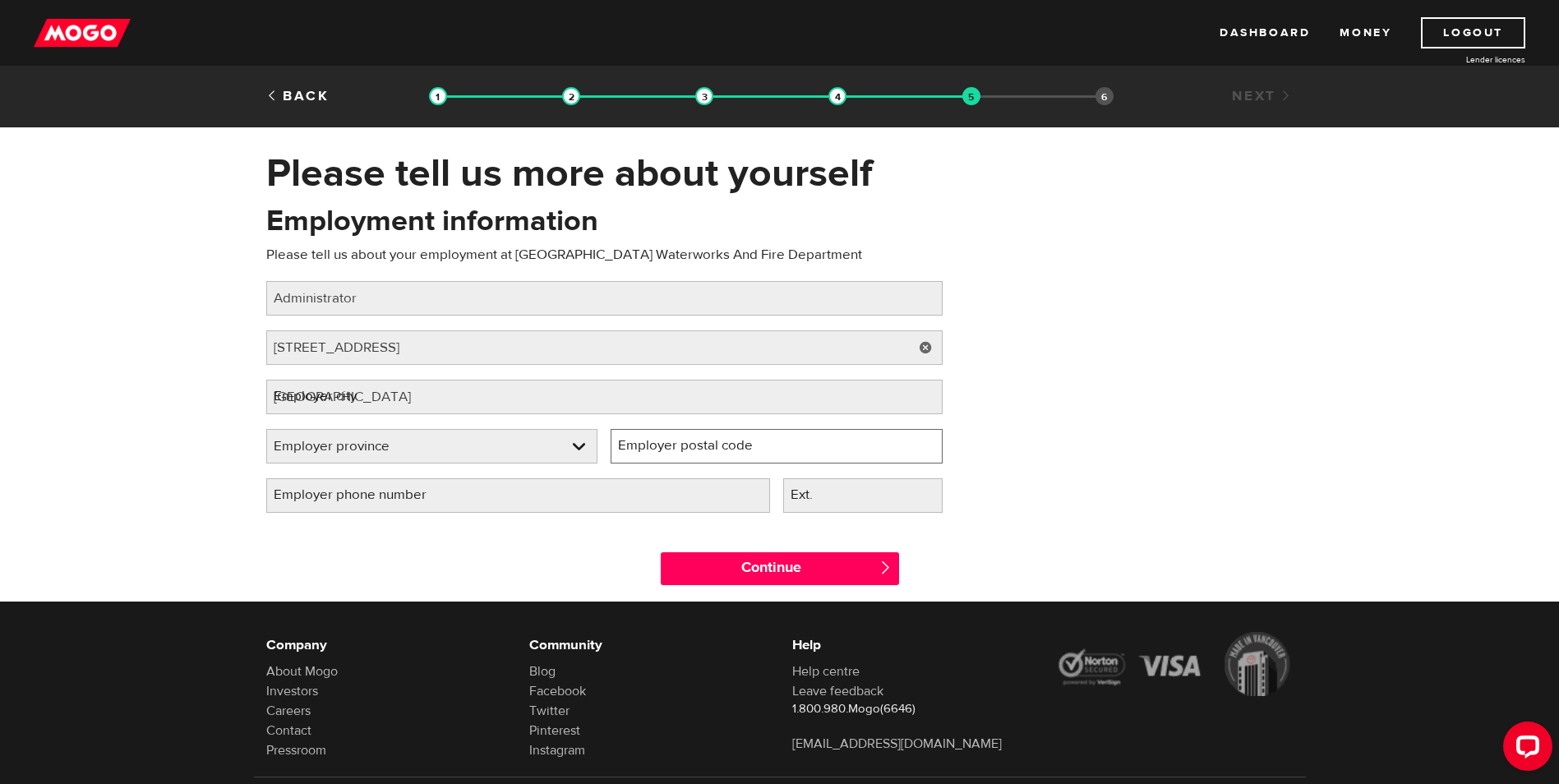
type input "V9Y8R7"
type input "[PHONE_NUMBER]"
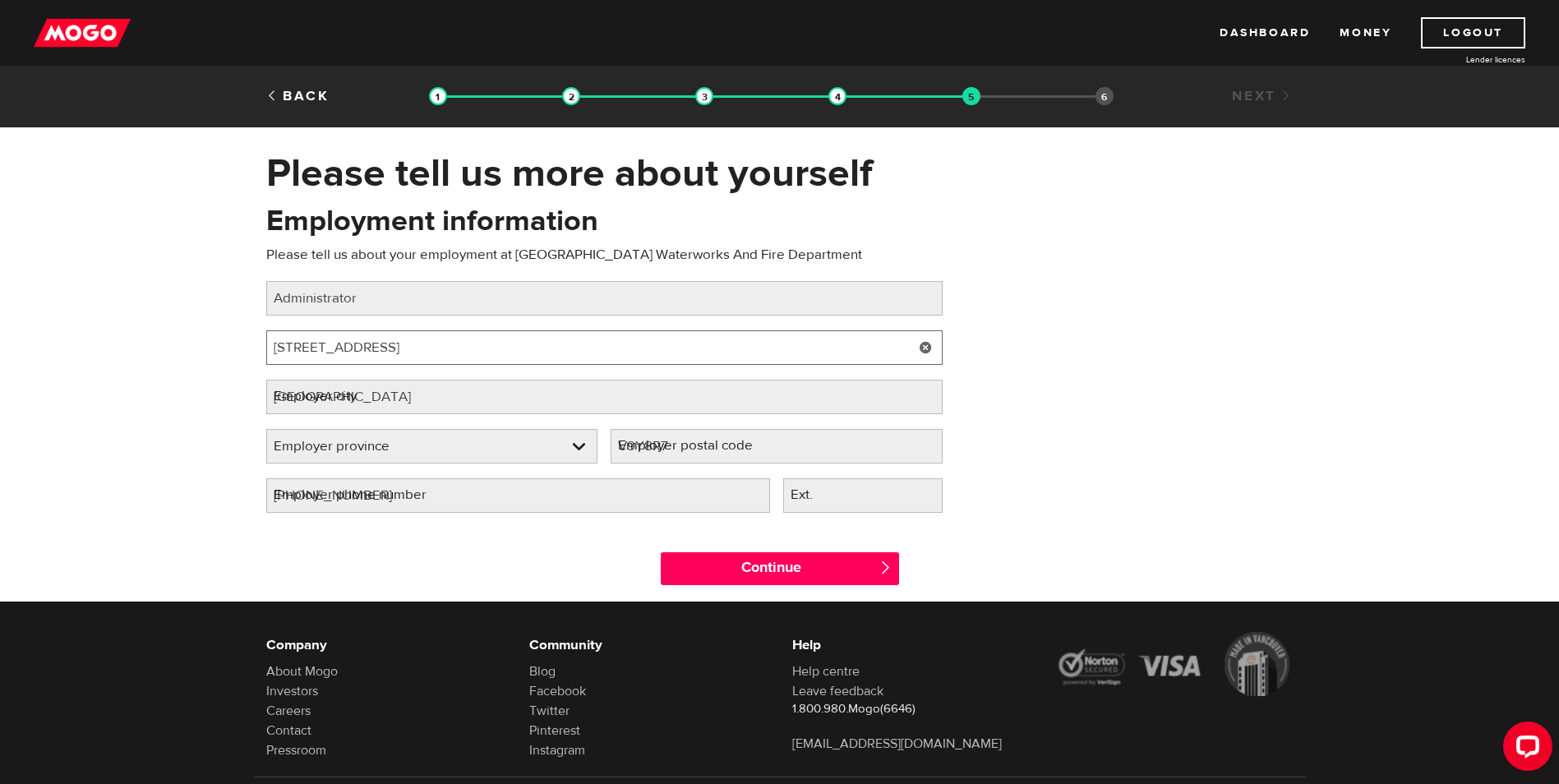
select select "BC"
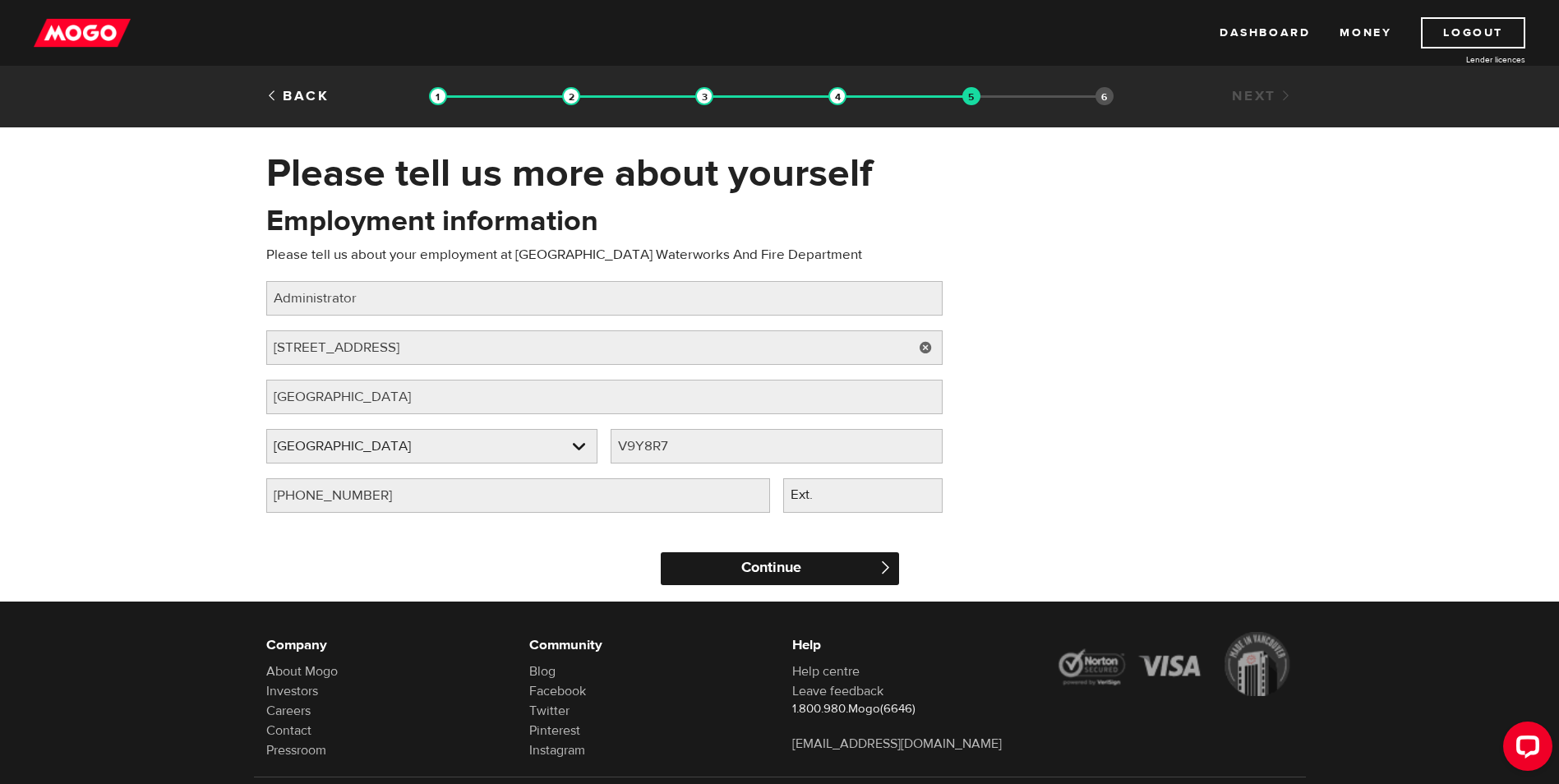
click at [774, 577] on input "Continue" at bounding box center [780, 568] width 238 height 33
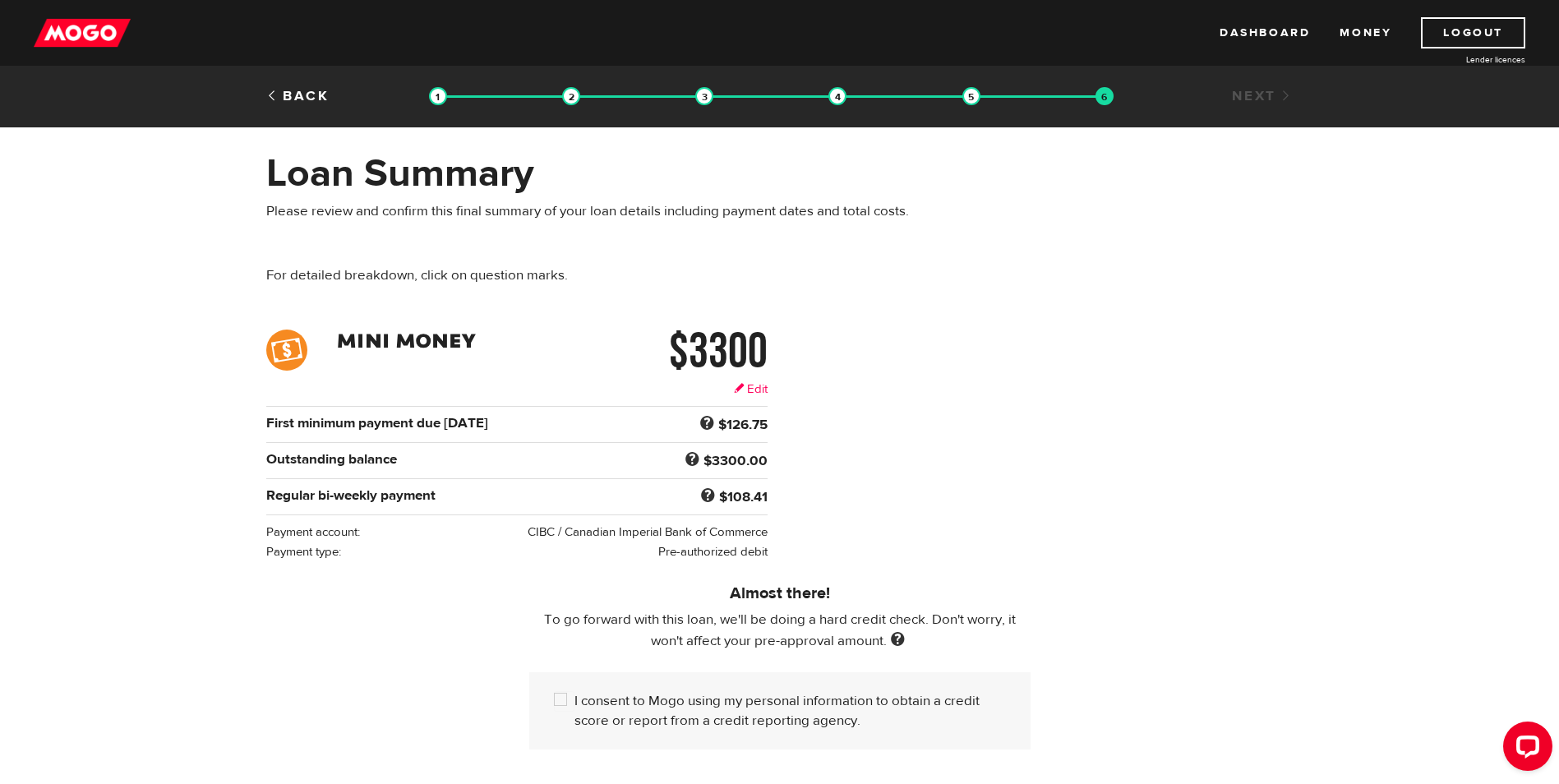
click at [747, 391] on link "Edit" at bounding box center [750, 389] width 33 height 17
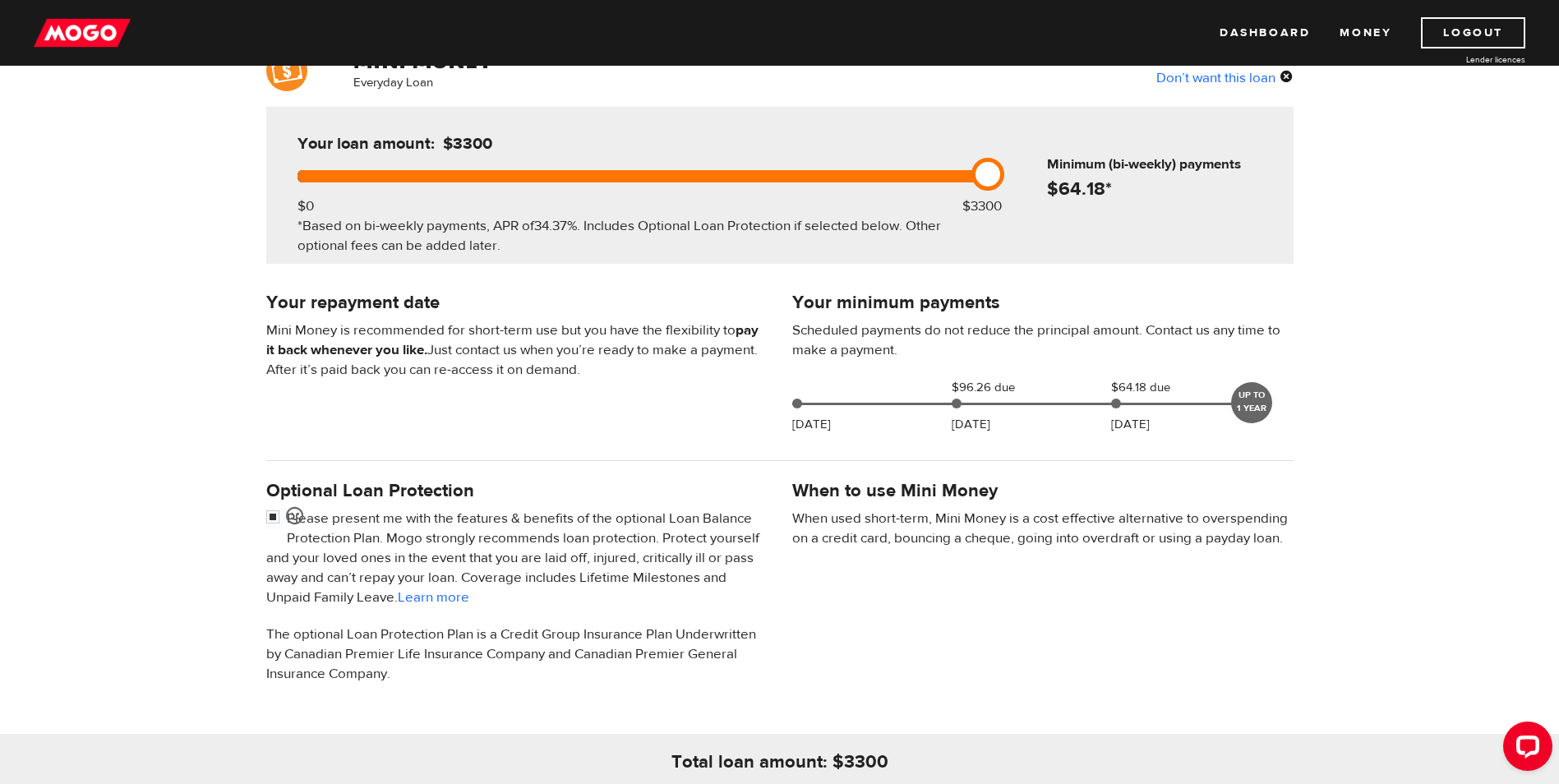
scroll to position [165, 0]
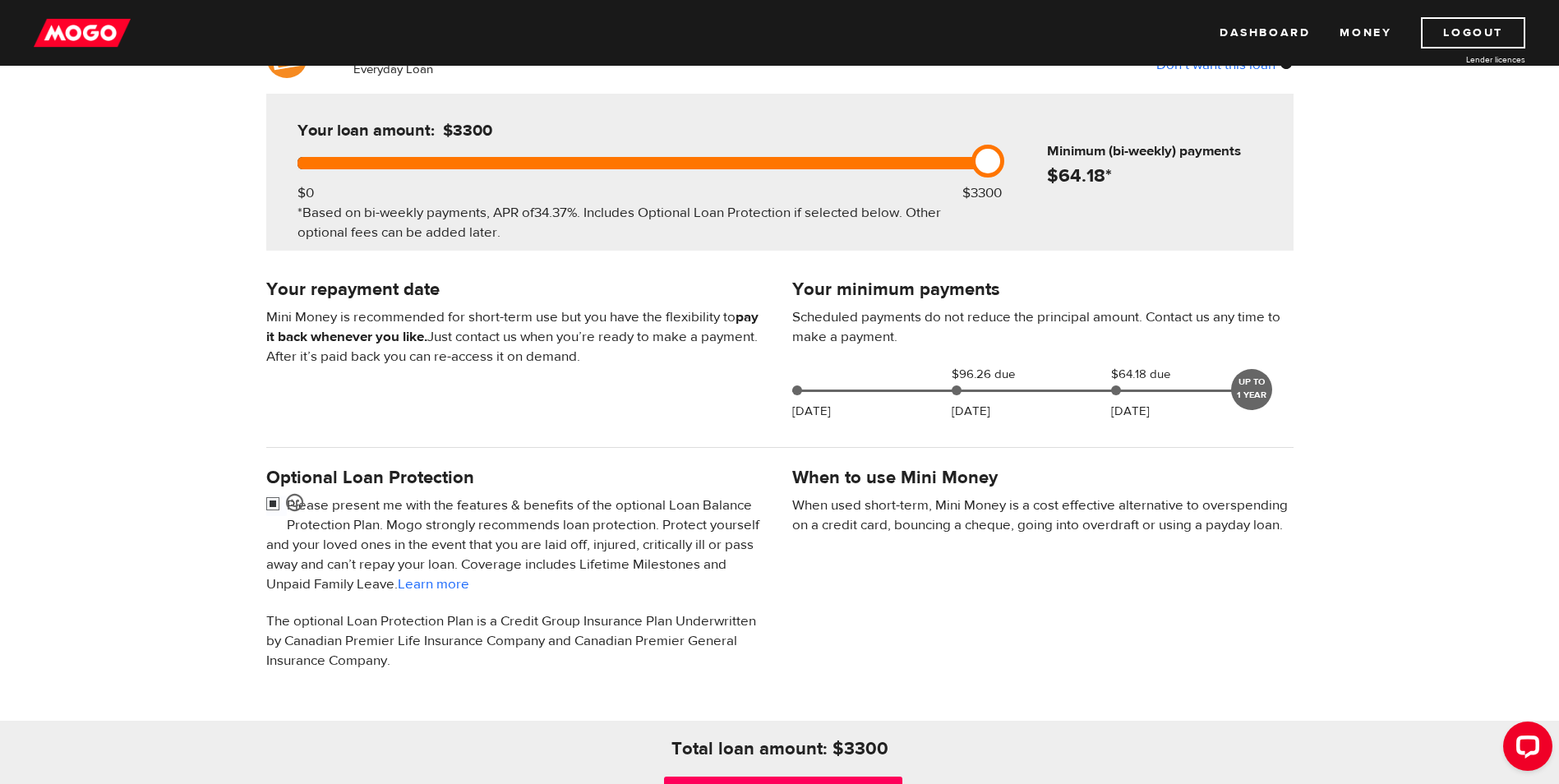
click at [270, 498] on input "checkbox" at bounding box center [277, 506] width 21 height 21
checkbox input "false"
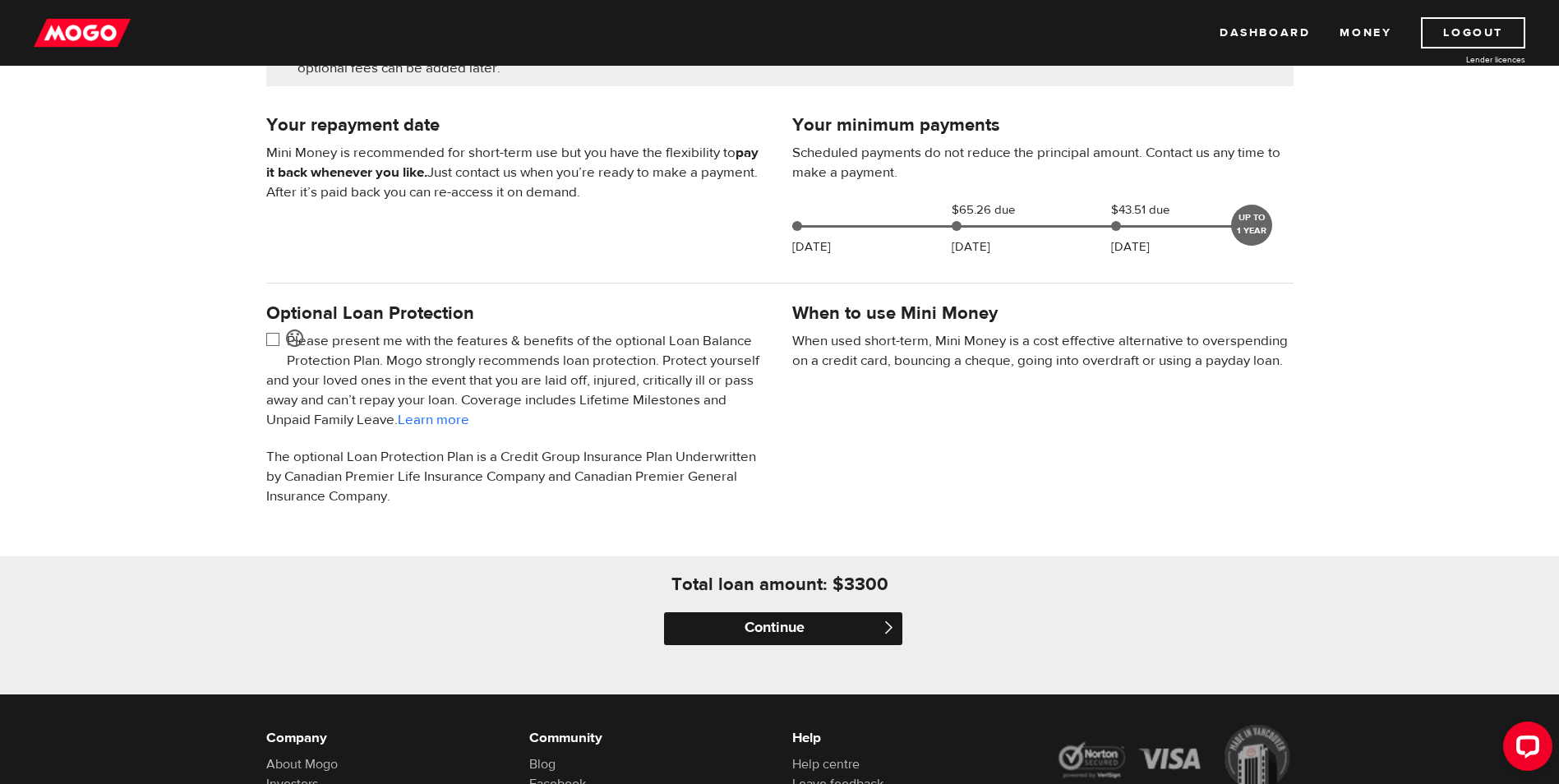
click at [828, 630] on input "Continue" at bounding box center [783, 628] width 238 height 33
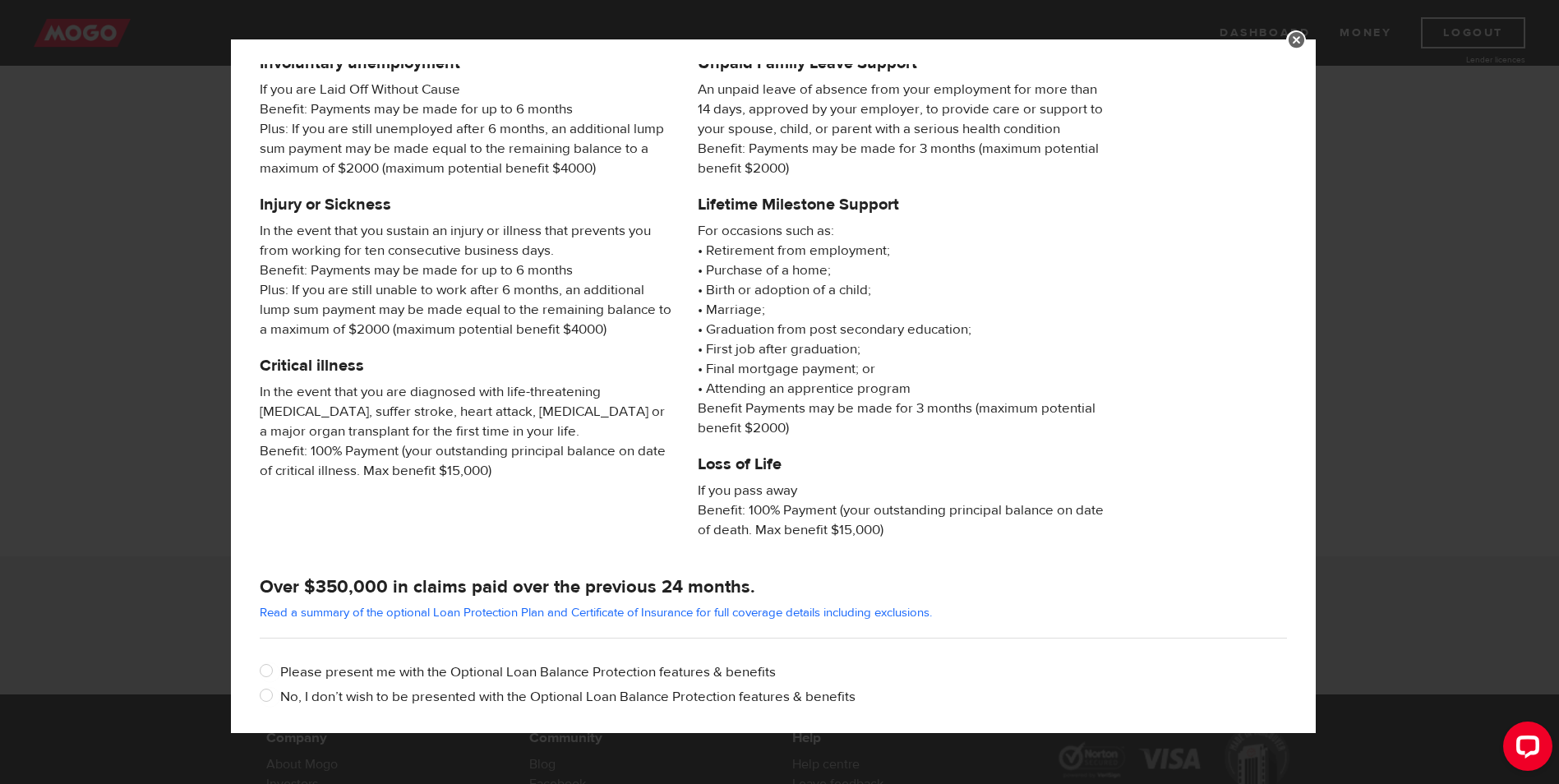
scroll to position [126, 0]
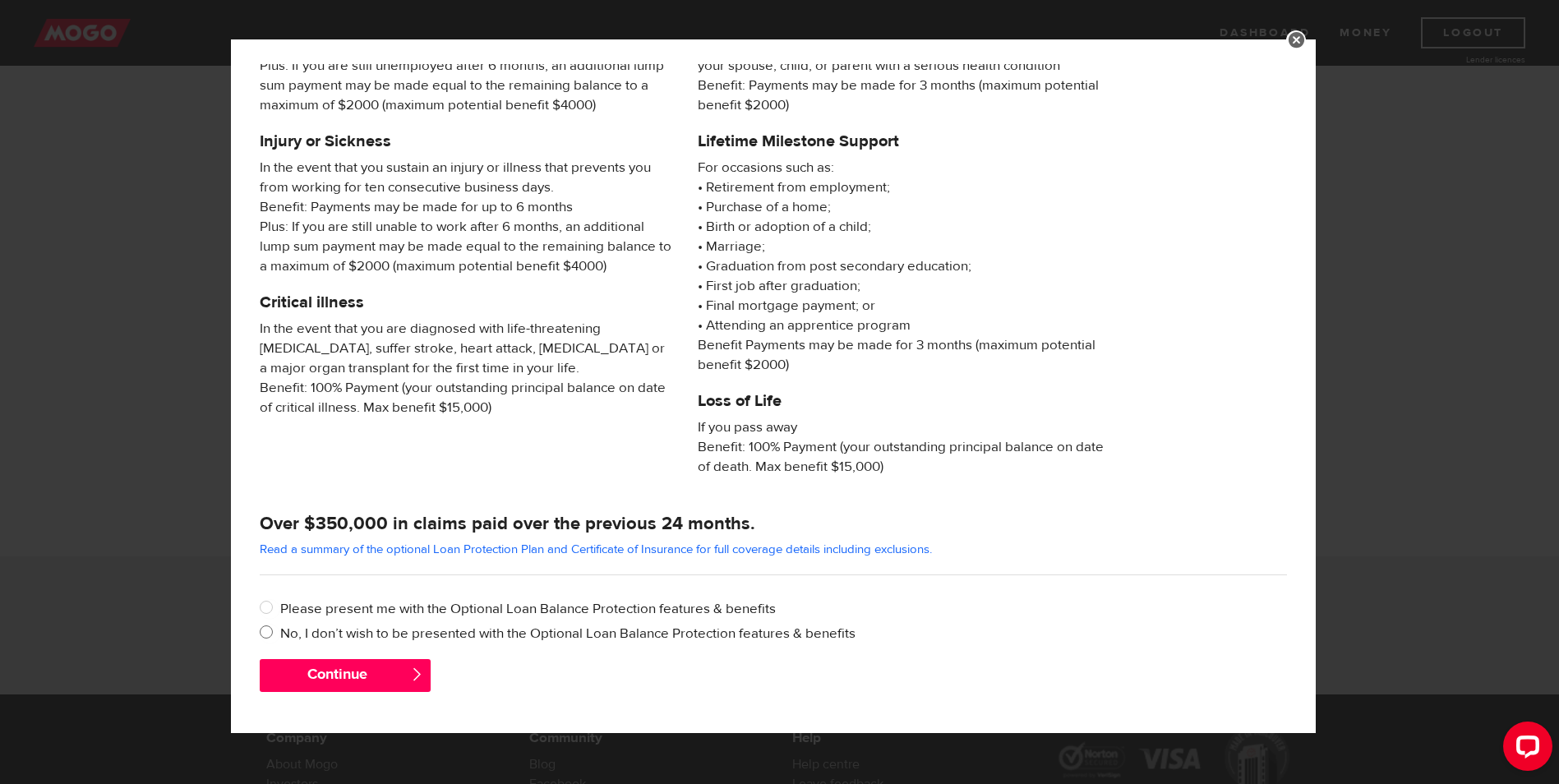
click at [307, 631] on label "No, I don’t wish to be presented with the Optional Loan Balance Protection feat…" at bounding box center [783, 633] width 1007 height 20
click at [280, 631] on input "No, I don’t wish to be presented with the Optional Loan Balance Protection feat…" at bounding box center [270, 634] width 21 height 21
radio input "true"
click at [323, 675] on button "Continue" at bounding box center [345, 675] width 171 height 33
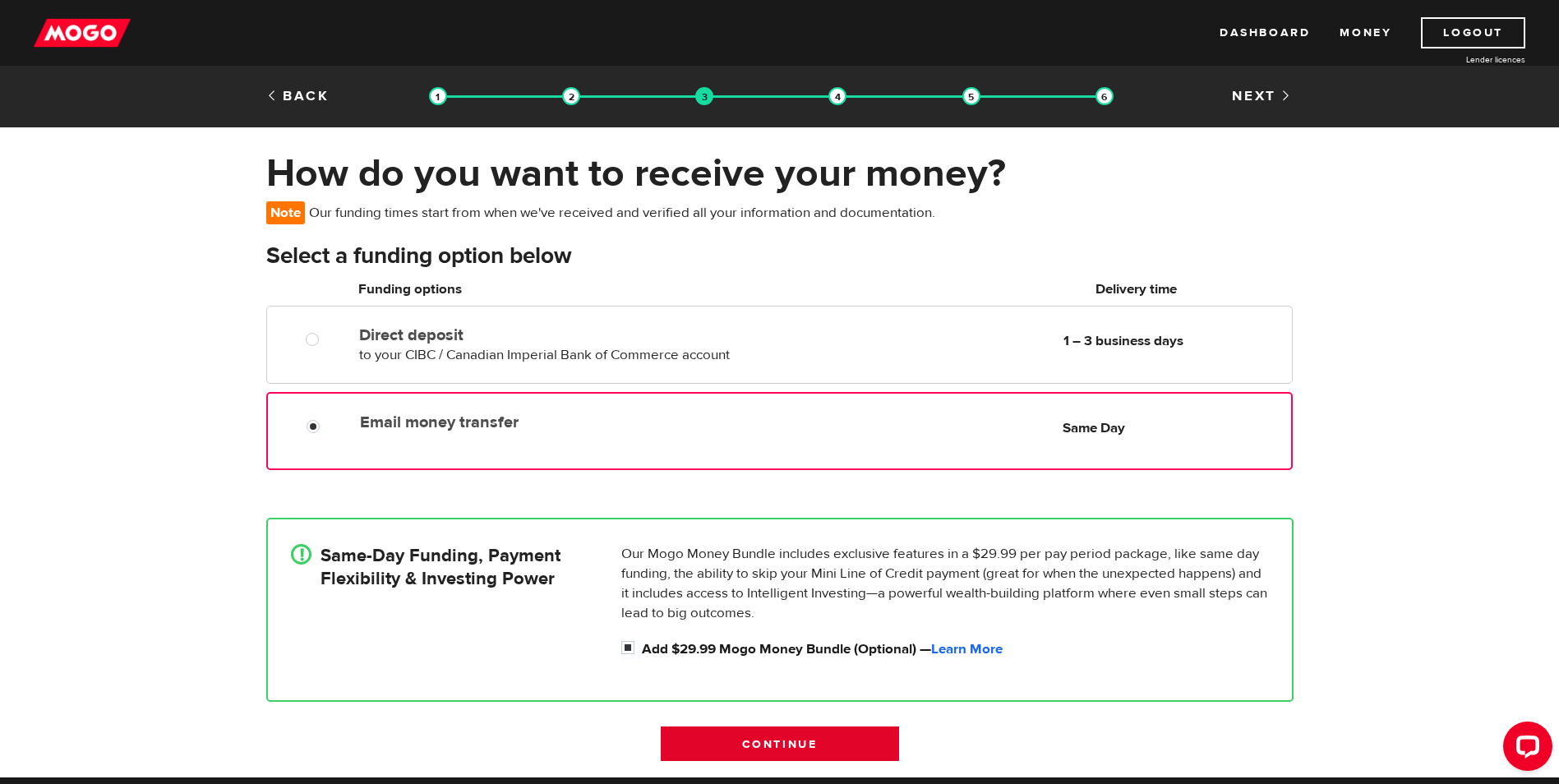
click at [720, 750] on input "Continue" at bounding box center [780, 744] width 238 height 34
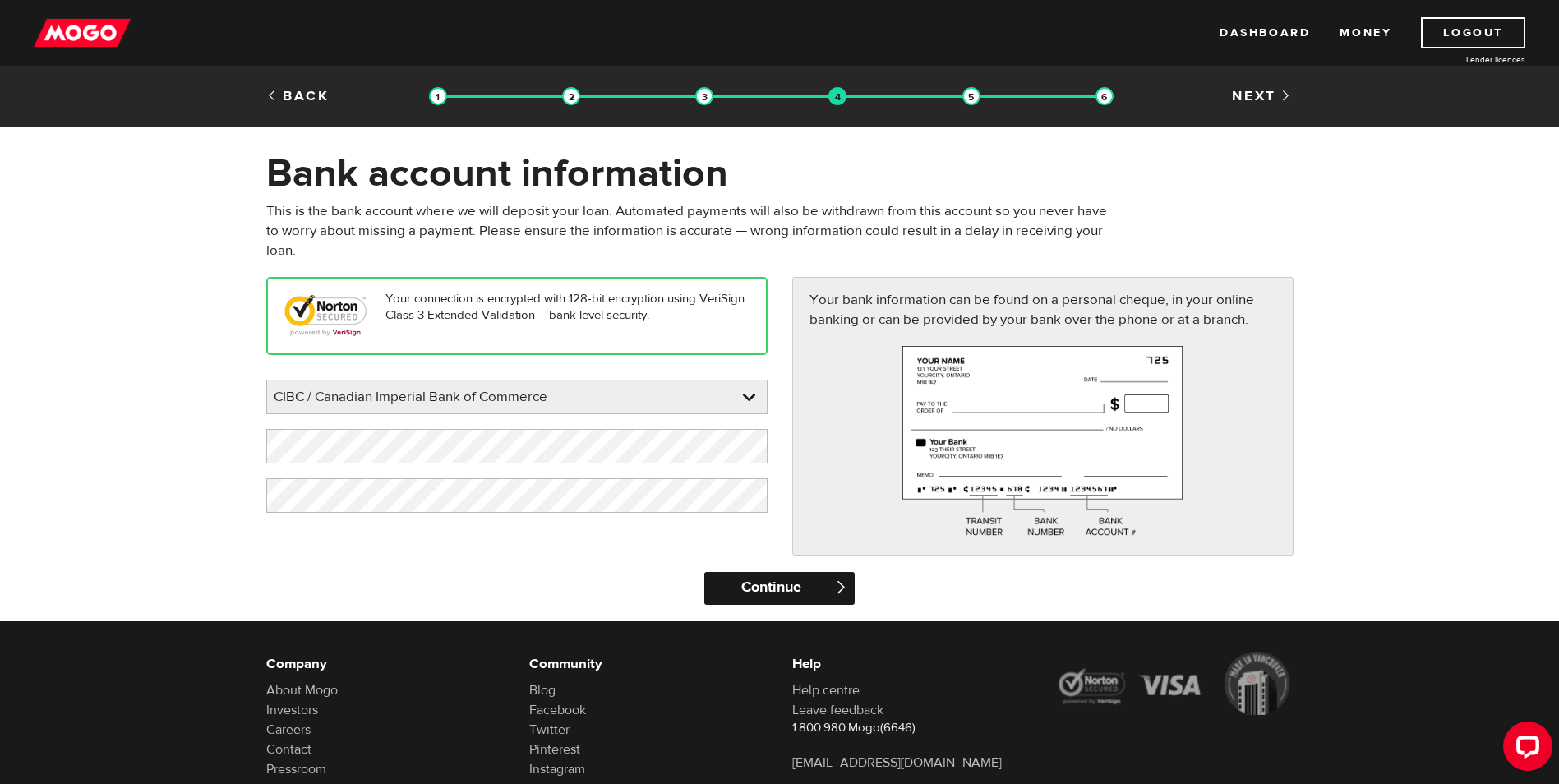
click at [758, 591] on input "Continue" at bounding box center [780, 588] width 151 height 33
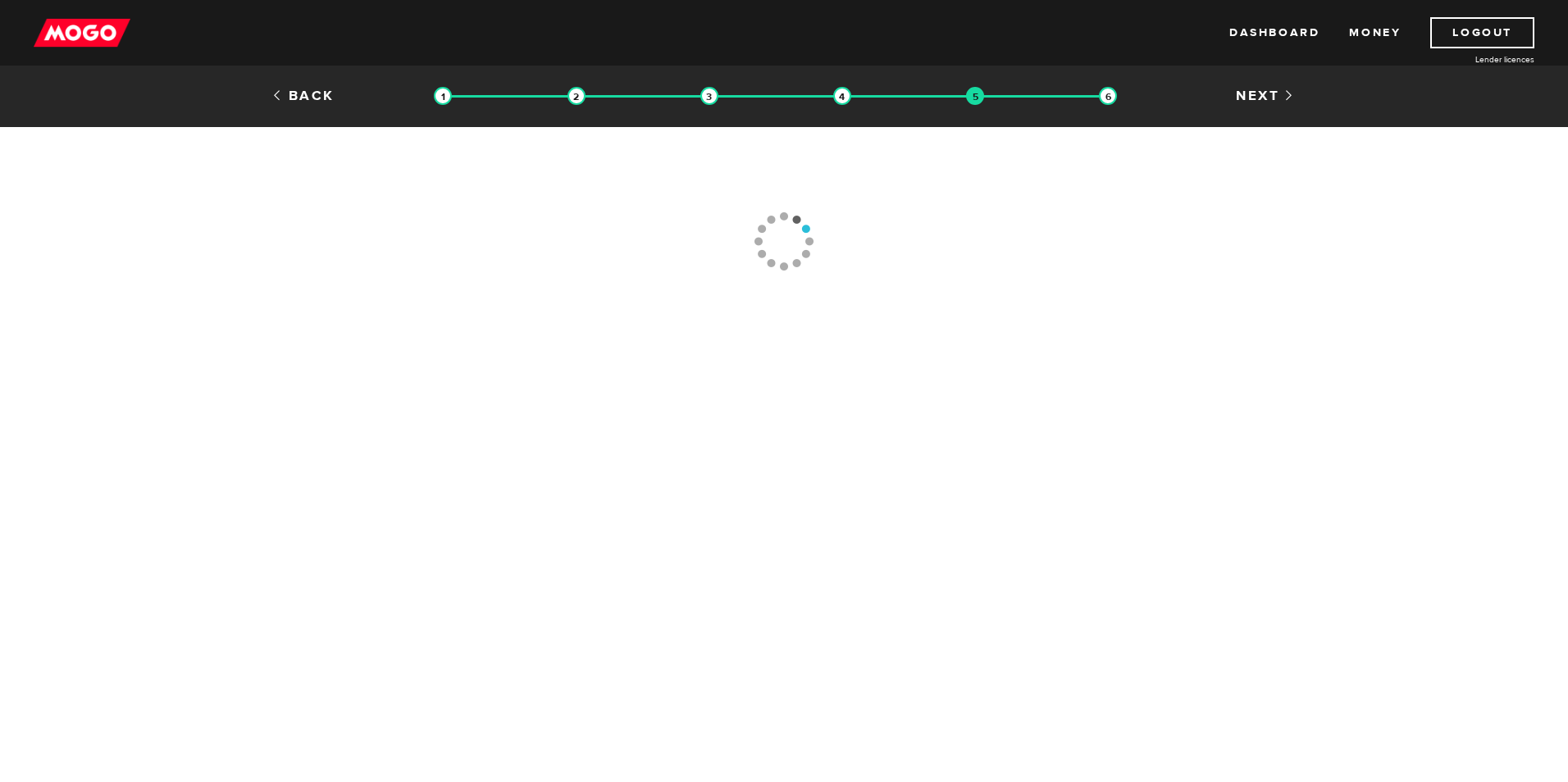
type input "(250) 730-1806"
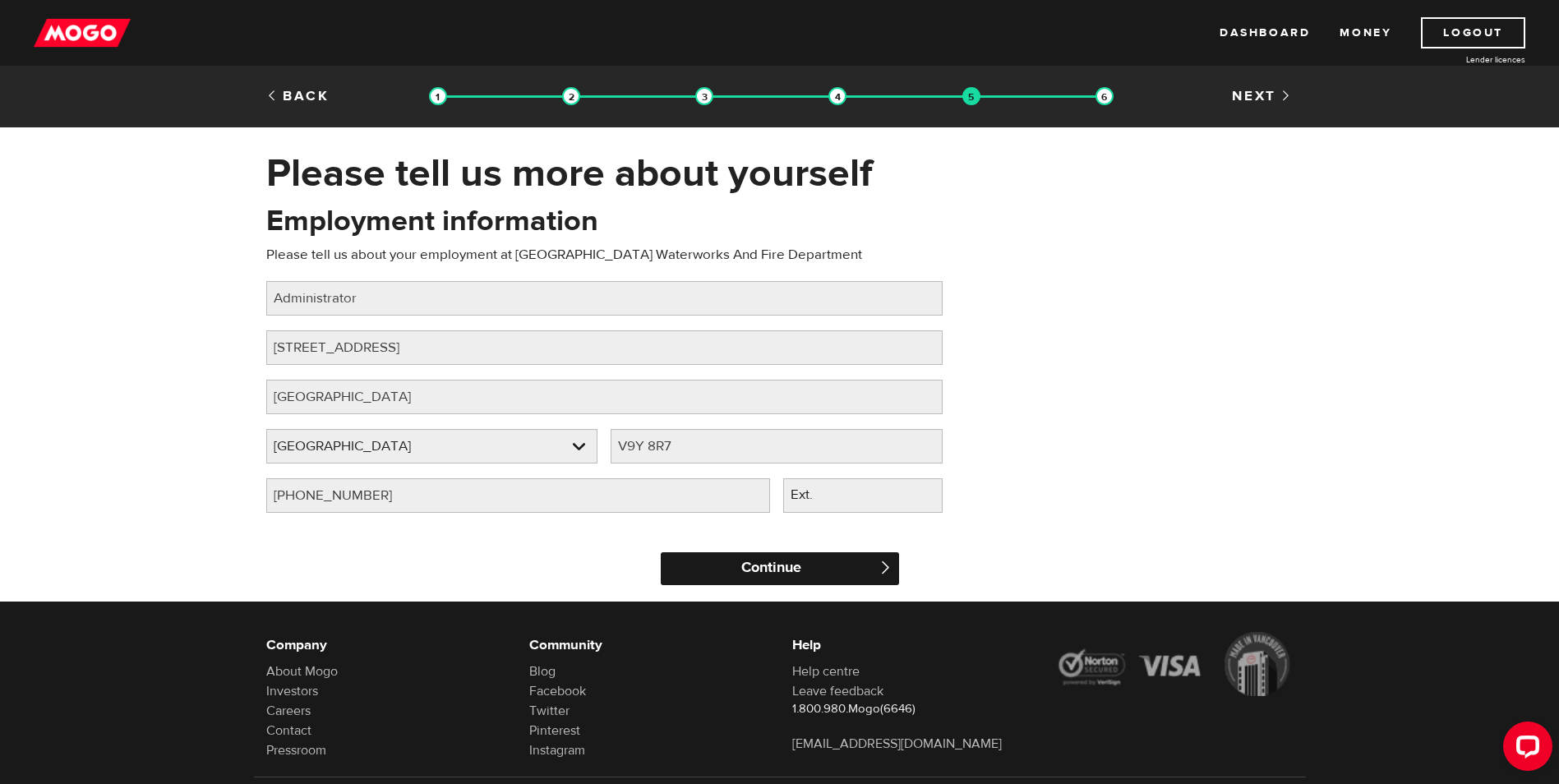
click at [759, 556] on input "Continue" at bounding box center [780, 568] width 238 height 33
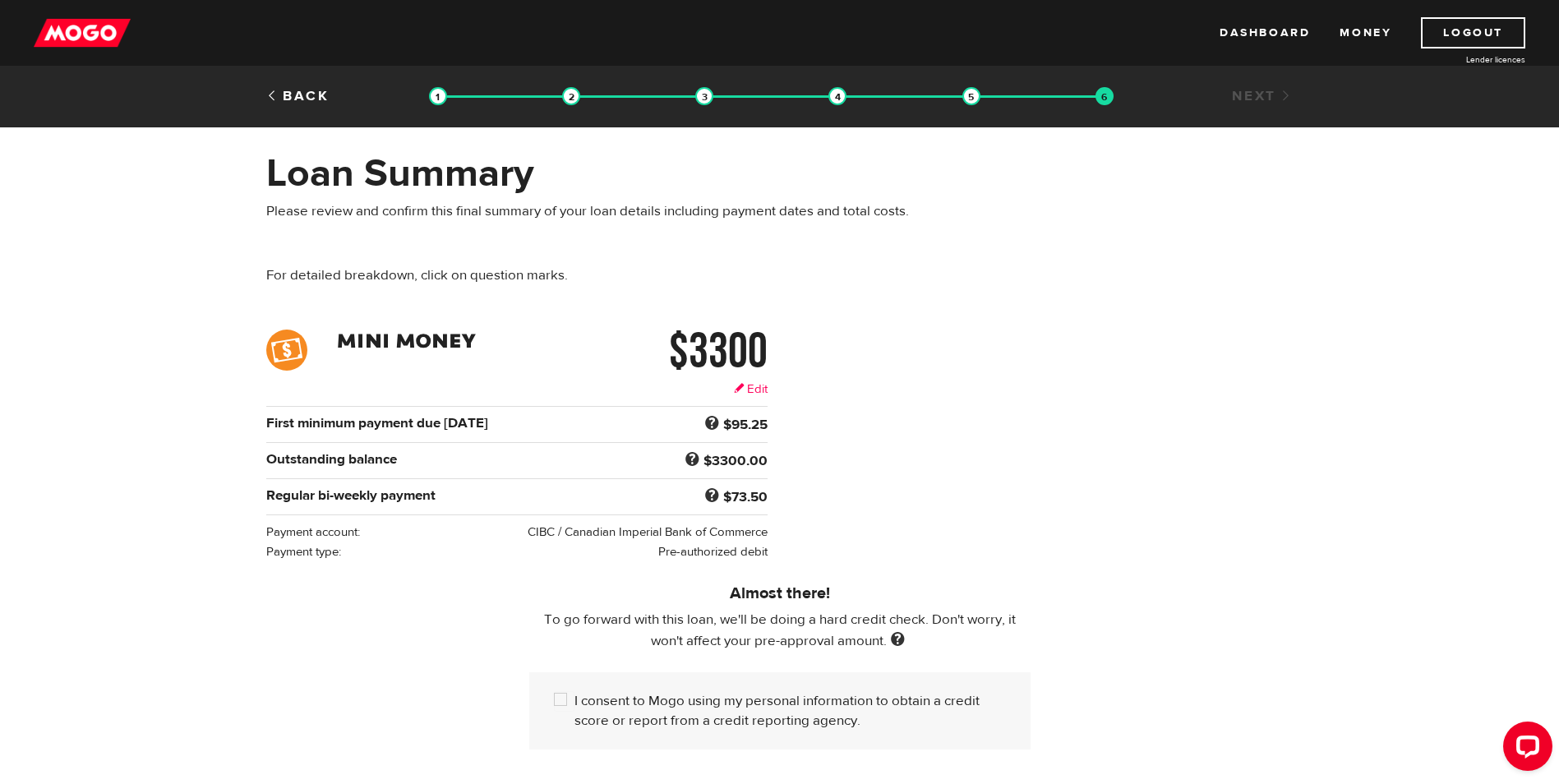
click at [751, 388] on link "Edit" at bounding box center [750, 389] width 33 height 17
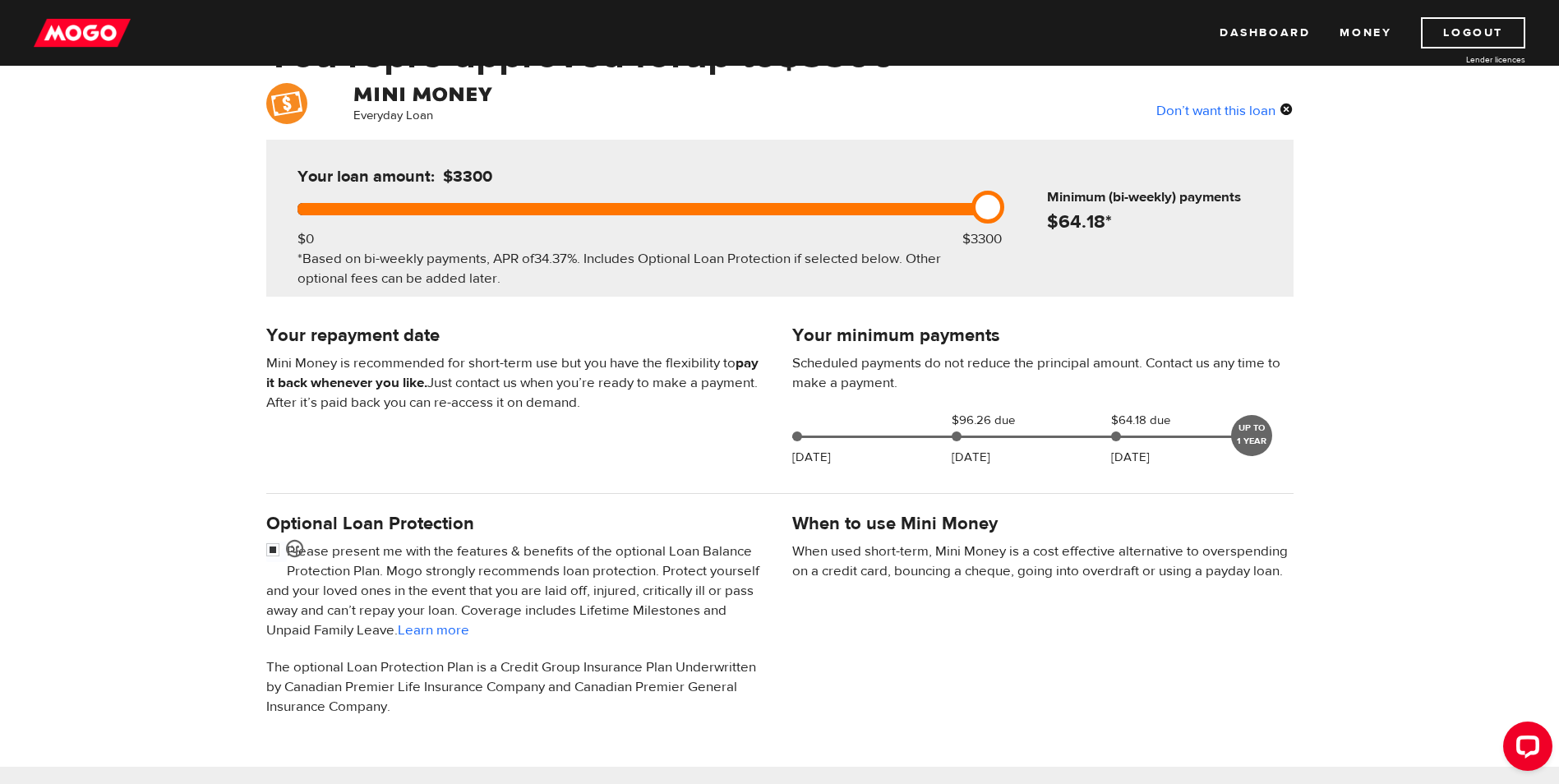
scroll to position [165, 0]
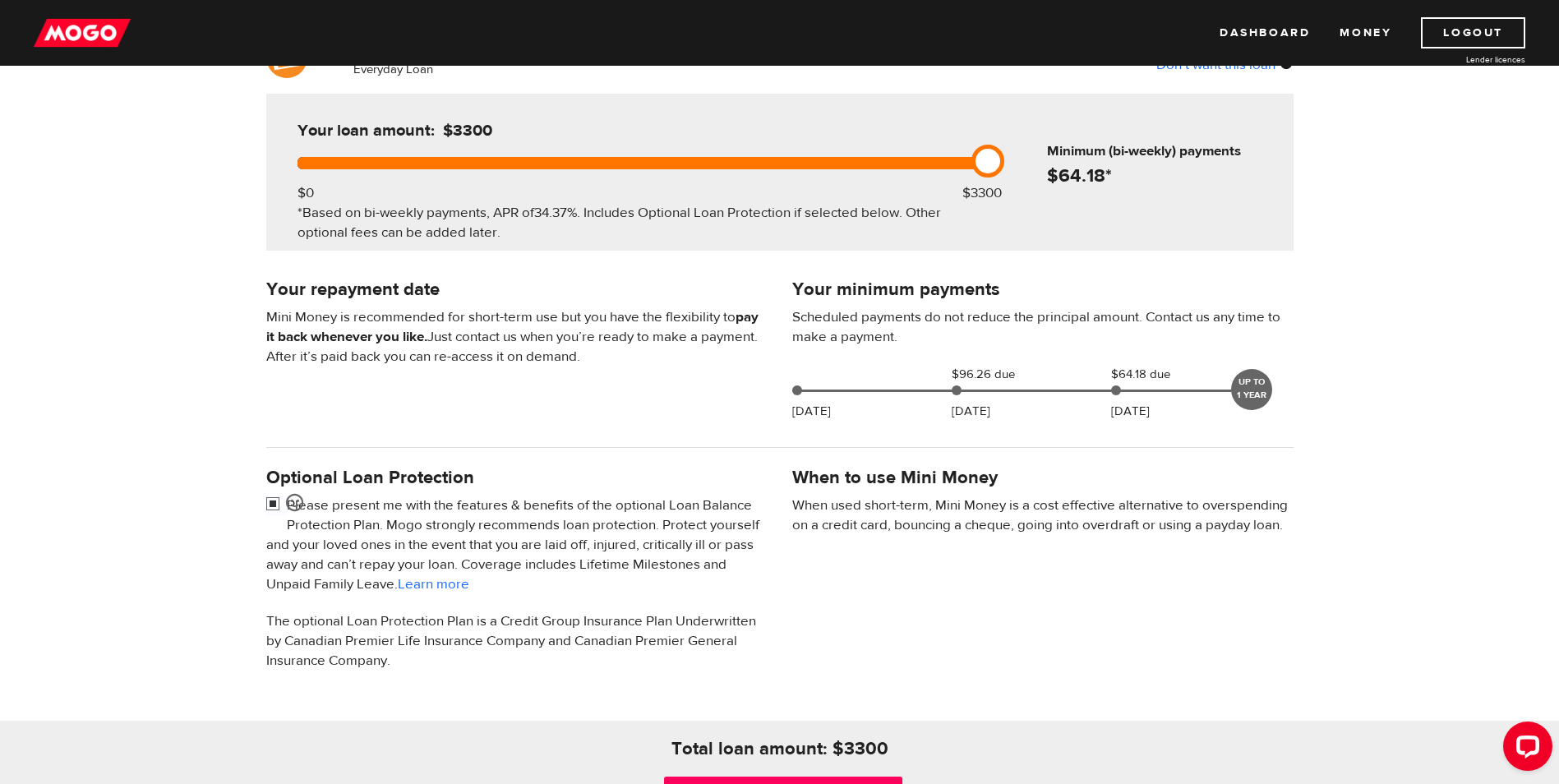
click at [271, 499] on input "checkbox" at bounding box center [277, 506] width 21 height 21
checkbox input "false"
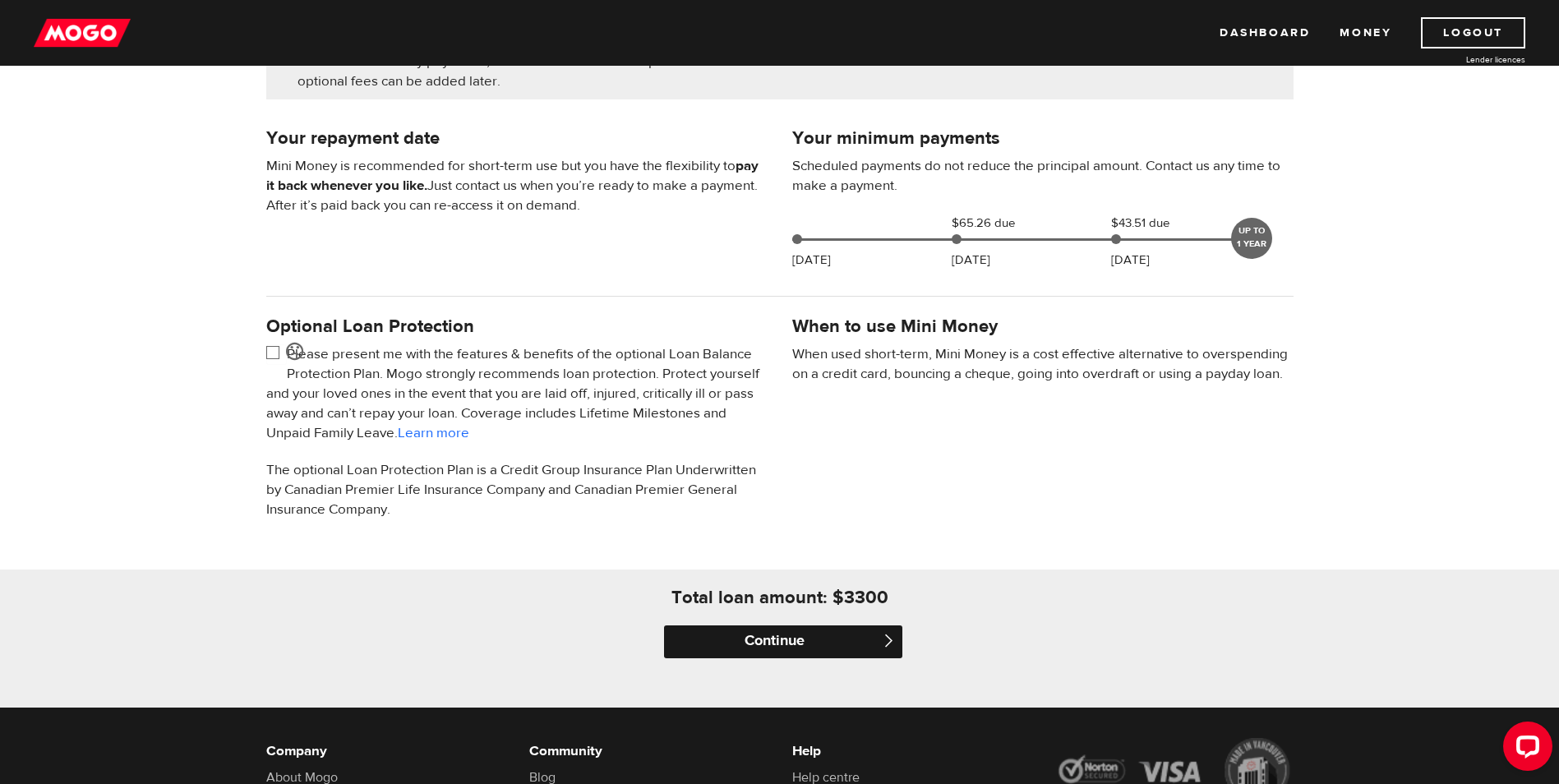
scroll to position [329, 0]
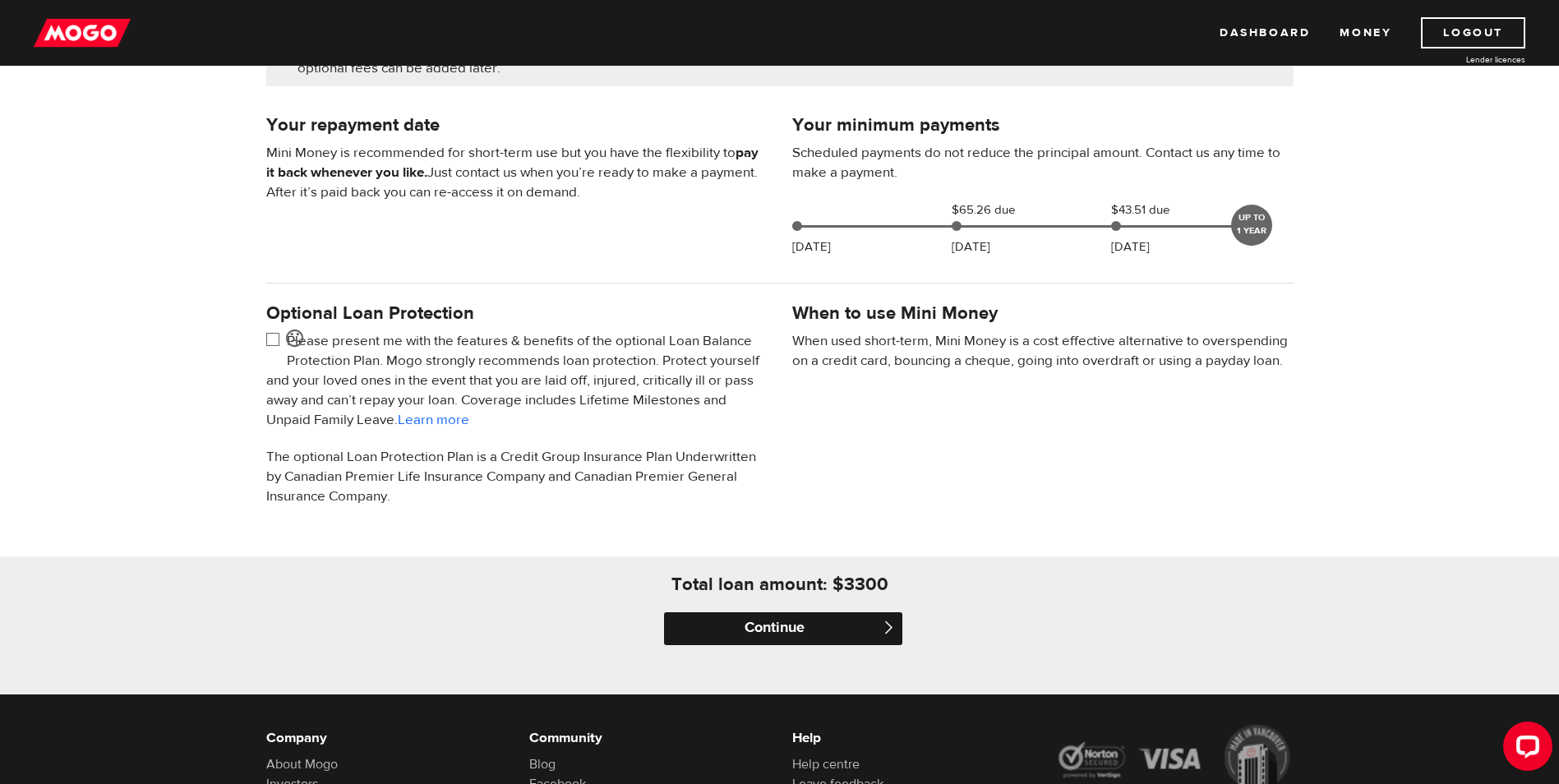
click at [777, 631] on input "Continue" at bounding box center [783, 628] width 238 height 33
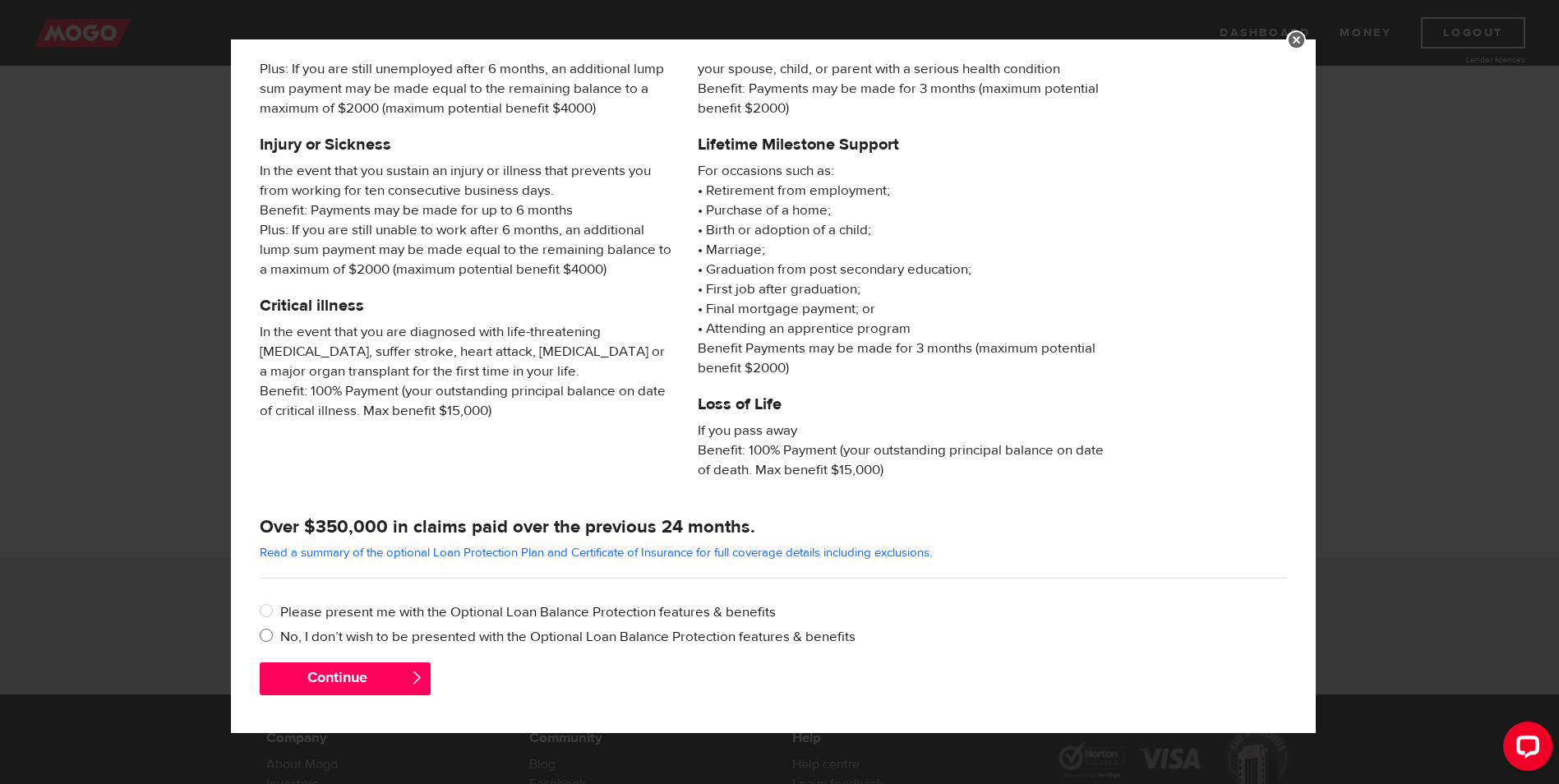
scroll to position [126, 0]
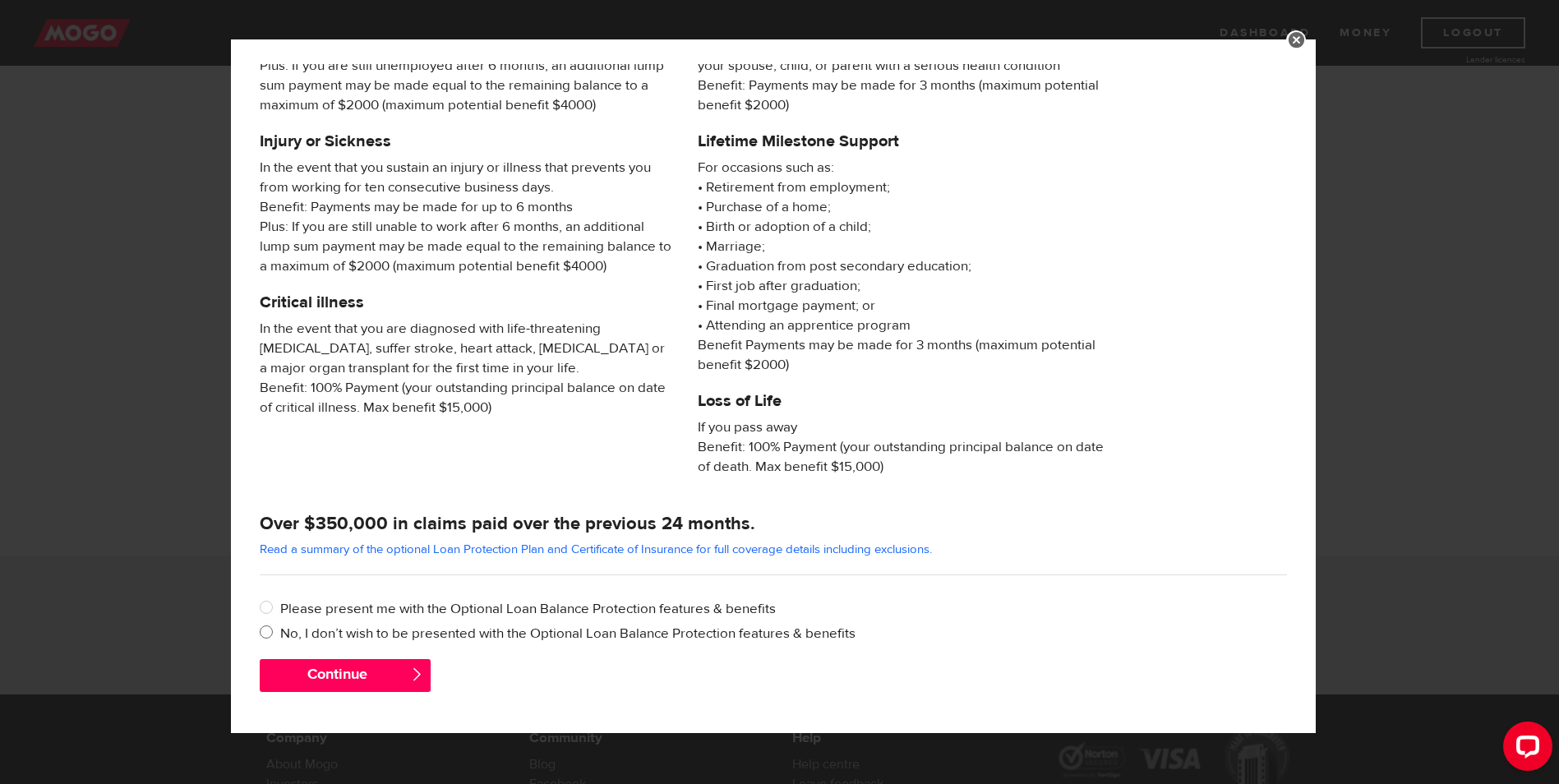
click at [353, 635] on label "No, I don’t wish to be presented with the Optional Loan Balance Protection feat…" at bounding box center [783, 633] width 1007 height 20
click at [280, 635] on input "No, I don’t wish to be presented with the Optional Loan Balance Protection feat…" at bounding box center [270, 634] width 21 height 21
radio input "true"
click at [345, 672] on button "Continue" at bounding box center [345, 675] width 171 height 33
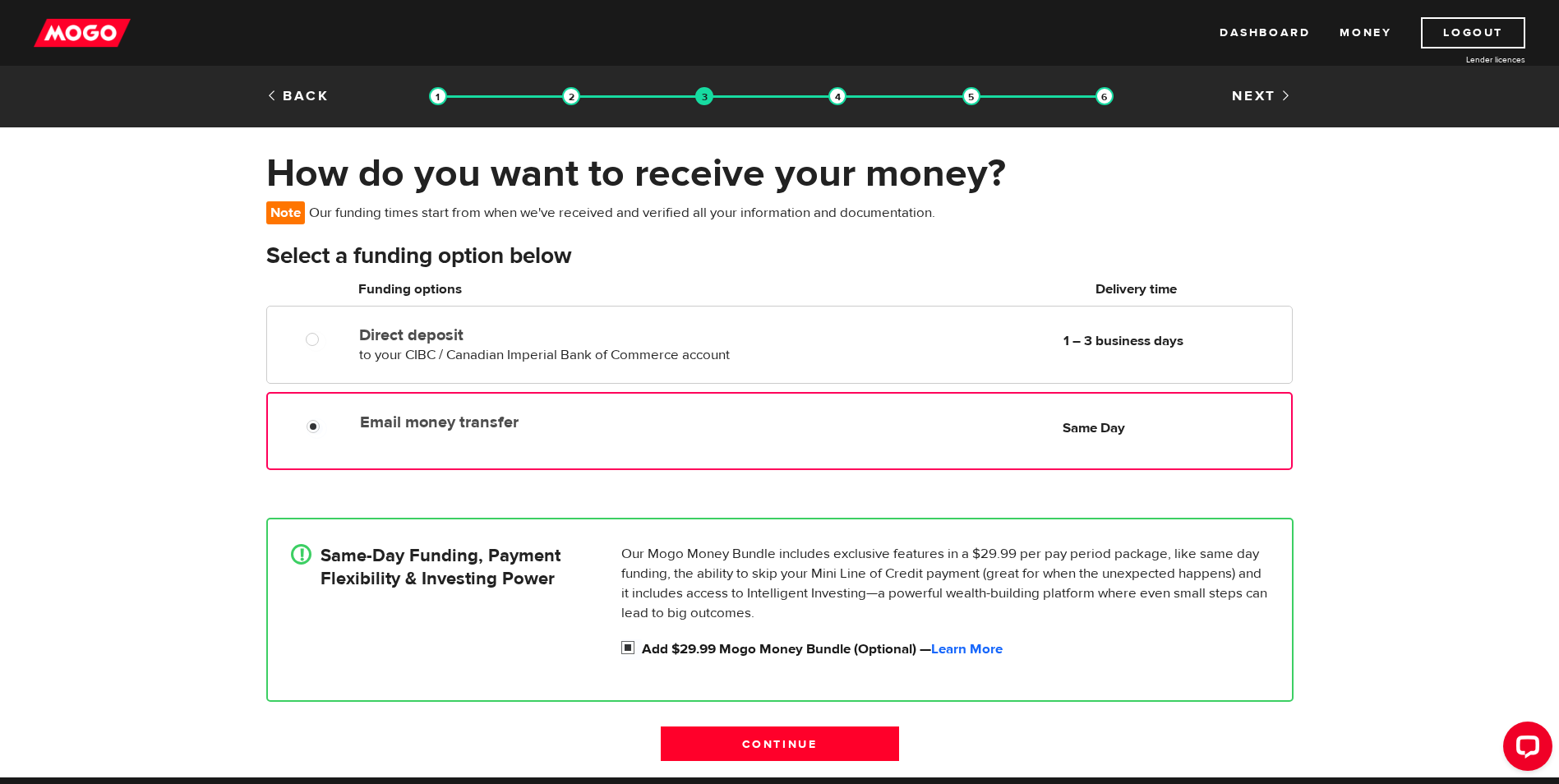
click at [650, 642] on label "Add $29.99 Mogo Money Bundle (Optional) — Learn More" at bounding box center [956, 649] width 627 height 20
click at [642, 642] on input "Add $29.99 Mogo Money Bundle (Optional) — Learn More" at bounding box center [632, 649] width 21 height 21
checkbox input "false"
radio input "false"
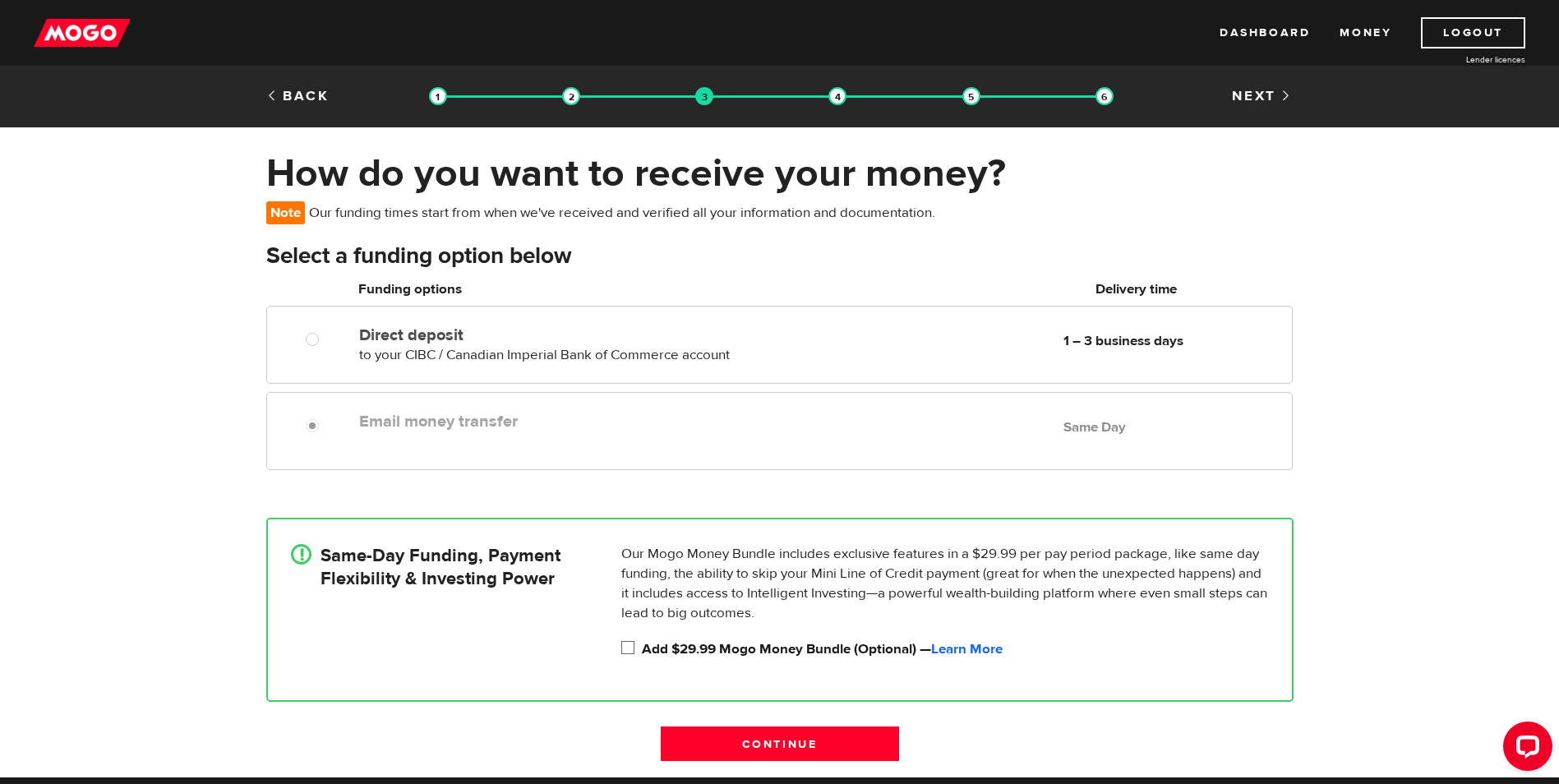
click at [650, 642] on label "Add $29.99 Mogo Money Bundle (Optional) — Learn More" at bounding box center [956, 649] width 627 height 20
click at [642, 642] on input "Add $29.99 Mogo Money Bundle (Optional) — Learn More" at bounding box center [632, 649] width 21 height 21
checkbox input "true"
click at [729, 750] on input "Continue" at bounding box center [780, 744] width 238 height 34
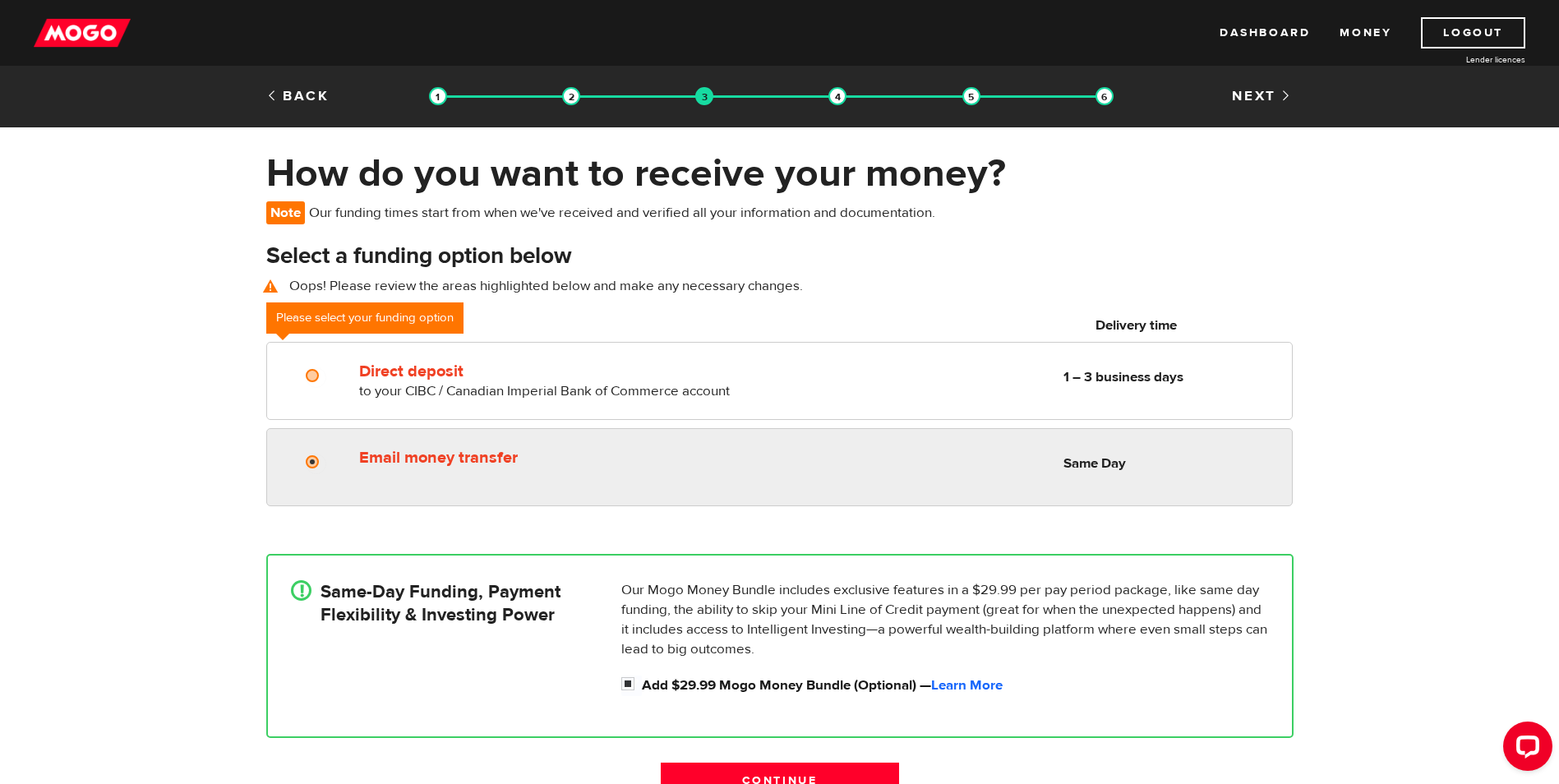
radio input "true"
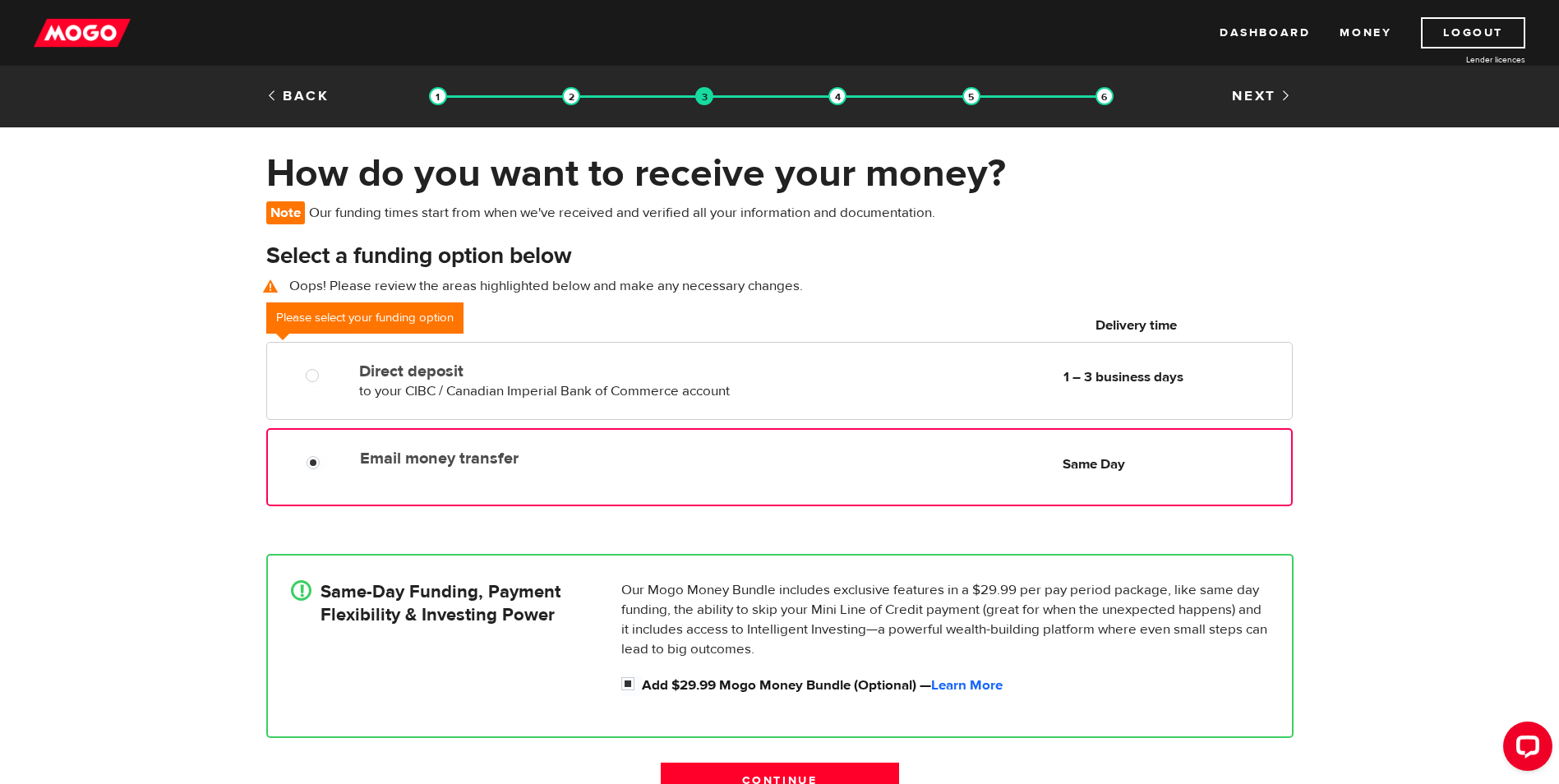
click at [335, 494] on div "Email money transfer Delivery in Same Day Same Day" at bounding box center [779, 467] width 1026 height 78
click at [331, 470] on div at bounding box center [319, 464] width 99 height 21
click at [760, 772] on input "Continue" at bounding box center [780, 780] width 238 height 34
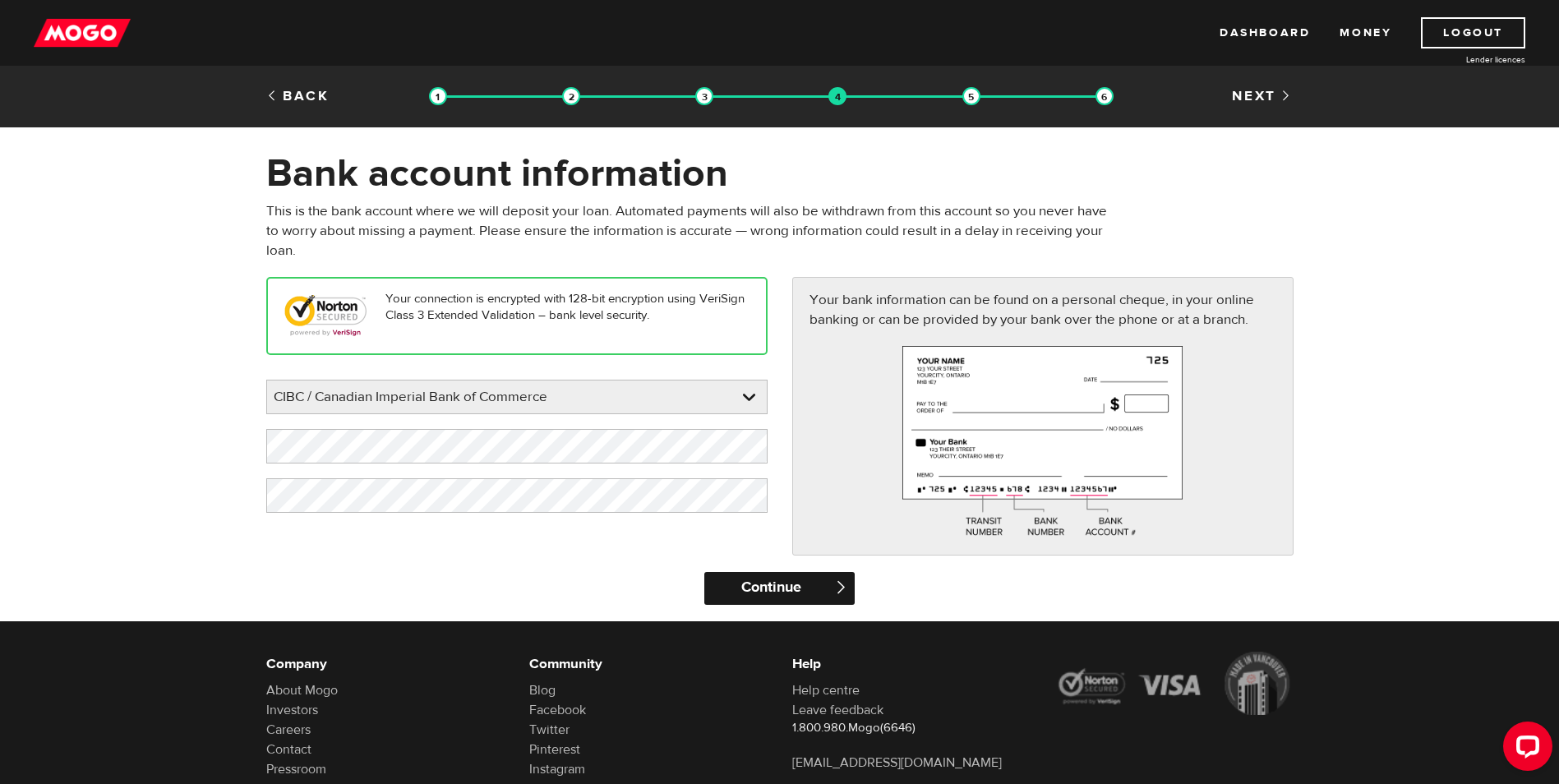
click at [798, 589] on input "Continue" at bounding box center [780, 588] width 151 height 33
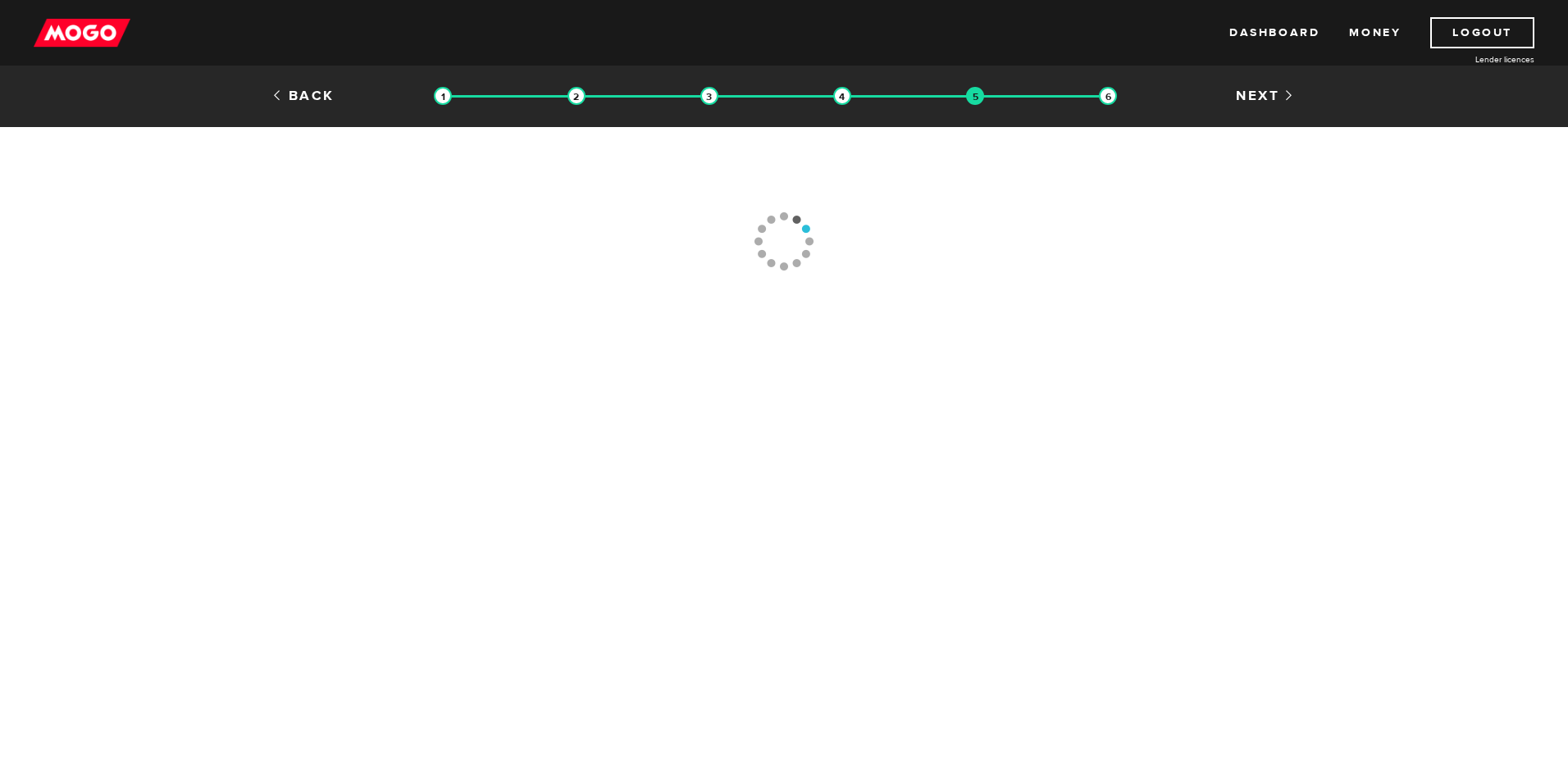
type input "(250) 730-1806"
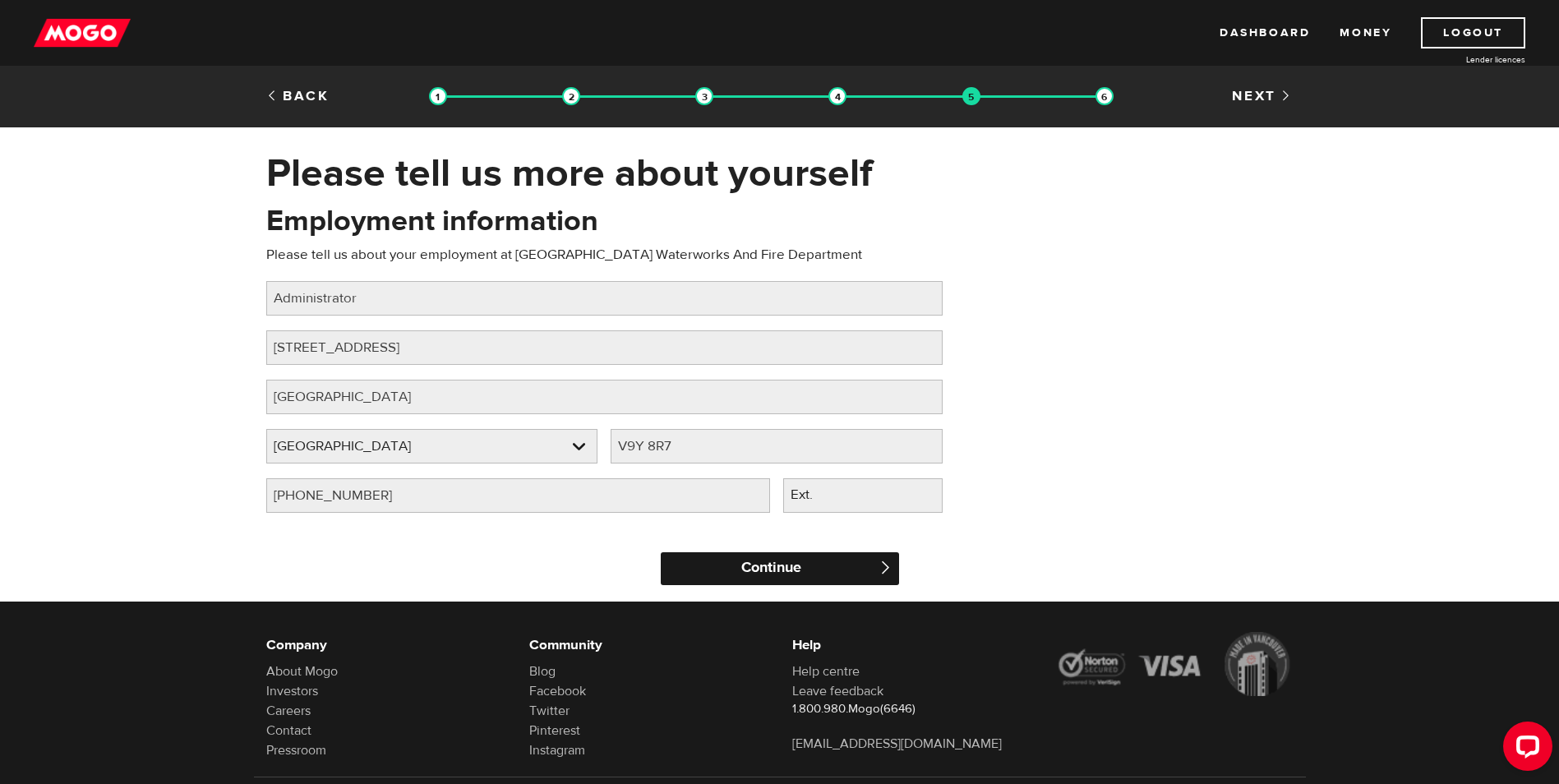
click at [800, 578] on input "Continue" at bounding box center [780, 568] width 238 height 33
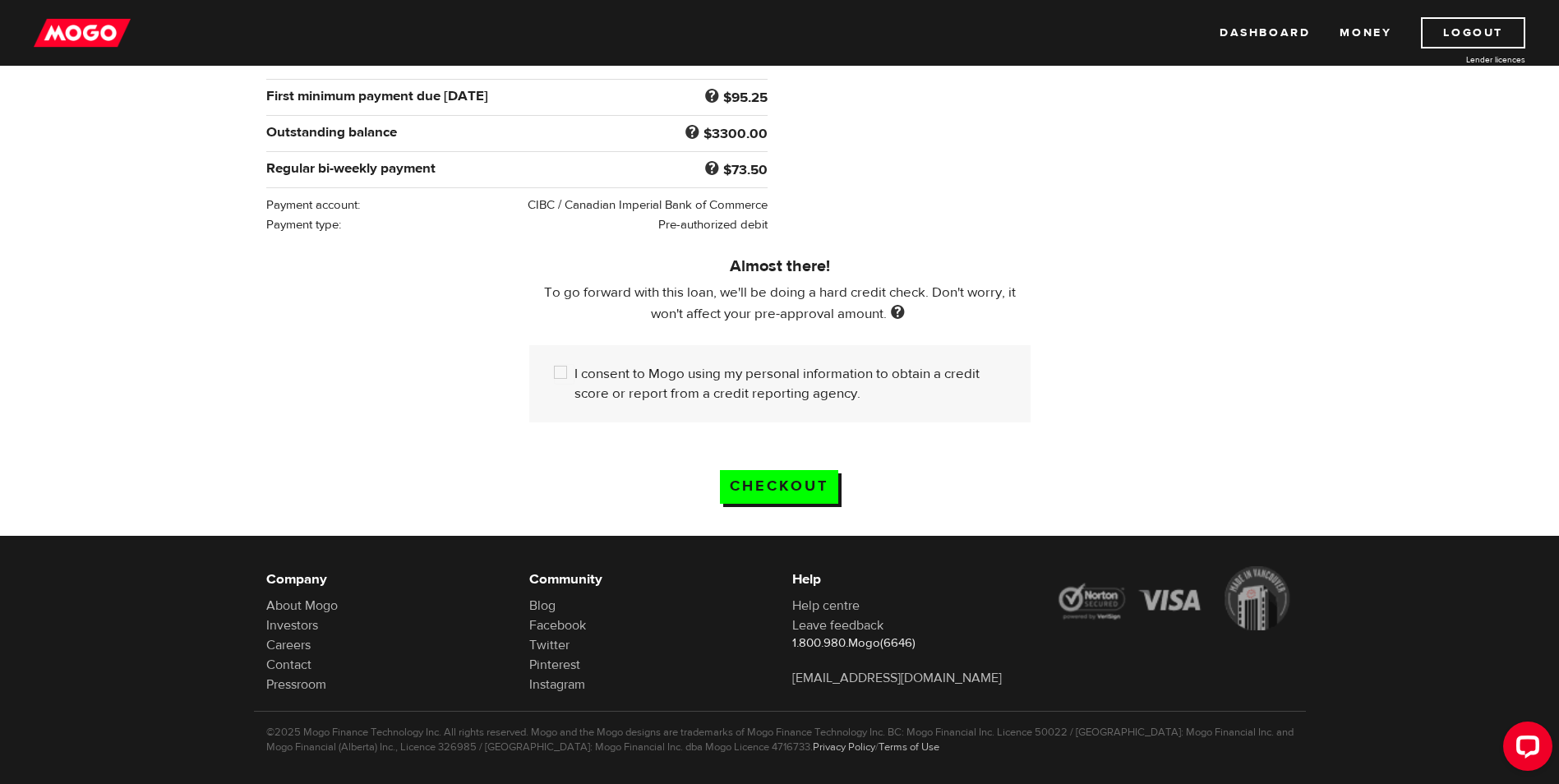
scroll to position [339, 0]
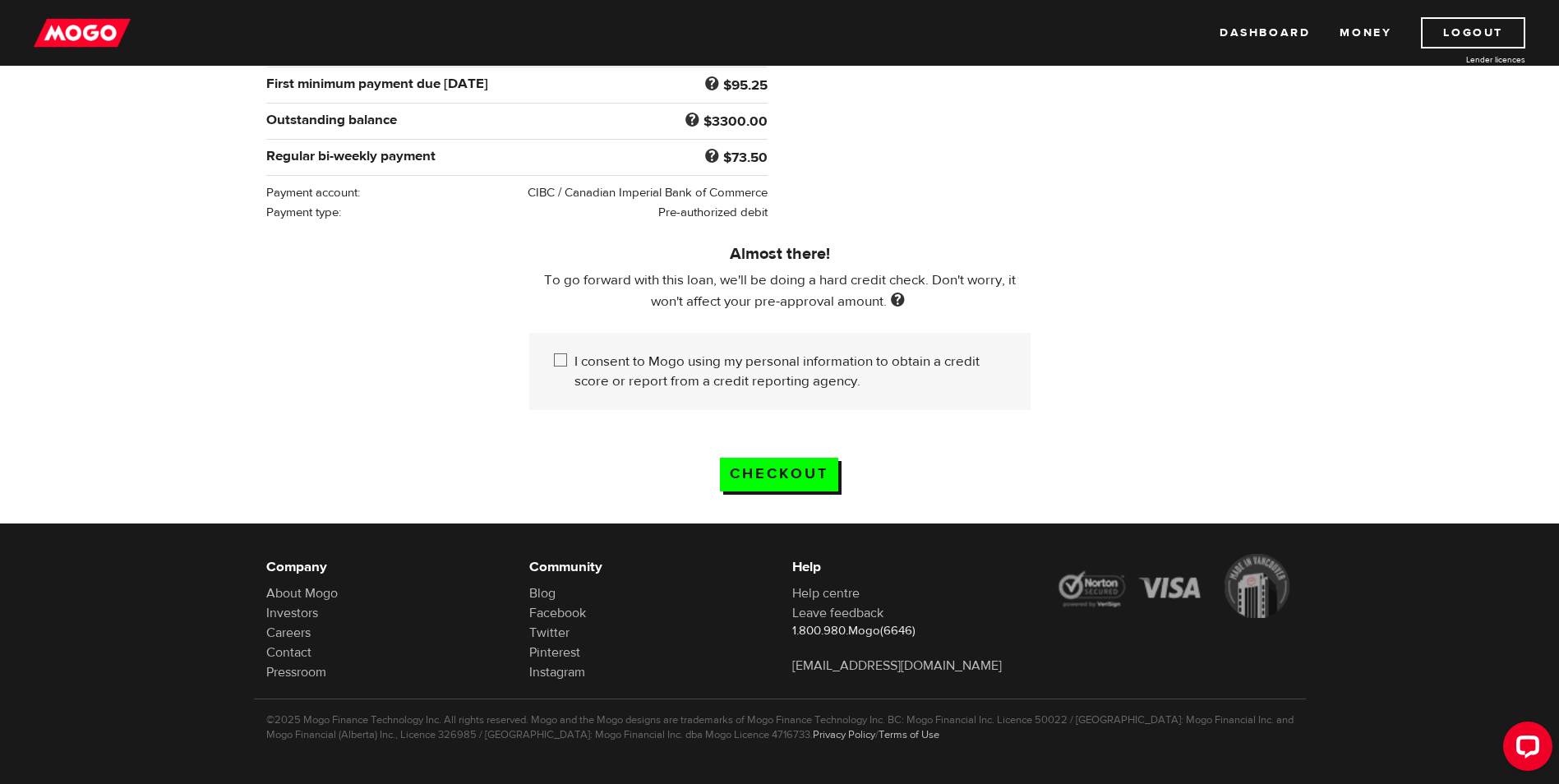
click at [565, 357] on input "I consent to Mogo using my personal information to obtain a credit score or rep…" at bounding box center [564, 362] width 21 height 21
checkbox input "true"
click at [818, 475] on input "Checkout" at bounding box center [779, 474] width 118 height 33
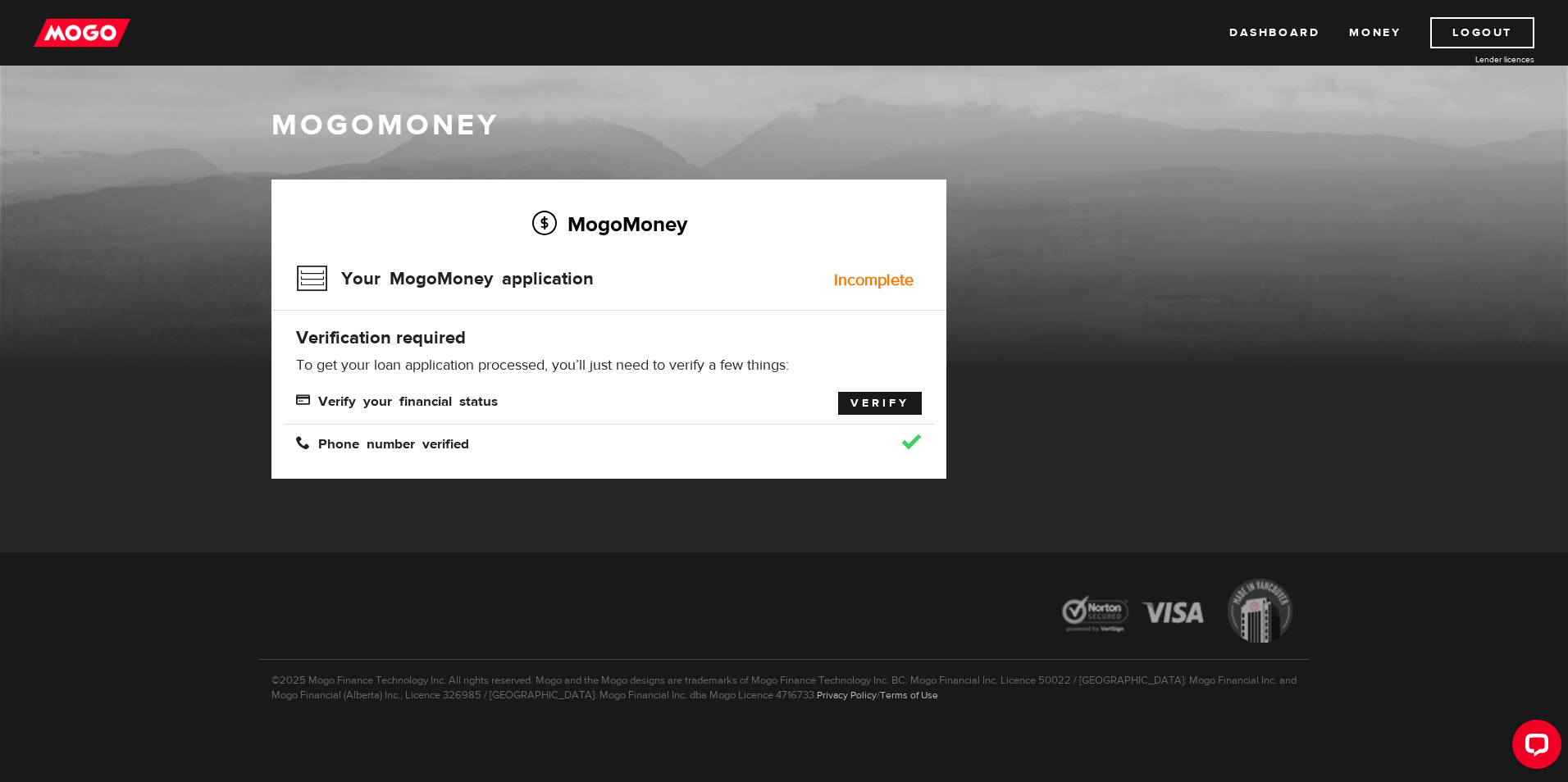
click at [850, 397] on link "Verify" at bounding box center [880, 403] width 84 height 23
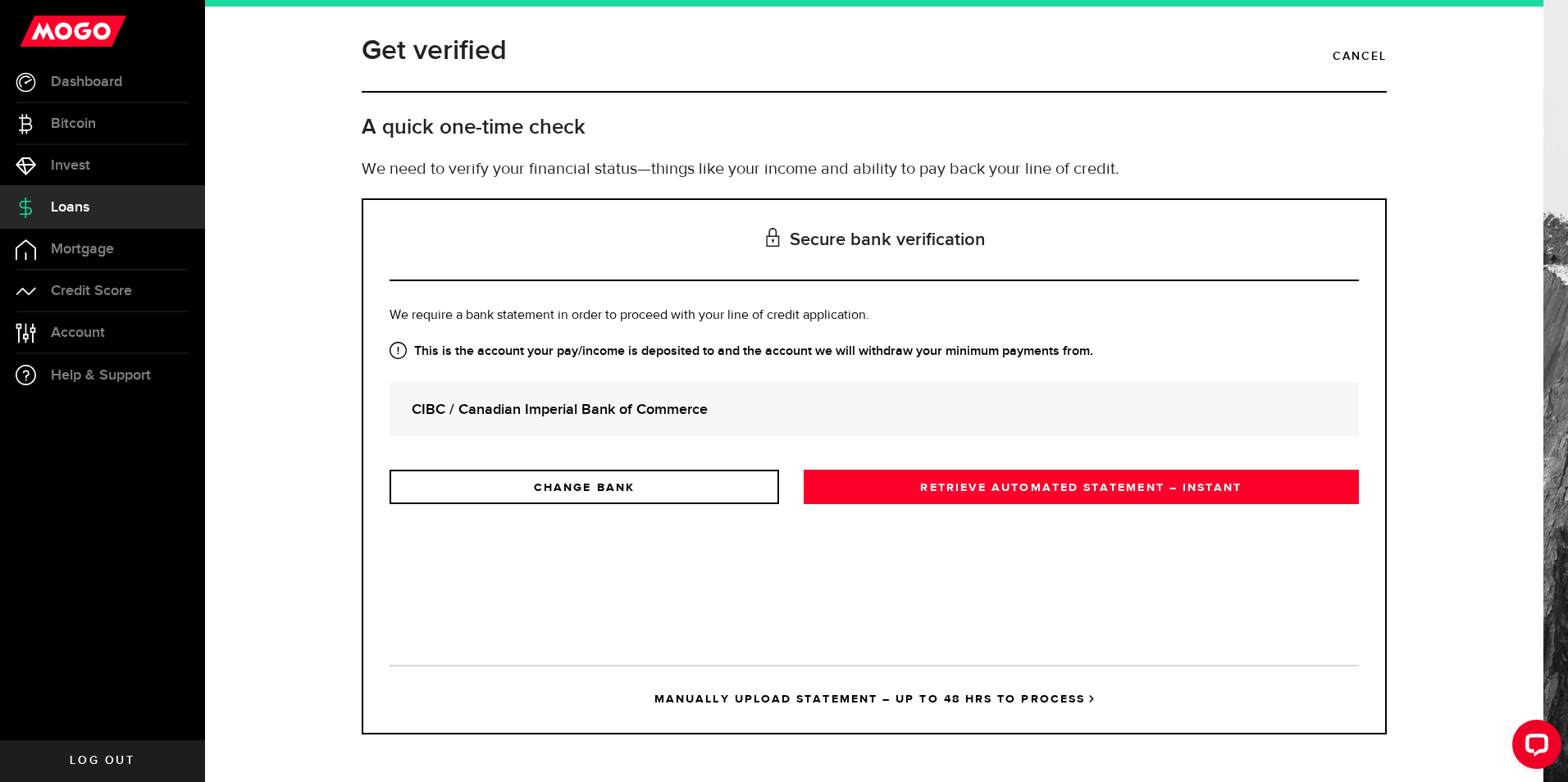
click at [402, 350] on icon at bounding box center [398, 350] width 17 height 17
click at [1040, 487] on link "RETRIEVE AUTOMATED STATEMENT – INSTANT" at bounding box center [1081, 487] width 555 height 34
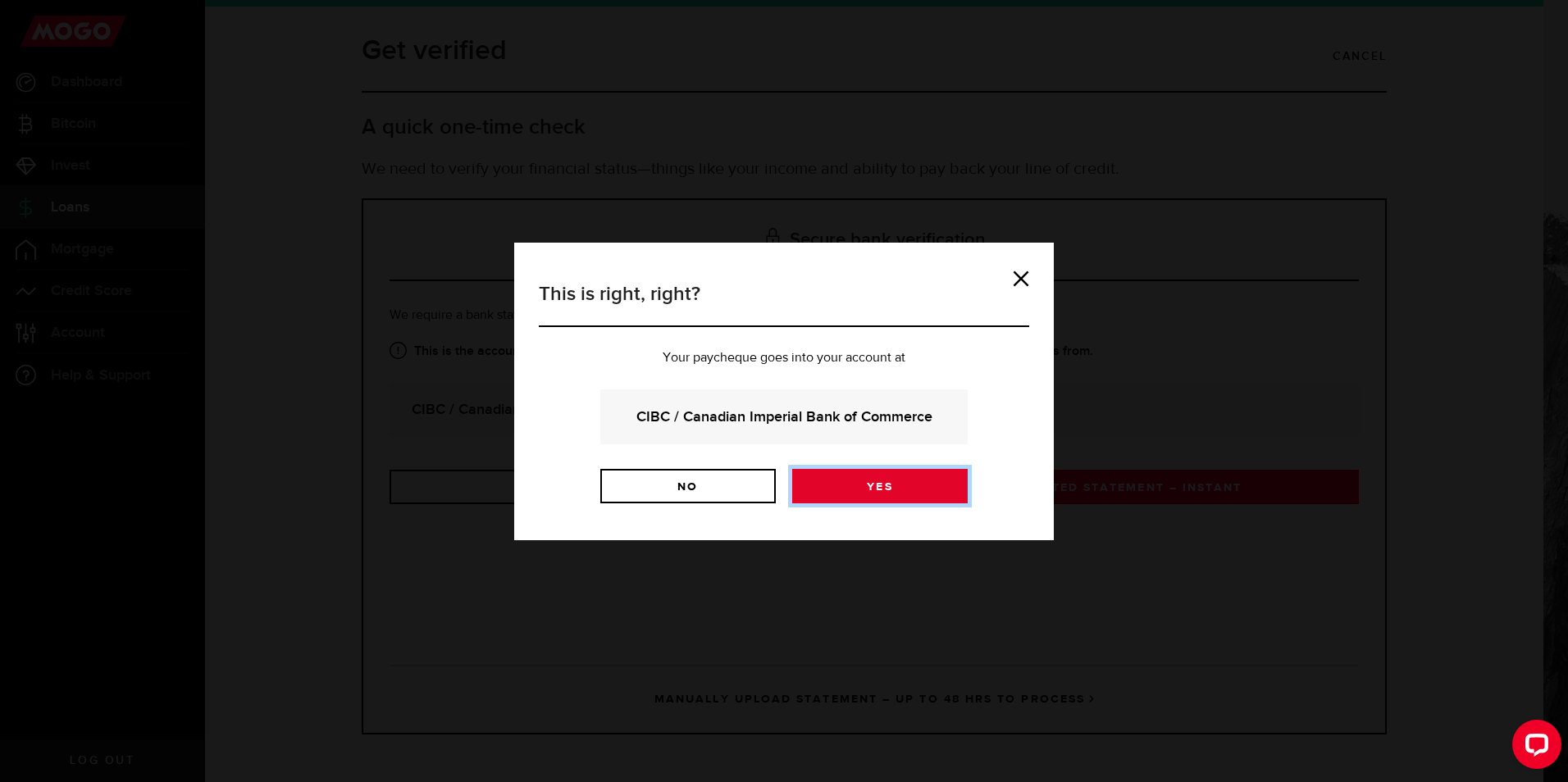
click at [906, 487] on link "Yes" at bounding box center [879, 486] width 175 height 34
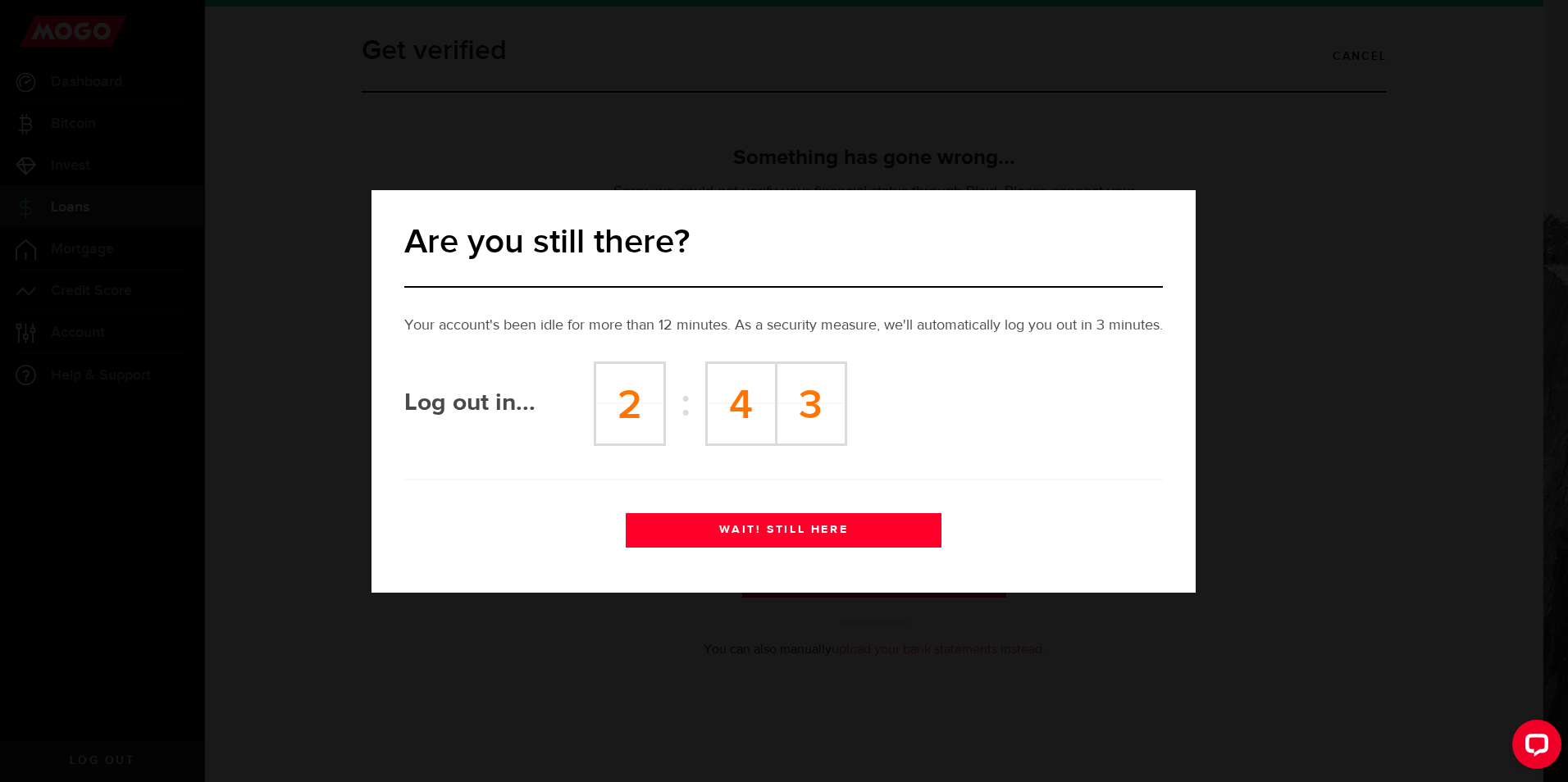
click at [830, 540] on button "WAIT! STILL HERE" at bounding box center [783, 530] width 315 height 34
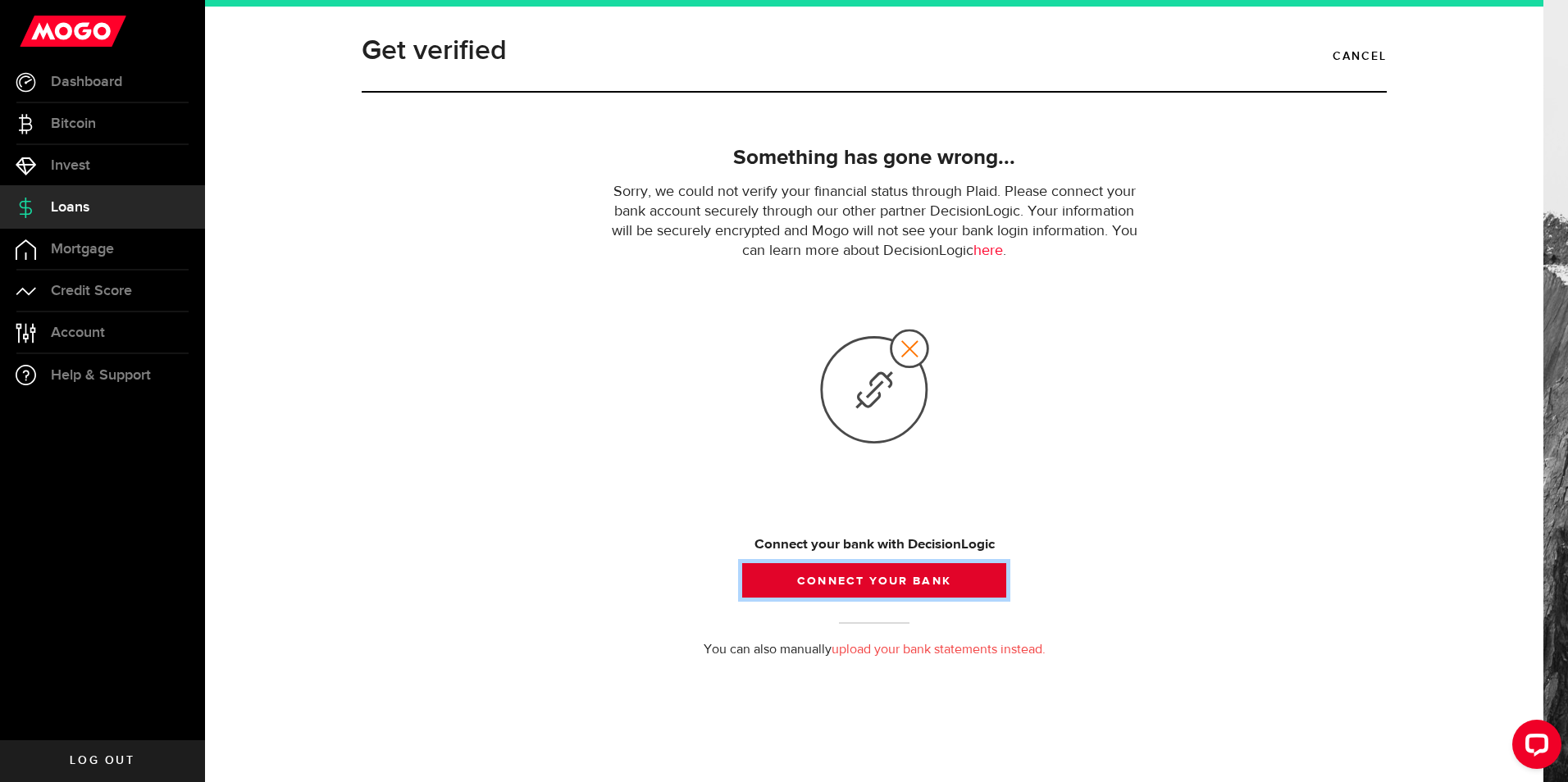
click at [905, 584] on button "Connect your bank" at bounding box center [874, 580] width 264 height 34
click at [872, 651] on link "upload your bank statements instead." at bounding box center [938, 650] width 214 height 13
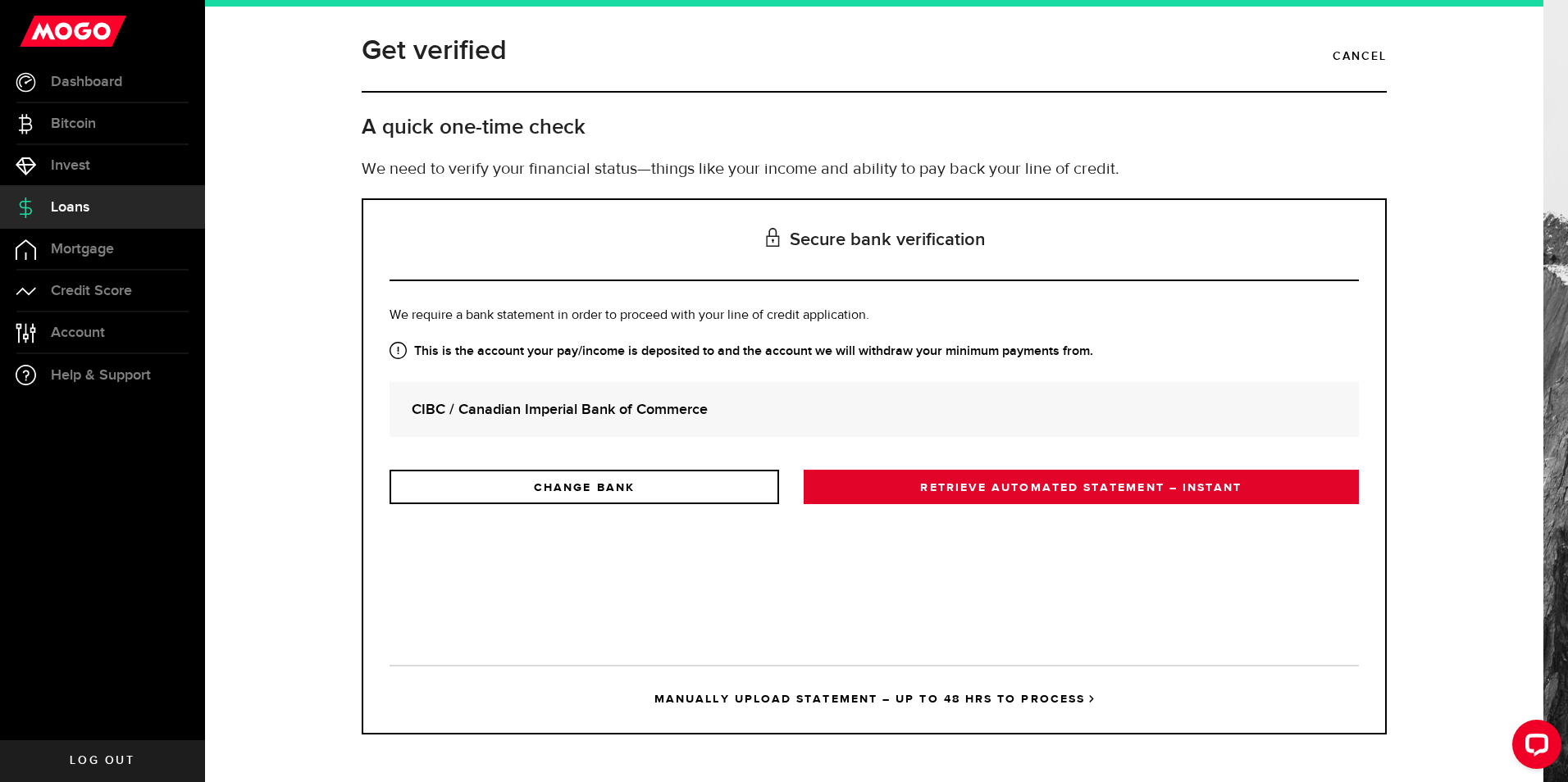
click at [871, 493] on link "RETRIEVE AUTOMATED STATEMENT – INSTANT" at bounding box center [1081, 487] width 555 height 34
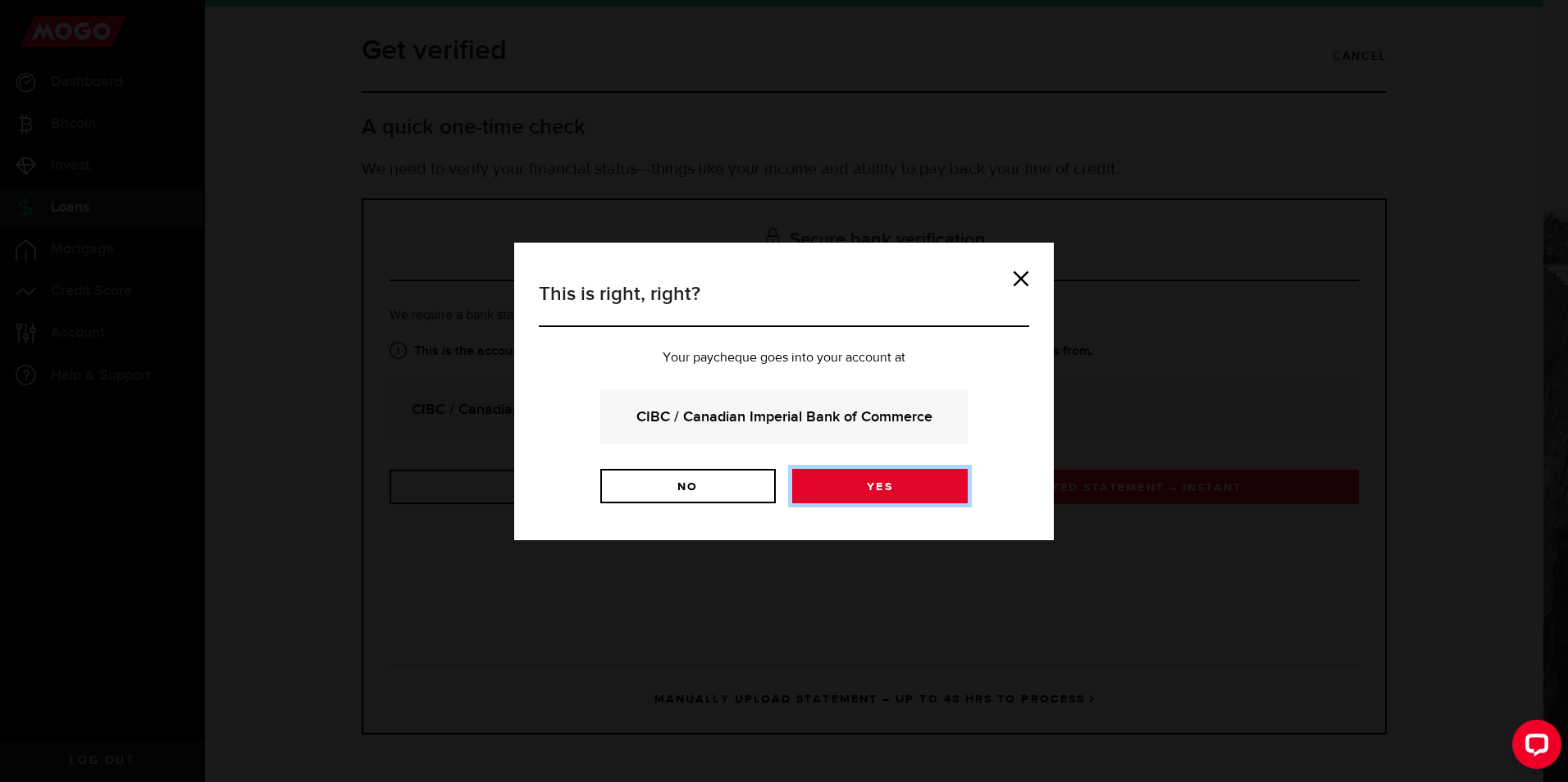
click at [866, 488] on link "Yes" at bounding box center [879, 486] width 175 height 34
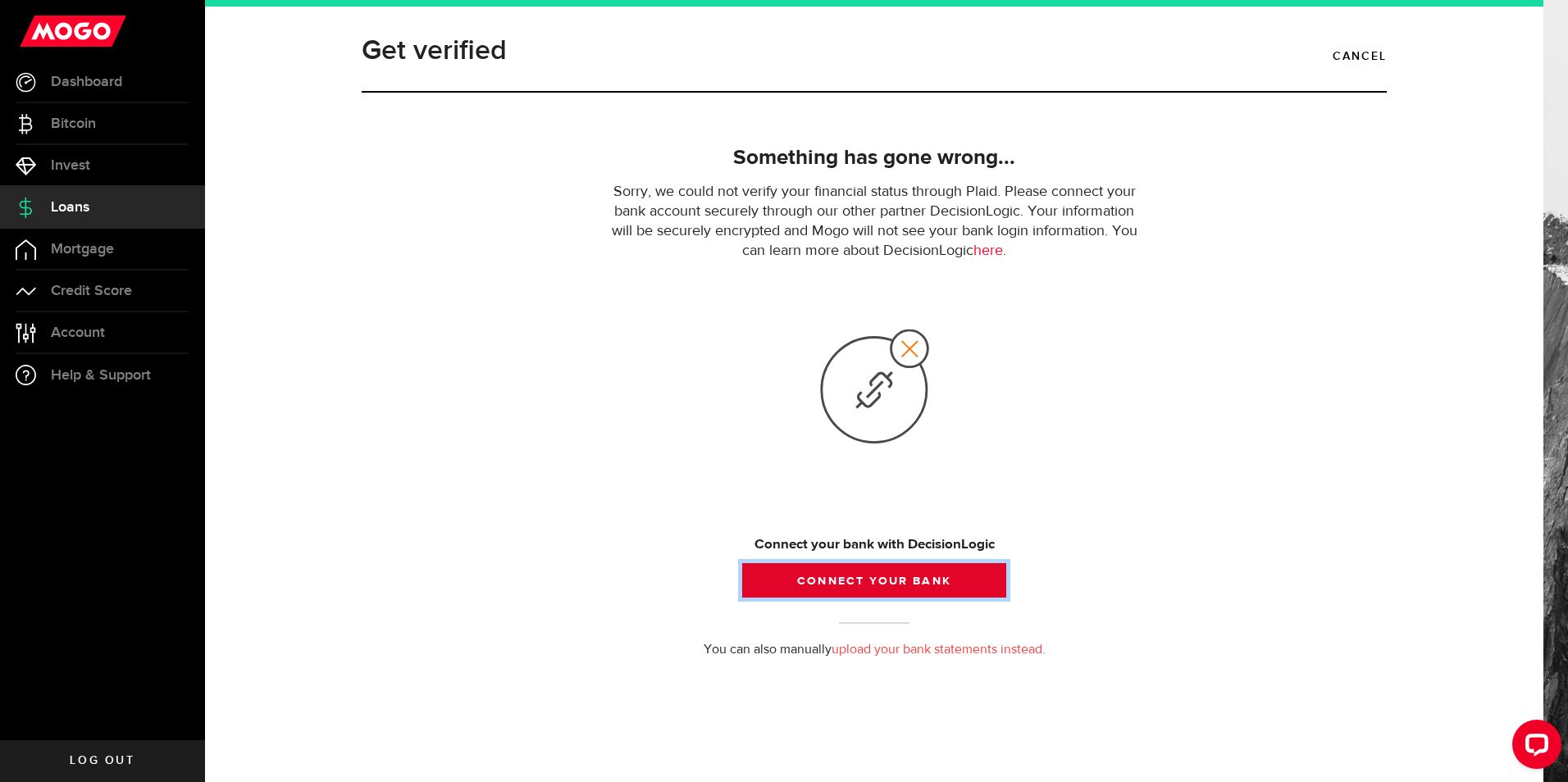
click at [859, 572] on button "Connect your bank" at bounding box center [874, 580] width 264 height 34
click at [890, 579] on button "Connect your bank" at bounding box center [874, 580] width 264 height 34
click at [875, 581] on button "Connect your bank" at bounding box center [874, 580] width 264 height 34
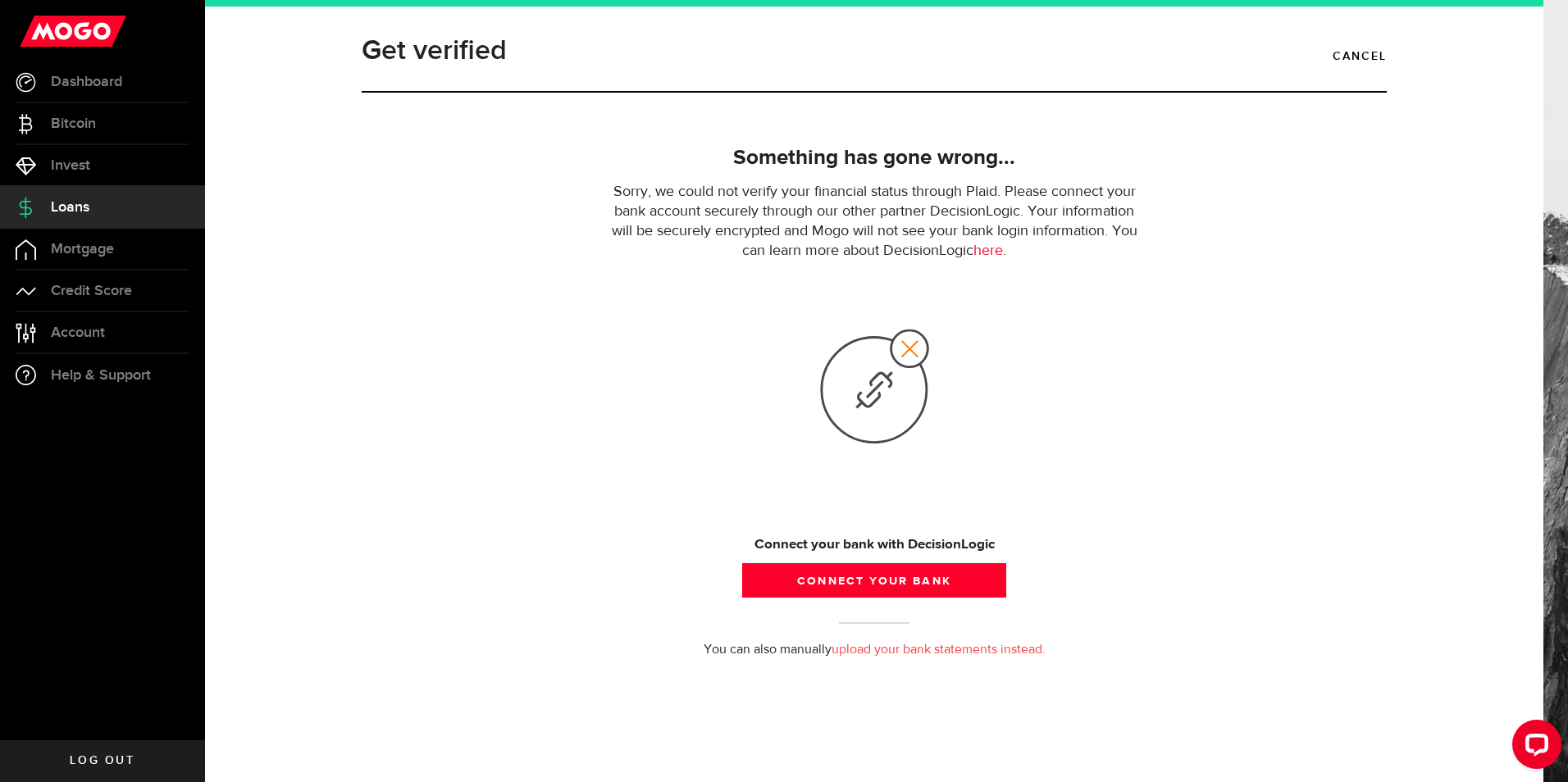
click at [890, 653] on link "upload your bank statements instead." at bounding box center [938, 650] width 214 height 13
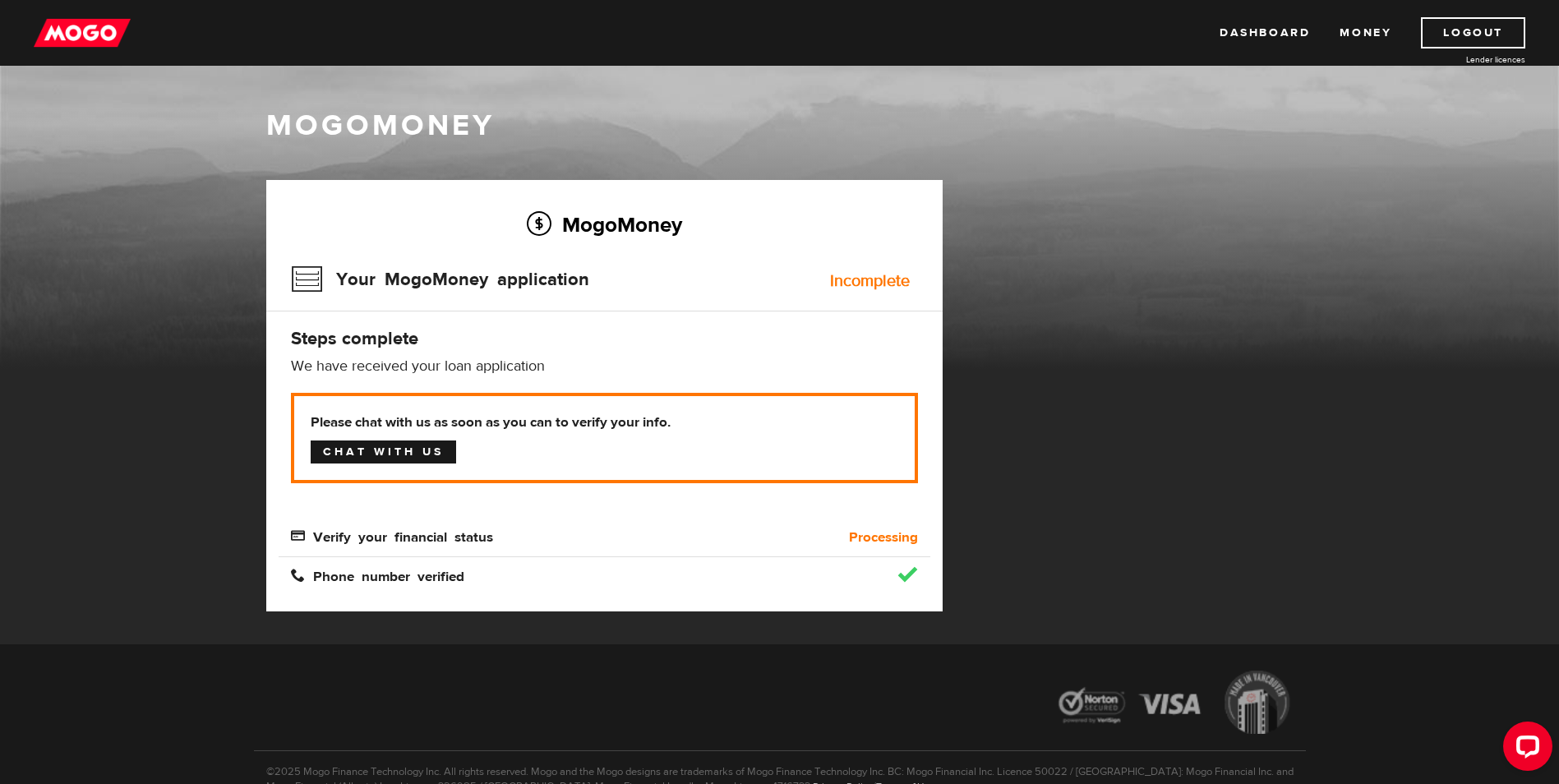
click at [399, 450] on link "Chat with us" at bounding box center [384, 452] width 146 height 23
click at [1345, 30] on link "Money" at bounding box center [1365, 33] width 51 height 31
click at [1268, 30] on link "Dashboard" at bounding box center [1264, 33] width 90 height 31
click at [389, 449] on link "Chat with us" at bounding box center [384, 452] width 146 height 23
click at [1233, 30] on link "Dashboard" at bounding box center [1264, 33] width 90 height 31
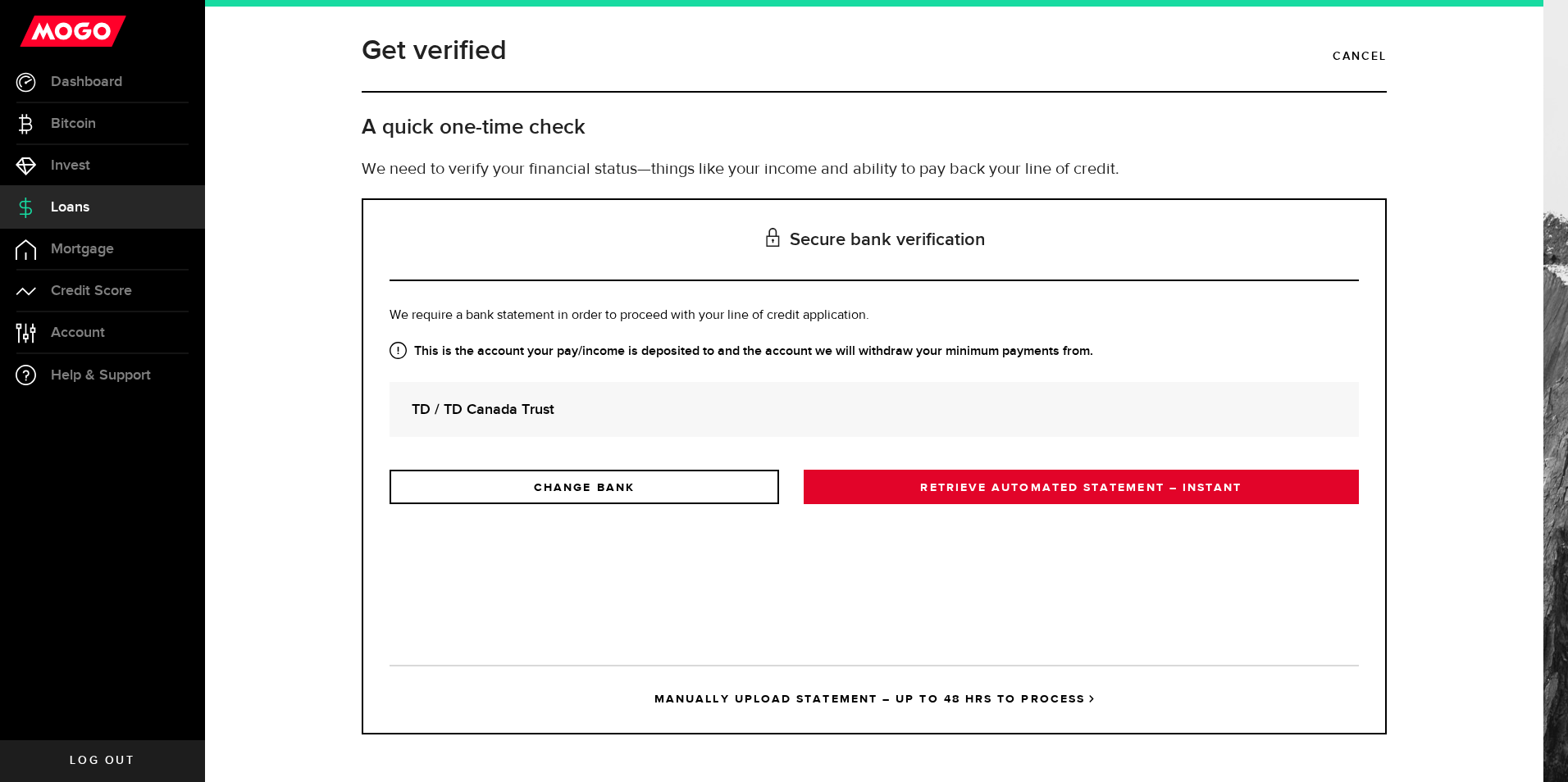
click at [968, 487] on link "RETRIEVE AUTOMATED STATEMENT – INSTANT" at bounding box center [1081, 487] width 555 height 34
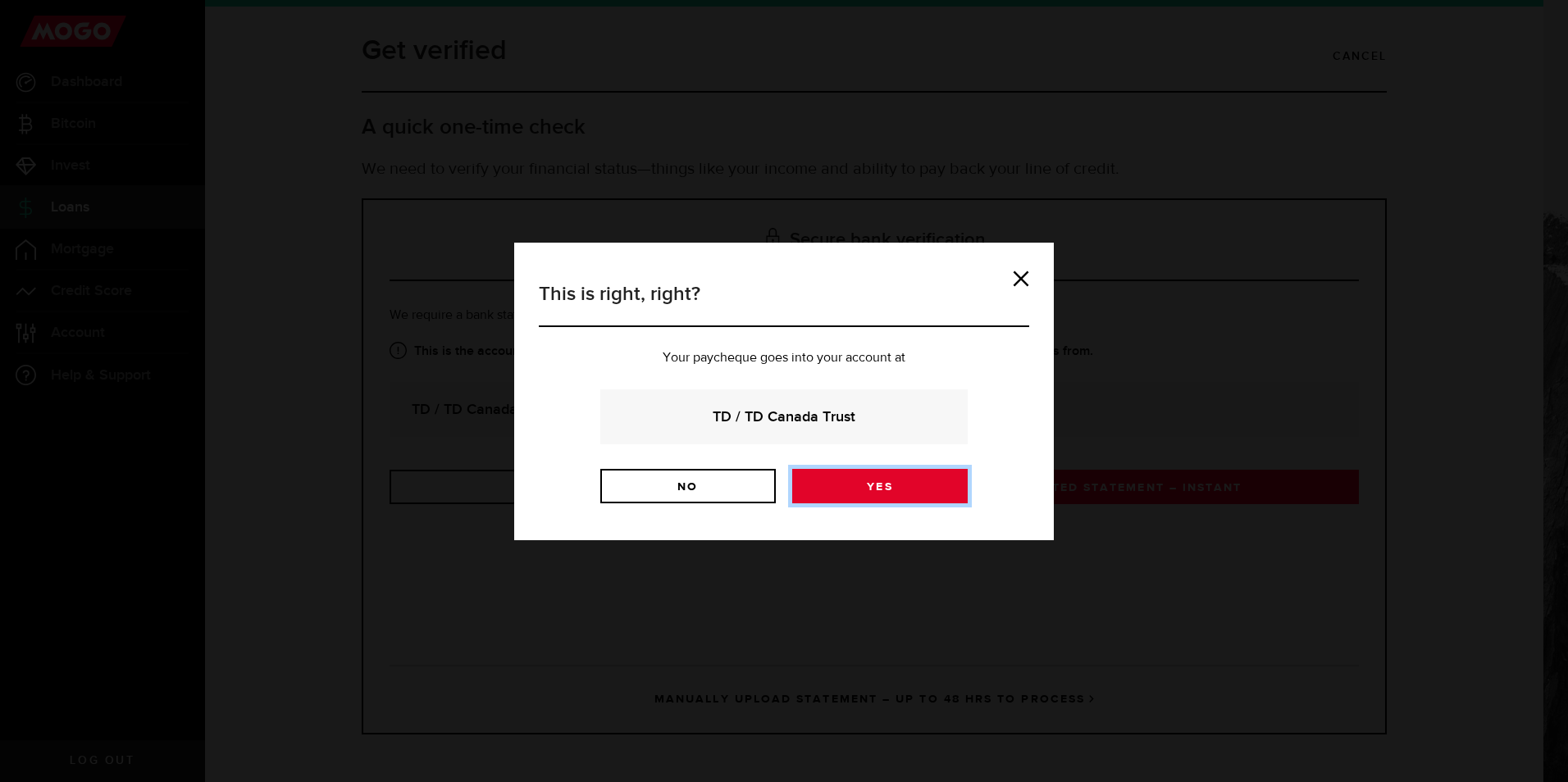
click at [919, 491] on link "Yes" at bounding box center [879, 486] width 175 height 34
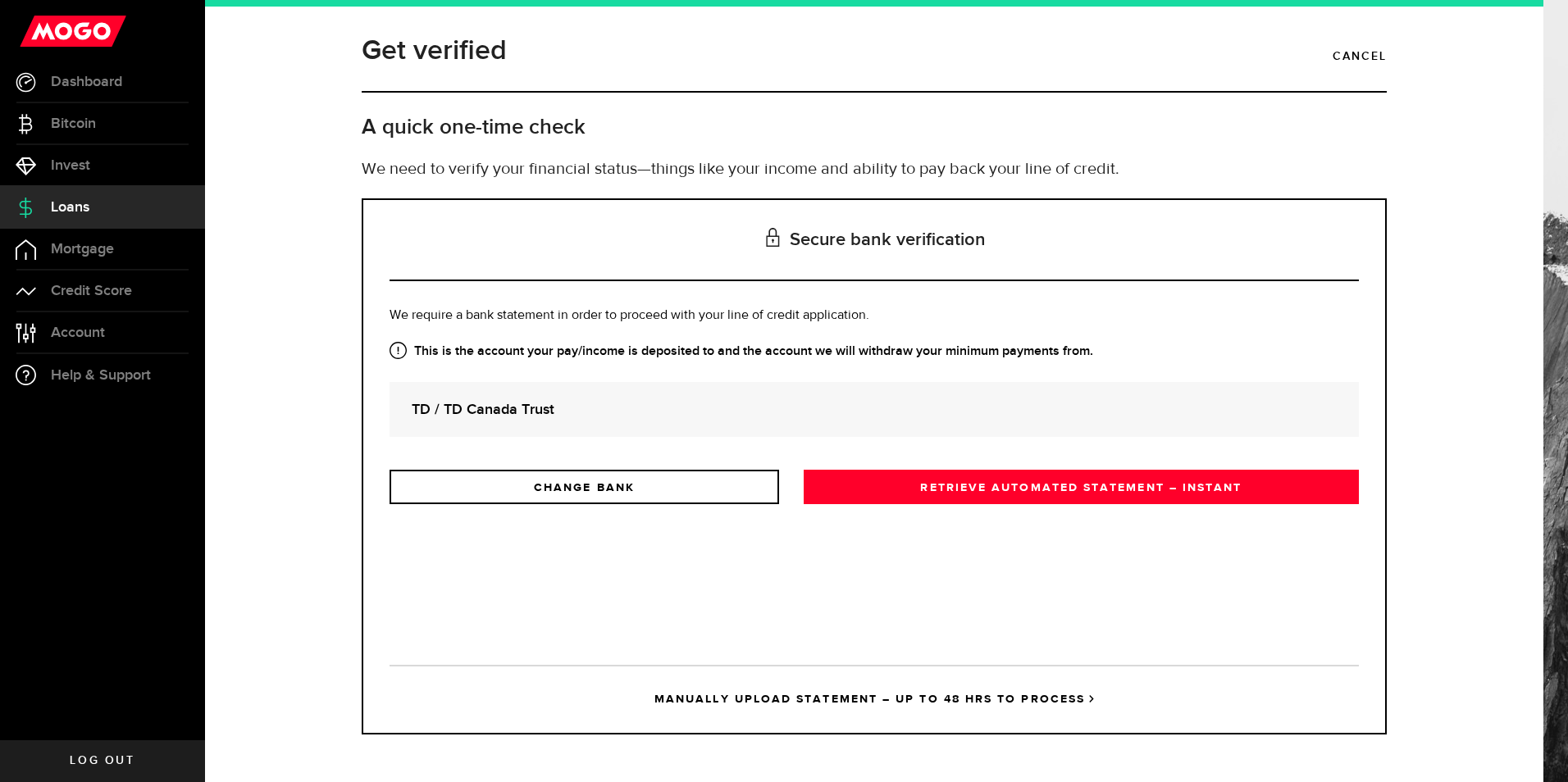
click at [357, 219] on div "Secure bank verification Is this the bank account you want us to get your bank …" at bounding box center [875, 466] width 1050 height 536
click at [98, 212] on link "Loans" at bounding box center [103, 208] width 205 height 41
click at [89, 77] on span "Dashboard" at bounding box center [85, 81] width 71 height 15
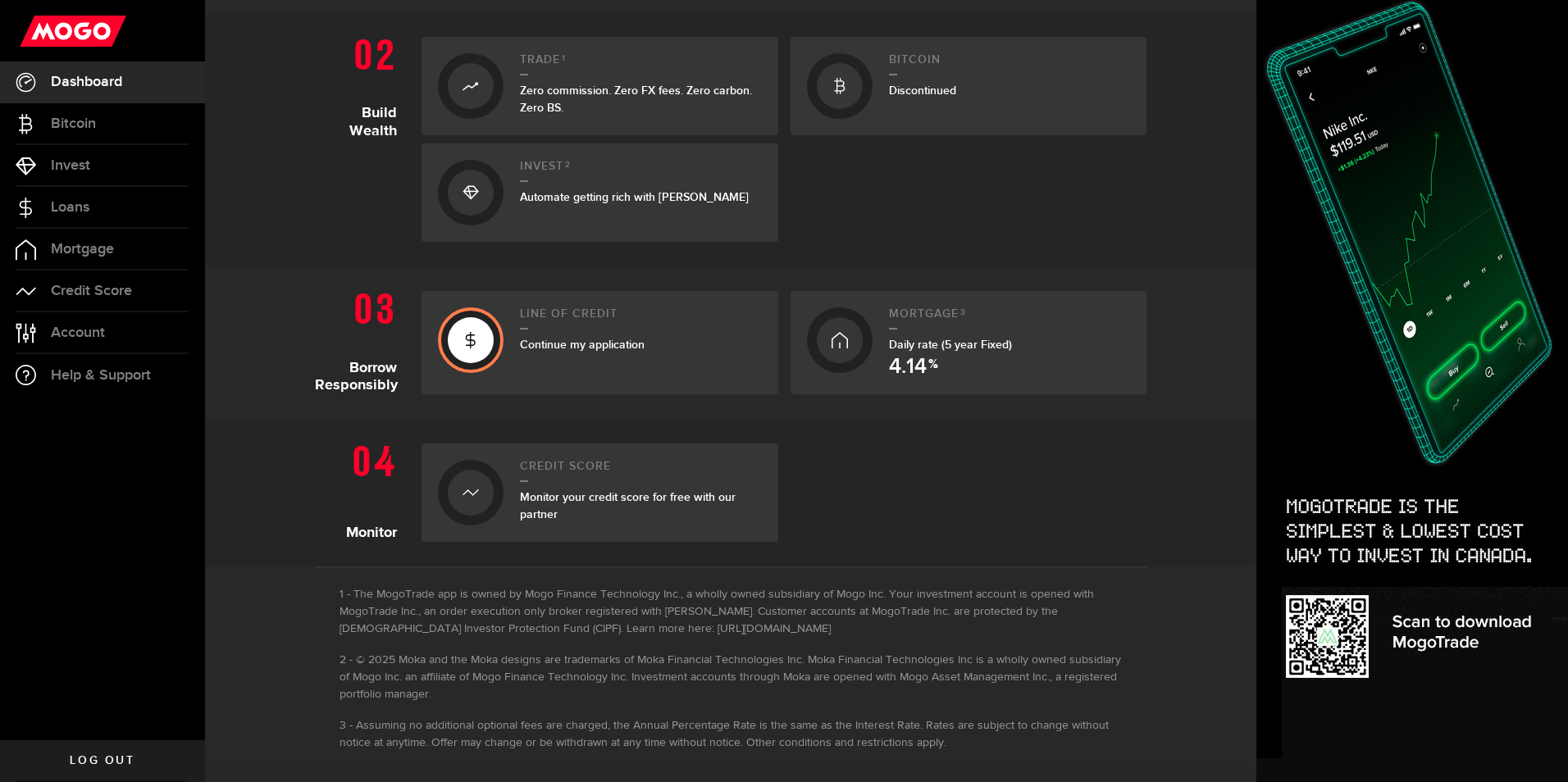
scroll to position [523, 0]
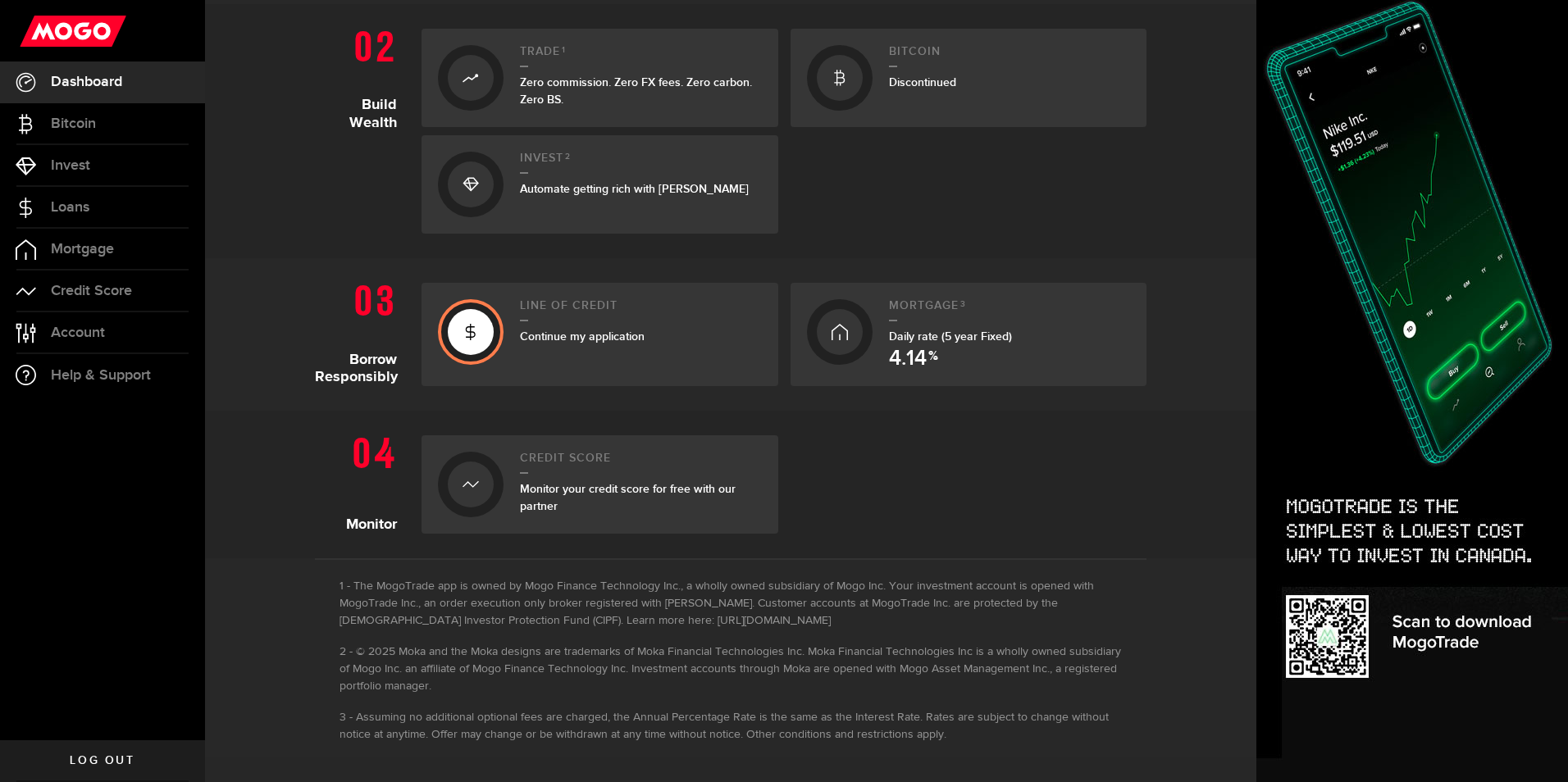
click at [628, 195] on span "Automate getting rich with [PERSON_NAME]" at bounding box center [634, 189] width 229 height 14
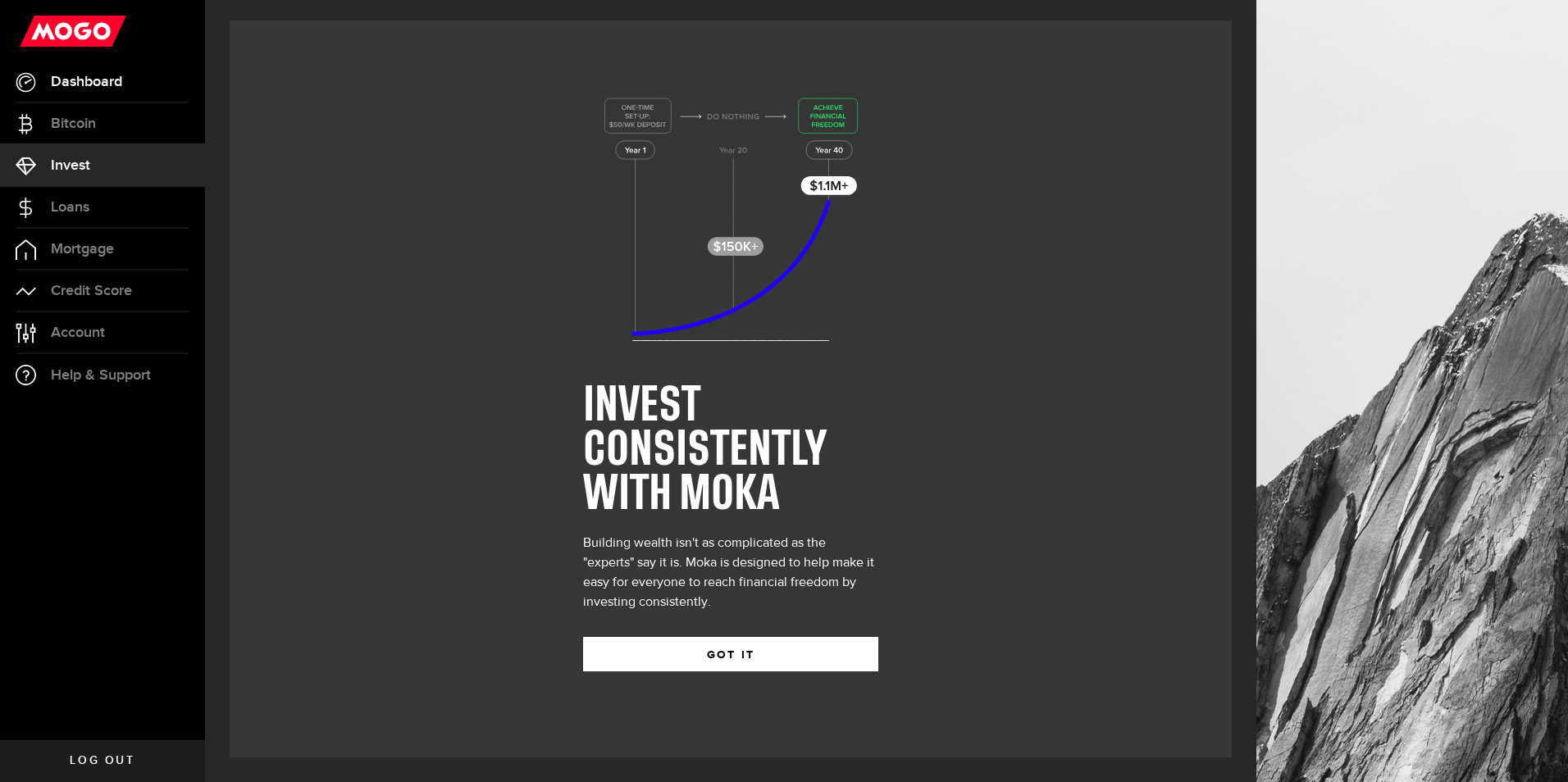
click at [90, 79] on span "Dashboard" at bounding box center [85, 81] width 71 height 15
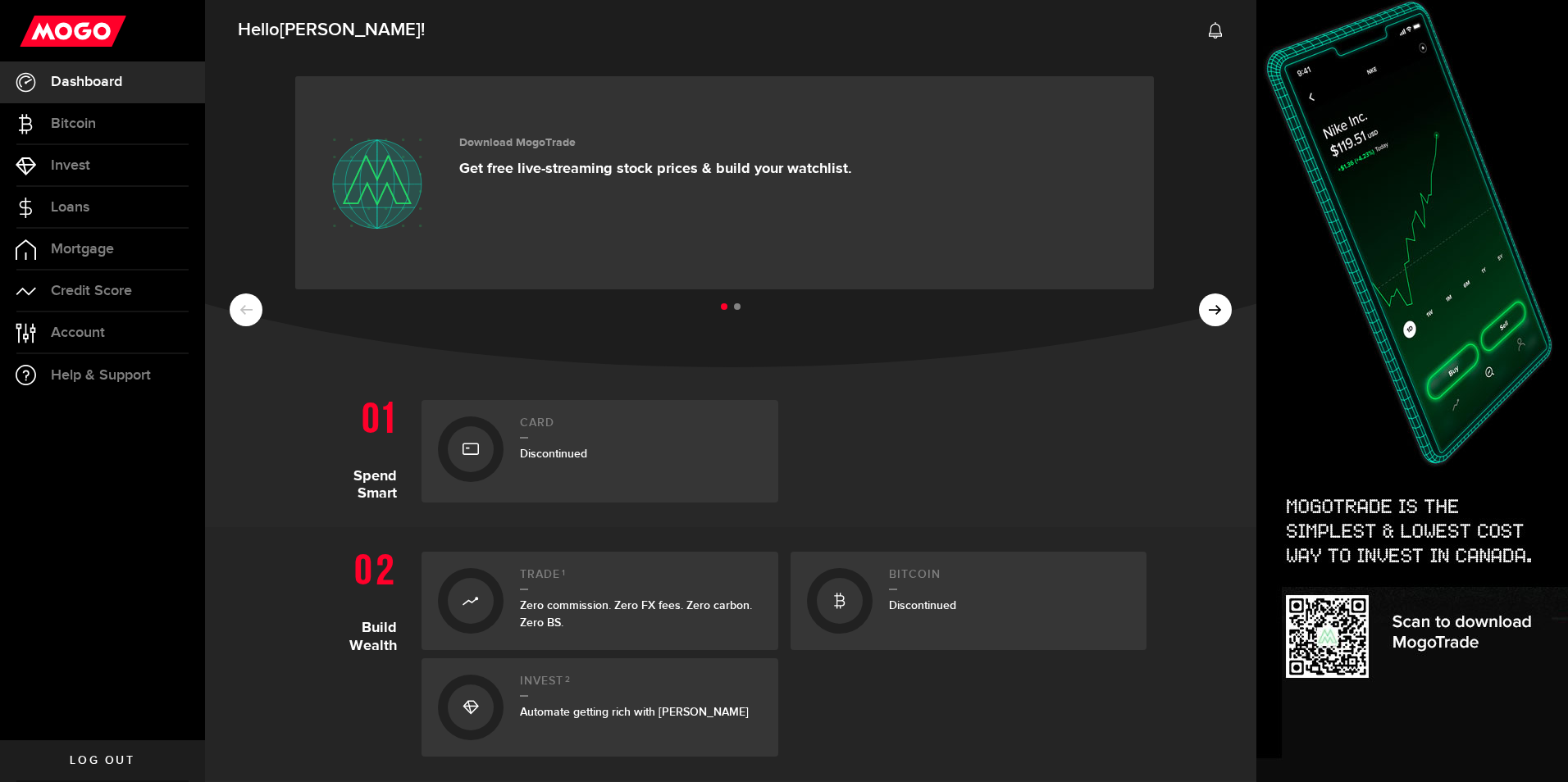
click at [85, 81] on span "Dashboard" at bounding box center [85, 81] width 71 height 15
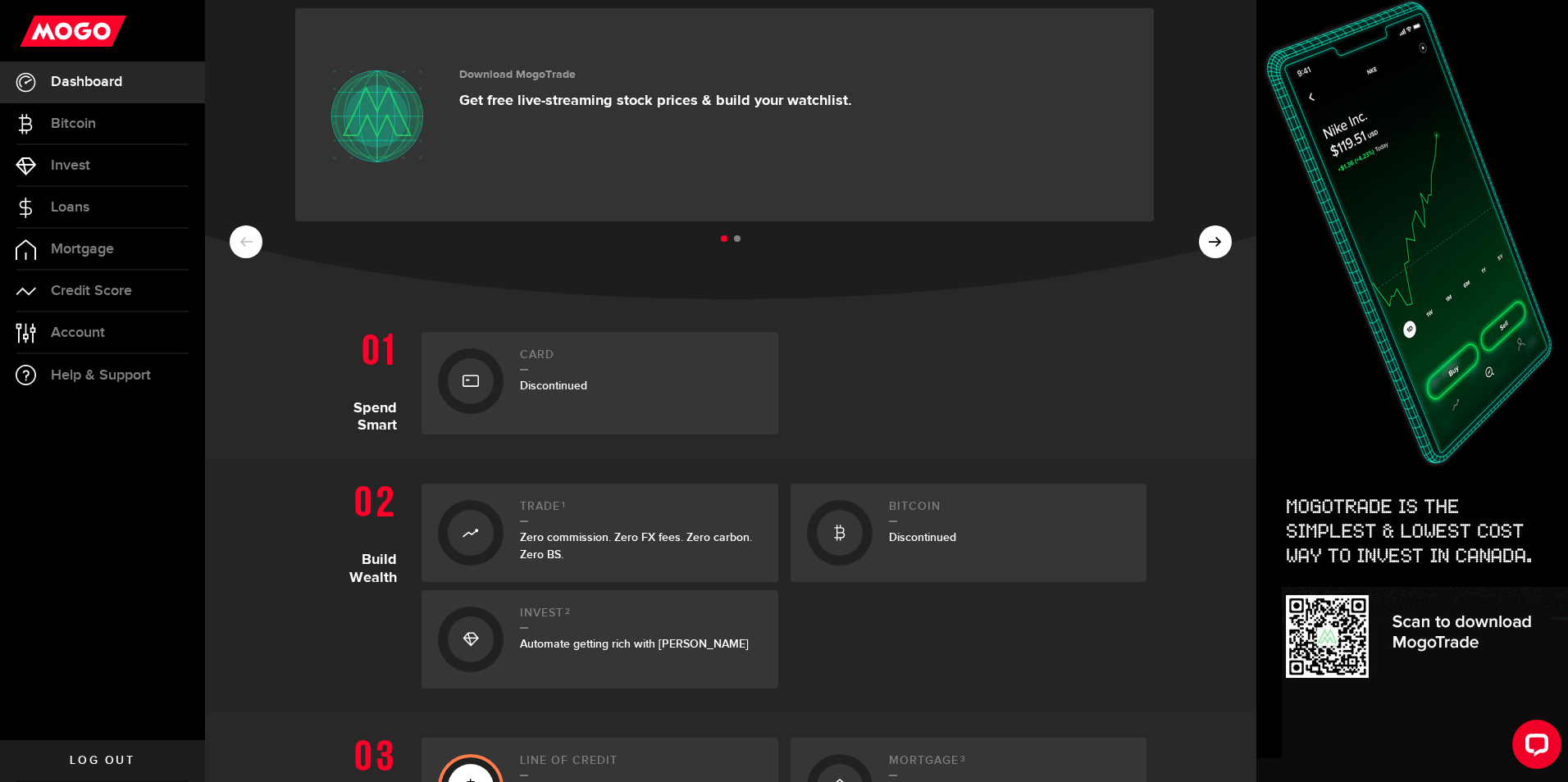
scroll to position [328, 0]
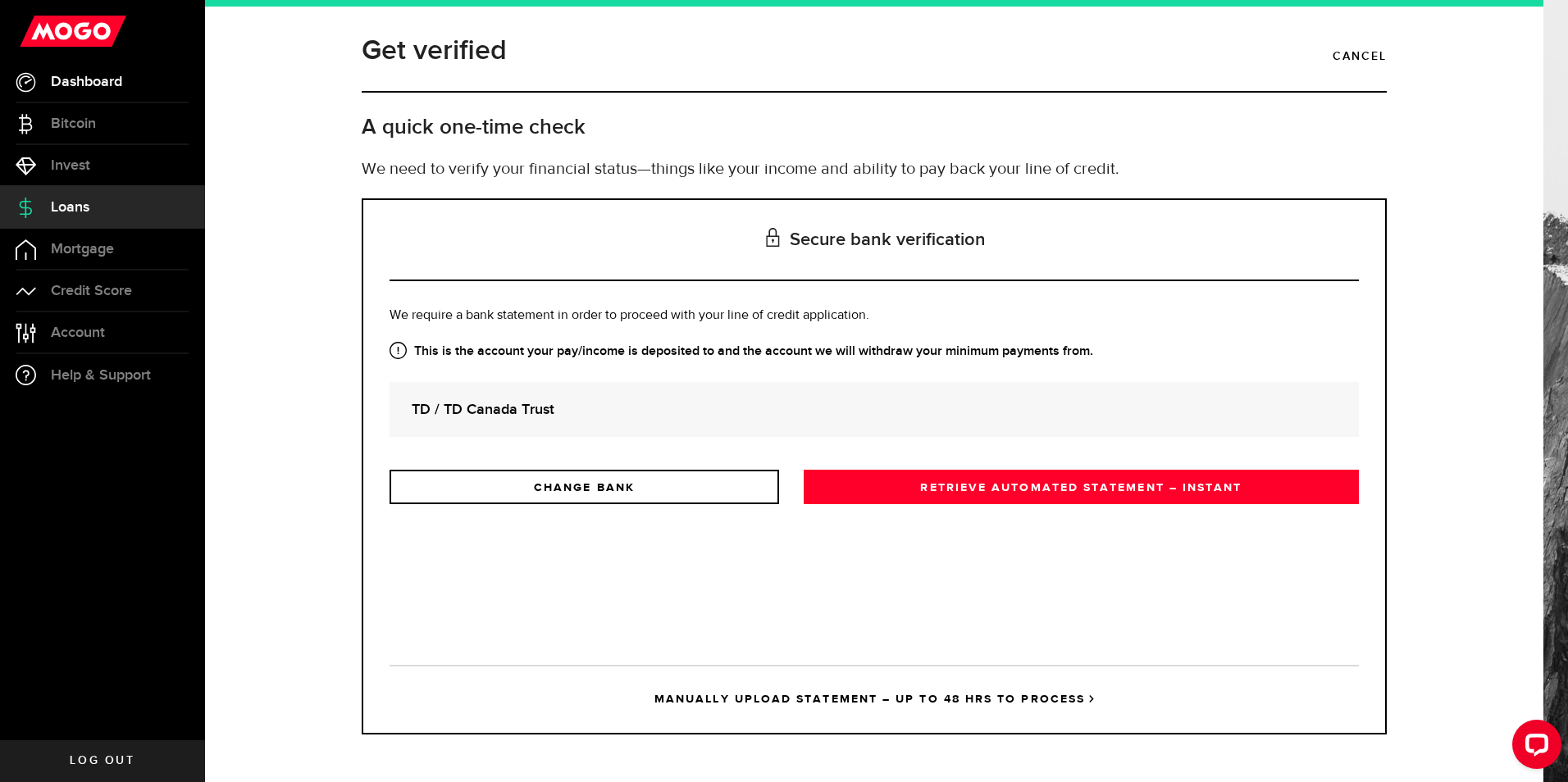
click at [90, 80] on span "Dashboard" at bounding box center [85, 81] width 71 height 15
